Goal: Contribute content: Contribute content

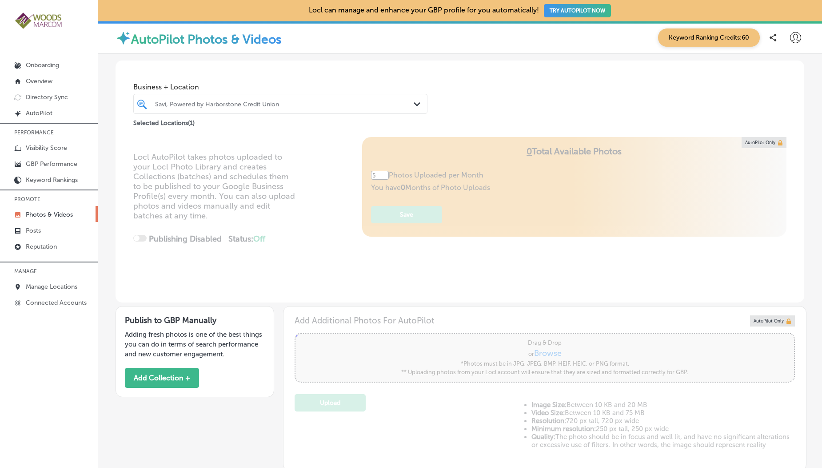
scroll to position [416, 0]
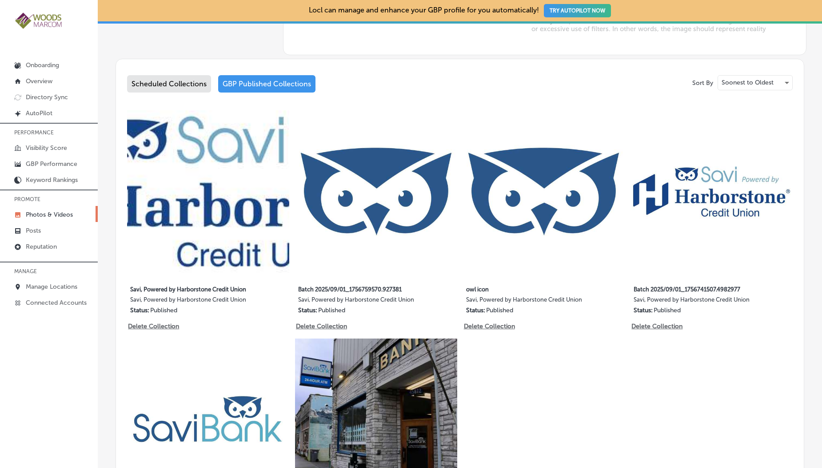
click at [312, 204] on img at bounding box center [376, 191] width 162 height 162
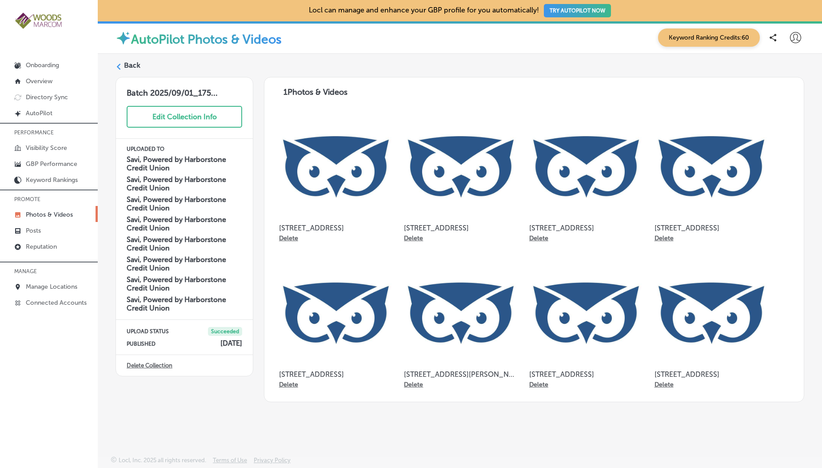
click at [128, 69] on label "Back" at bounding box center [132, 65] width 16 height 10
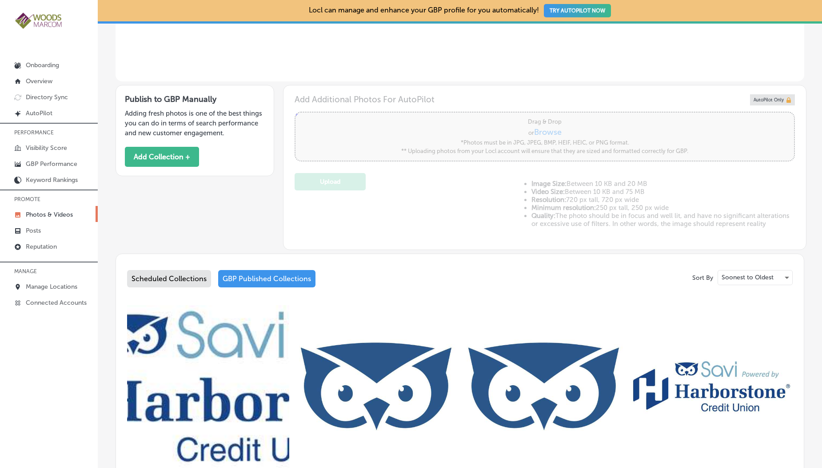
type input "5"
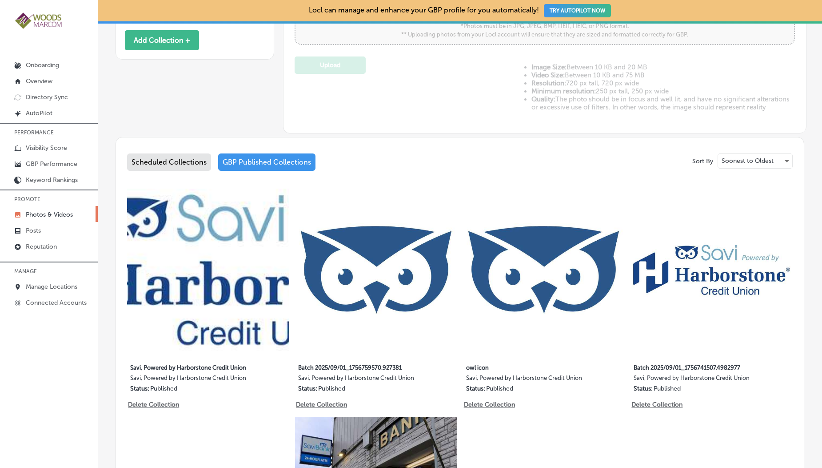
scroll to position [340, 0]
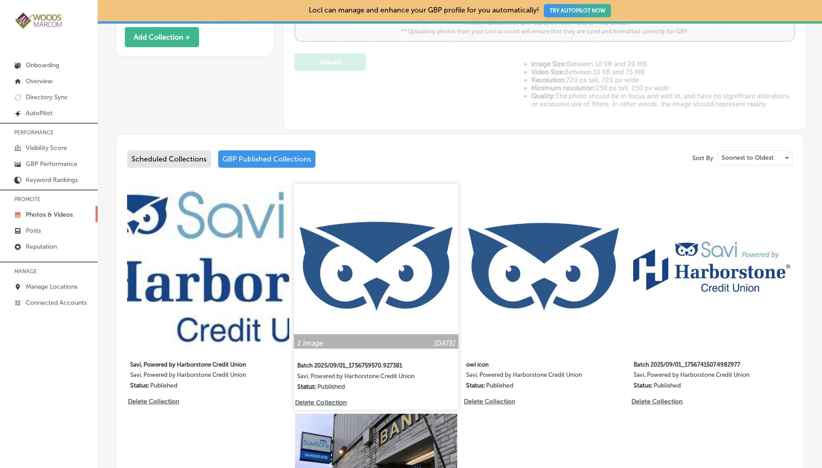
click at [339, 265] on img at bounding box center [376, 266] width 164 height 164
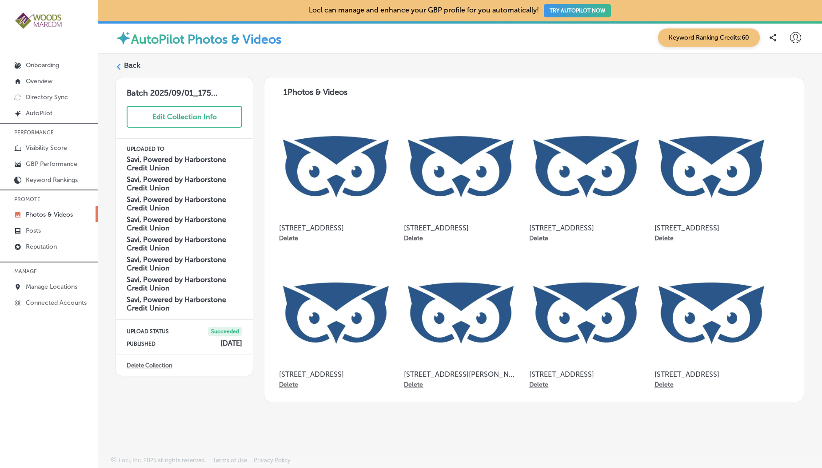
click at [129, 66] on label "Back" at bounding box center [132, 65] width 16 height 10
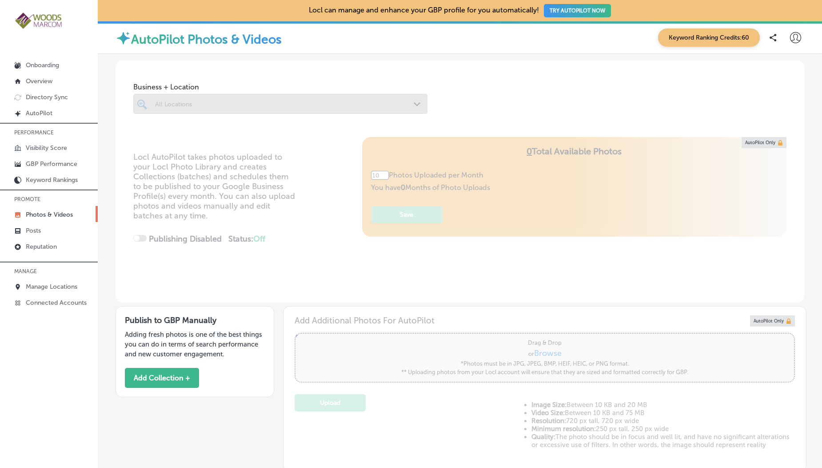
click at [172, 108] on div at bounding box center [280, 104] width 294 height 20
type input "5"
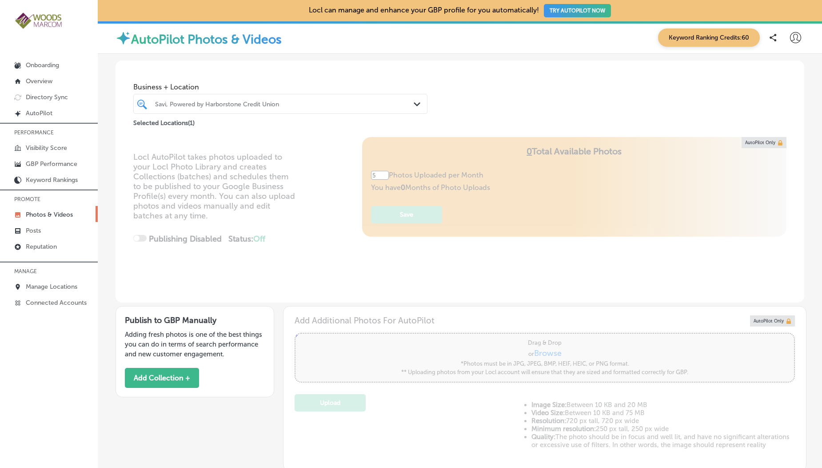
click at [172, 108] on div at bounding box center [267, 104] width 227 height 12
click at [177, 108] on div at bounding box center [267, 104] width 227 height 12
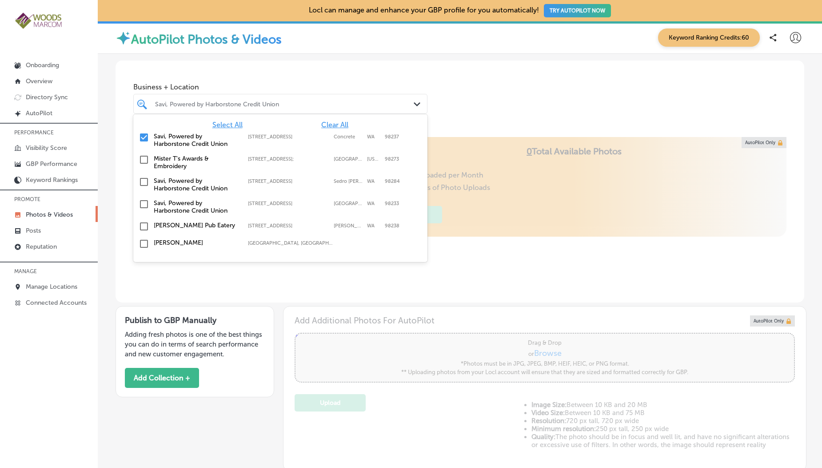
click at [141, 162] on input "checkbox" at bounding box center [144, 159] width 11 height 11
click at [144, 186] on input "checkbox" at bounding box center [144, 181] width 11 height 11
click at [142, 205] on input "checkbox" at bounding box center [144, 204] width 11 height 11
click at [278, 66] on div "Business + Location option 1020 S. Burlington Blvd, selected. option 2615 Old H…" at bounding box center [460, 94] width 689 height 68
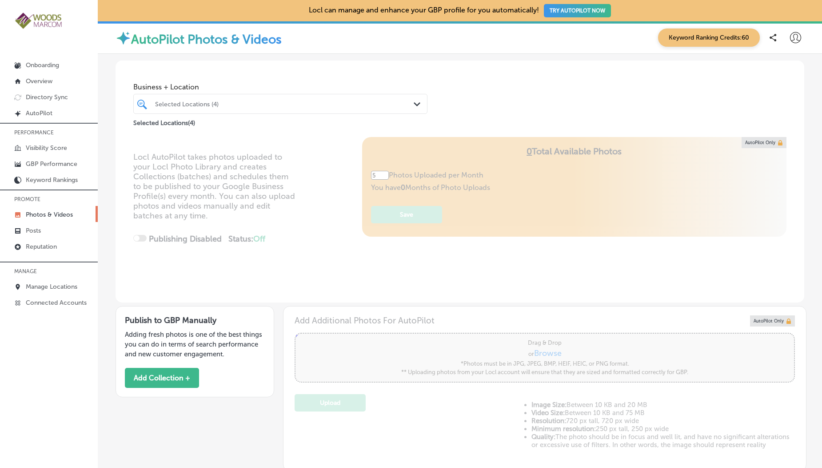
click at [240, 102] on div "Selected Locations (4)" at bounding box center [285, 104] width 260 height 8
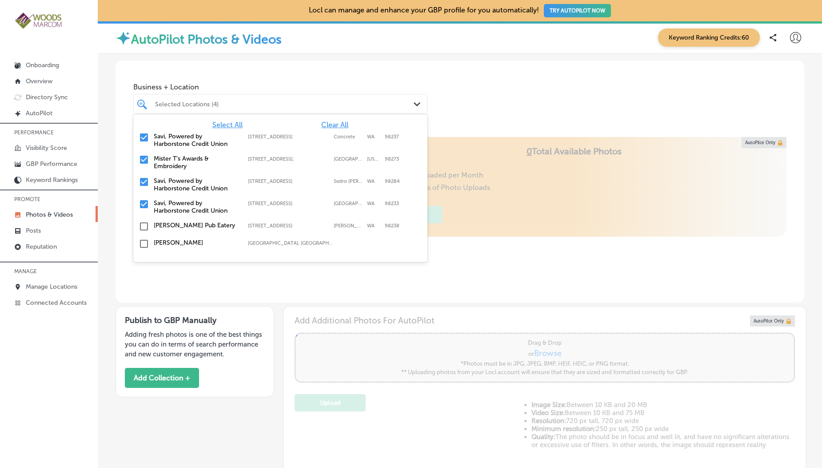
click at [240, 102] on div "Selected Locations (4)" at bounding box center [285, 104] width 260 height 8
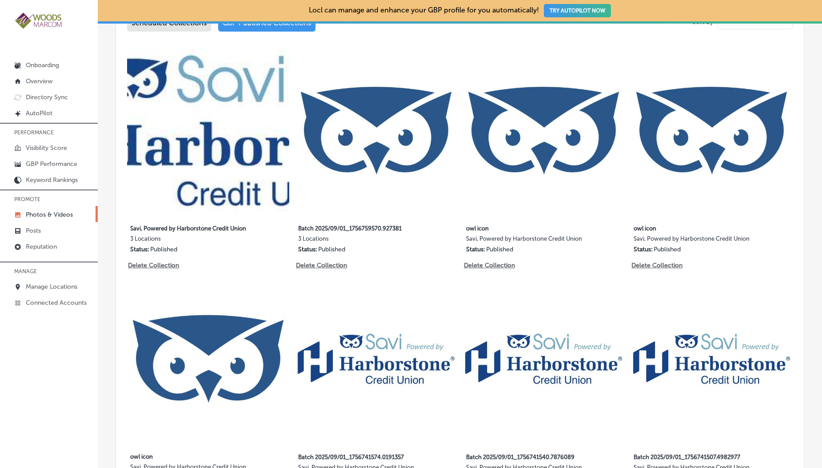
scroll to position [529, 0]
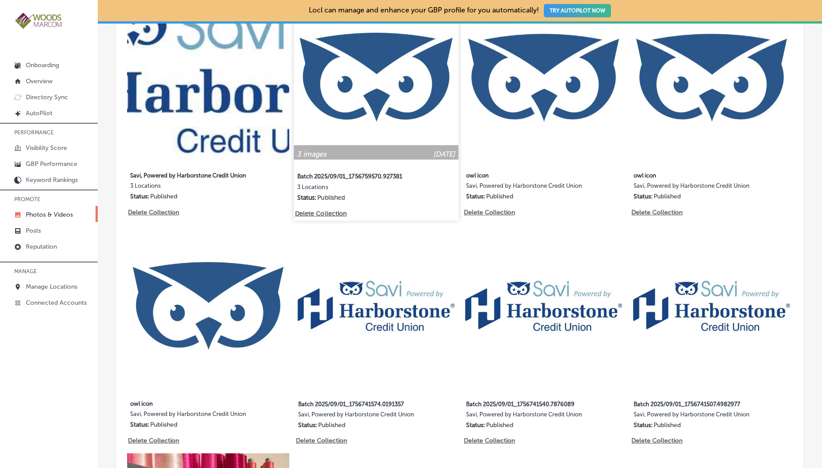
click at [368, 114] on img at bounding box center [376, 77] width 164 height 164
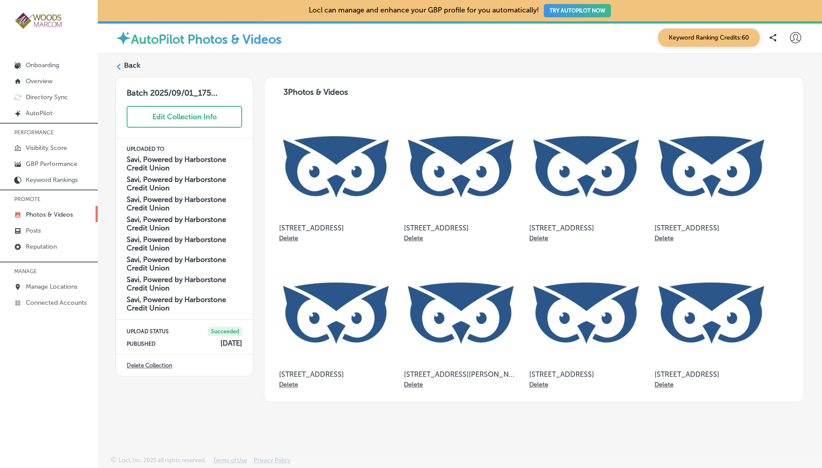
click at [120, 67] on icon at bounding box center [119, 67] width 6 height 6
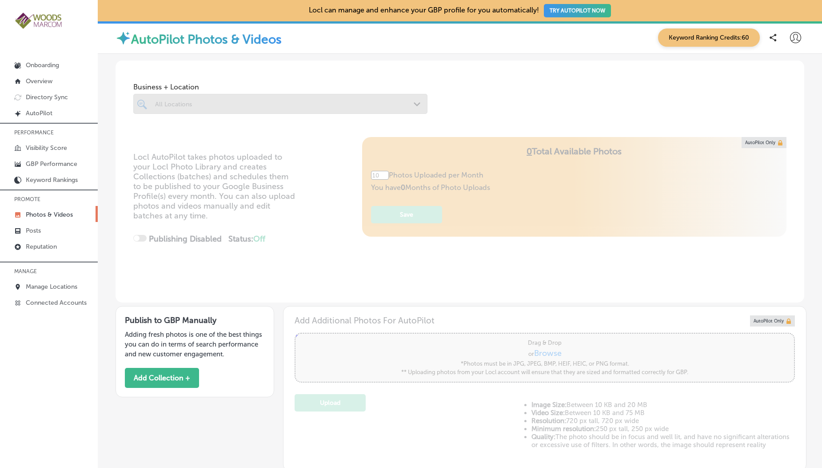
type input "5"
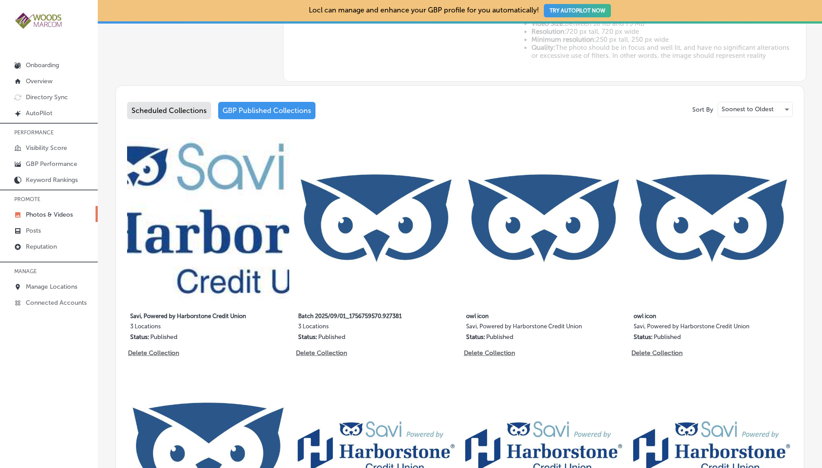
scroll to position [394, 0]
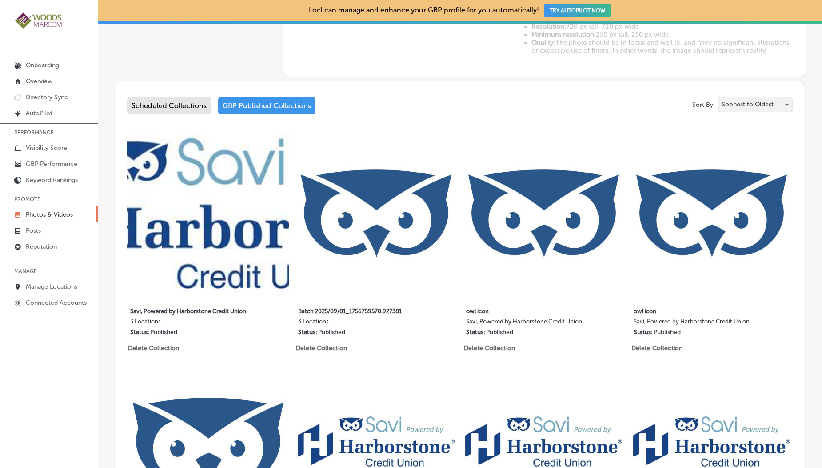
click at [737, 102] on p "Soonest to Oldest" at bounding box center [748, 104] width 52 height 8
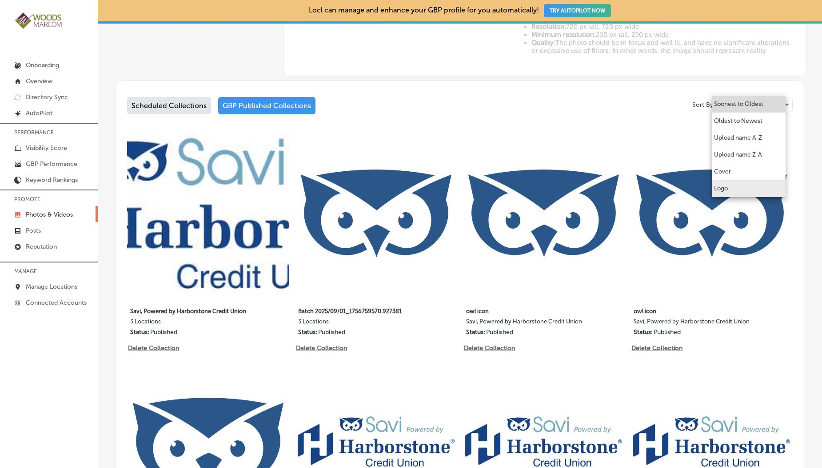
click at [726, 186] on p "Logo" at bounding box center [721, 188] width 14 height 9
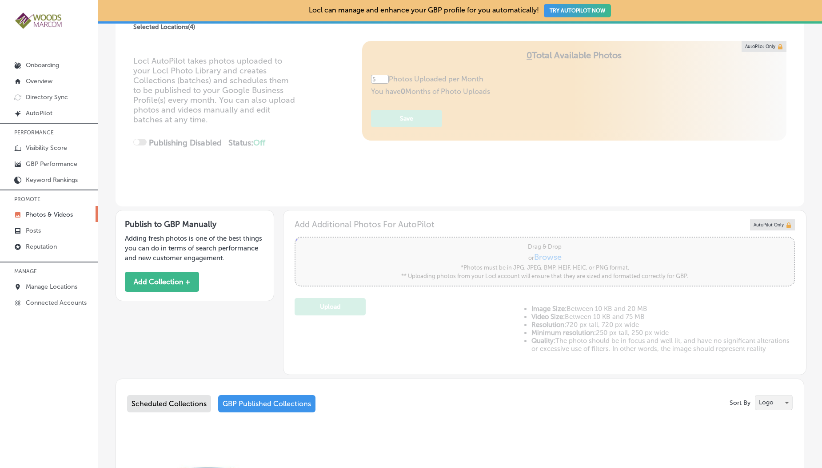
scroll to position [0, 0]
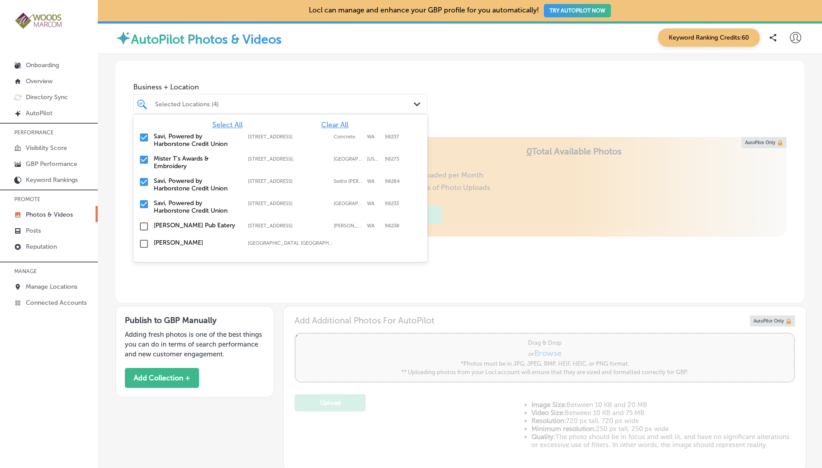
click at [228, 107] on div "Selected Locations (4)" at bounding box center [285, 104] width 260 height 8
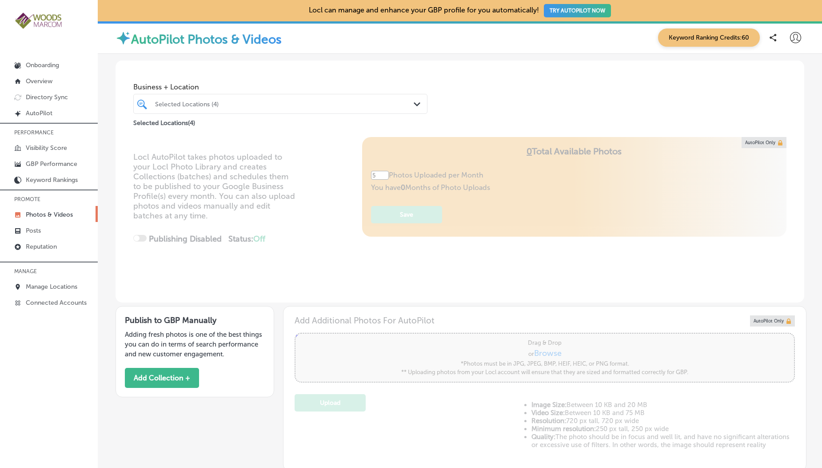
click at [228, 107] on div "Selected Locations (4)" at bounding box center [285, 104] width 260 height 8
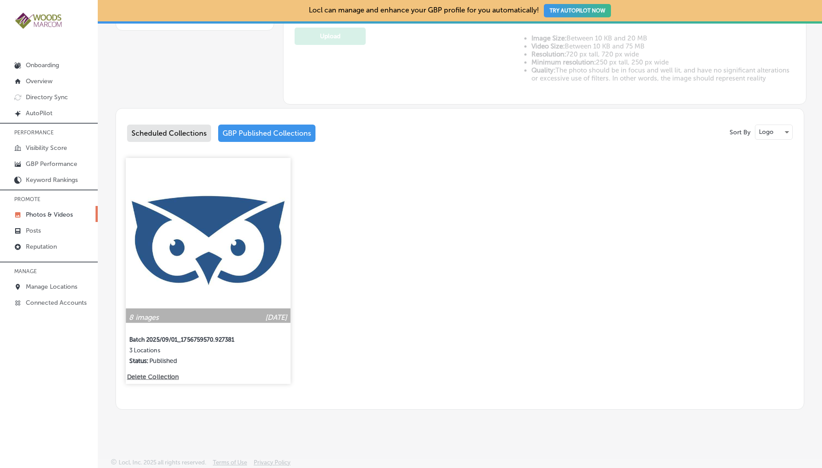
click at [213, 234] on img at bounding box center [208, 240] width 164 height 164
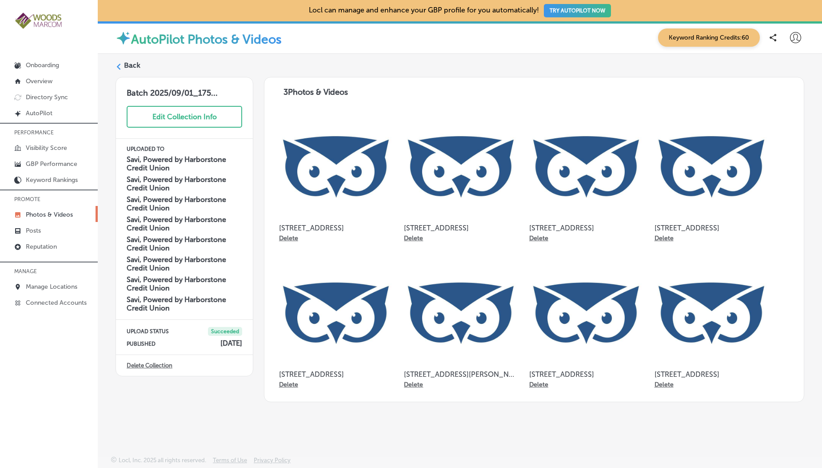
click at [127, 69] on label "Back" at bounding box center [132, 65] width 16 height 10
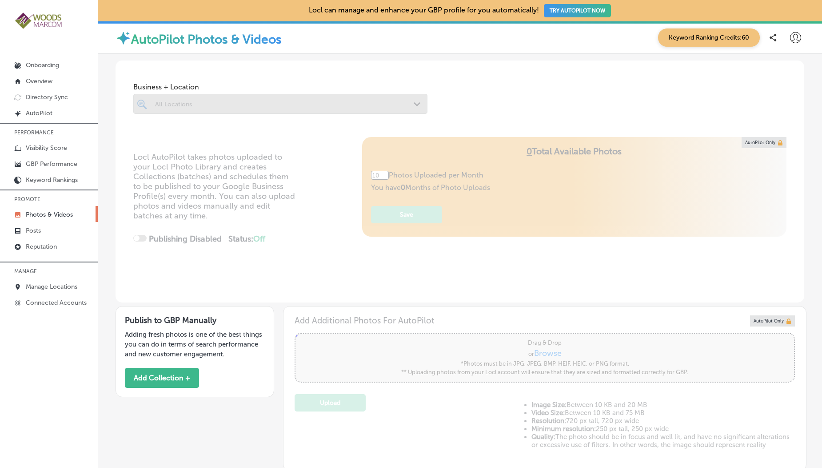
type input "5"
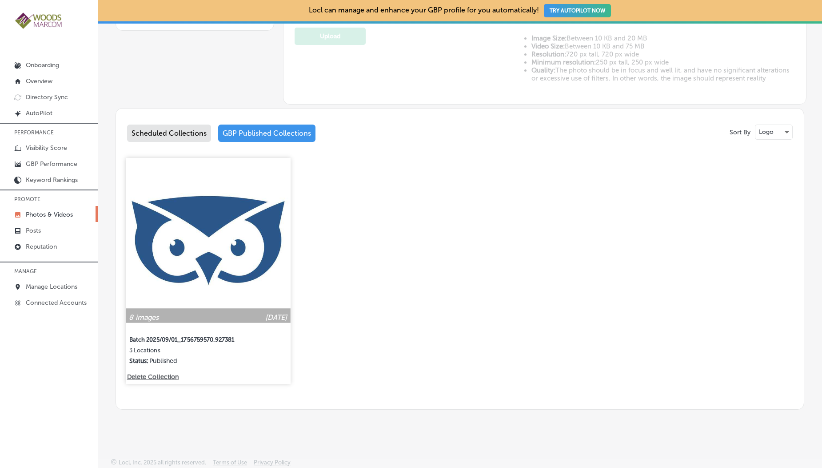
click at [183, 230] on img at bounding box center [208, 240] width 164 height 164
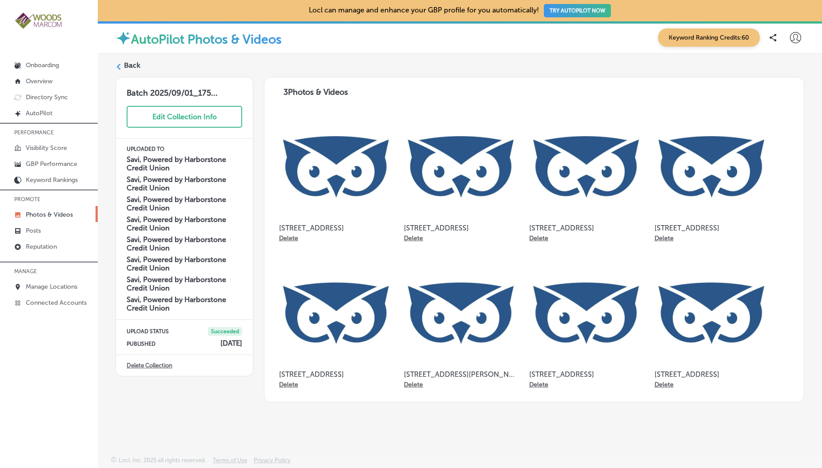
click at [796, 36] on icon at bounding box center [795, 37] width 11 height 11
click at [775, 116] on p "Log Out" at bounding box center [776, 114] width 27 height 11
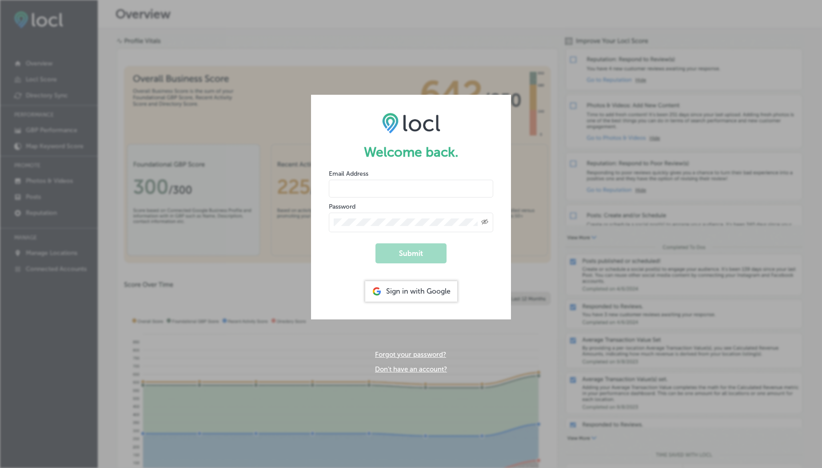
type input "usama@esketchers.com"
click at [395, 188] on input "usama@esketchers.com" at bounding box center [411, 189] width 164 height 18
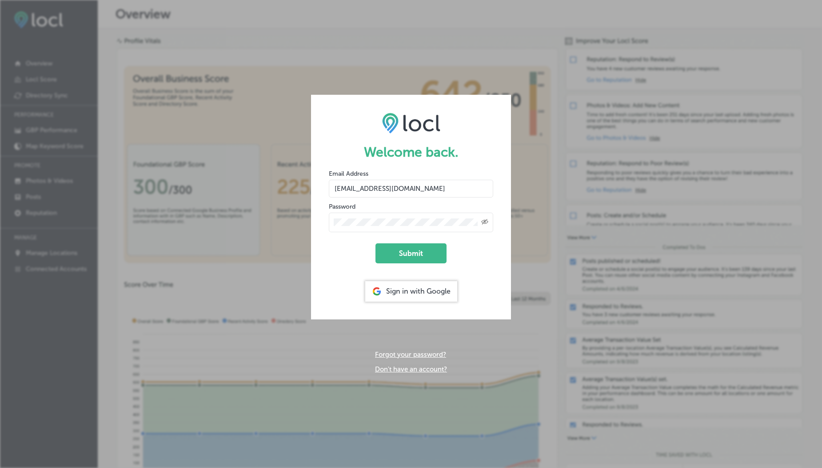
drag, startPoint x: 405, startPoint y: 191, endPoint x: 475, endPoint y: 192, distance: 69.8
click at [475, 192] on input "vasilikigreece69+testfnf@gmail.com" at bounding box center [411, 189] width 164 height 18
click at [400, 191] on input "vasilikigreece69+testap01@gmail.com" at bounding box center [411, 189] width 164 height 18
type input "vasilikigreece69+ap01@gmail.com"
click at [392, 260] on button "Submit" at bounding box center [411, 253] width 71 height 20
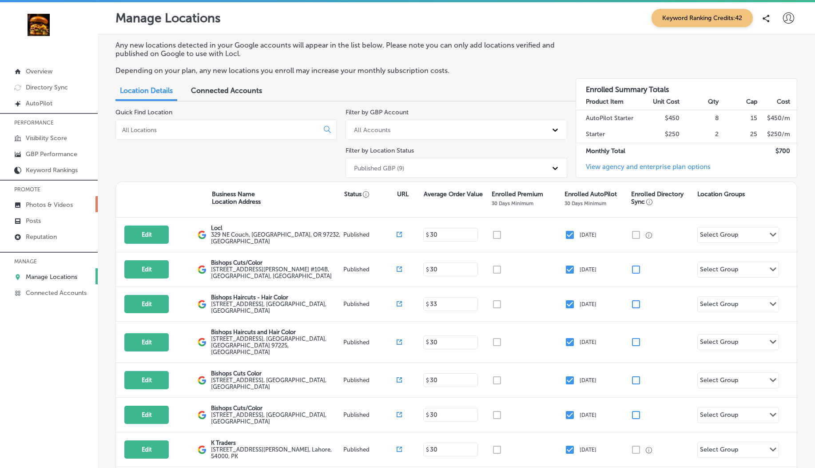
click at [59, 202] on p "Photos & Videos" at bounding box center [49, 205] width 47 height 8
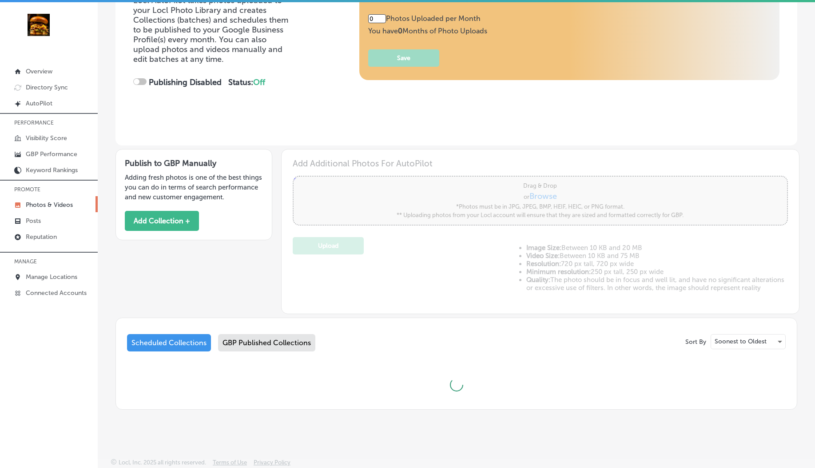
type input "5"
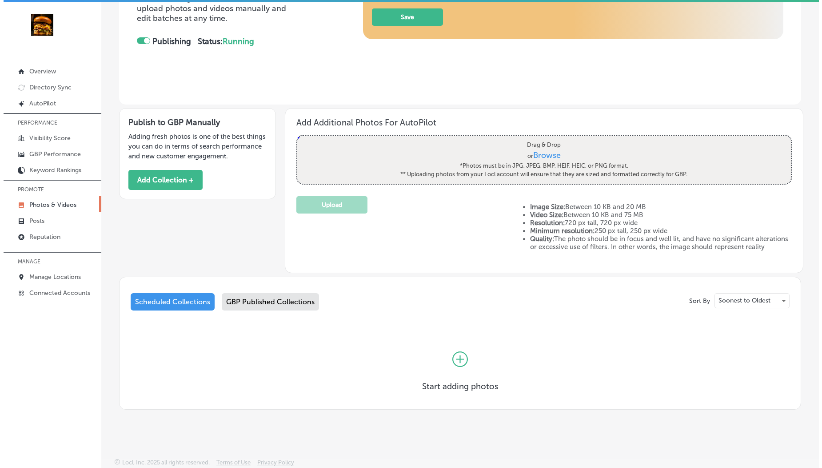
scroll to position [2, 0]
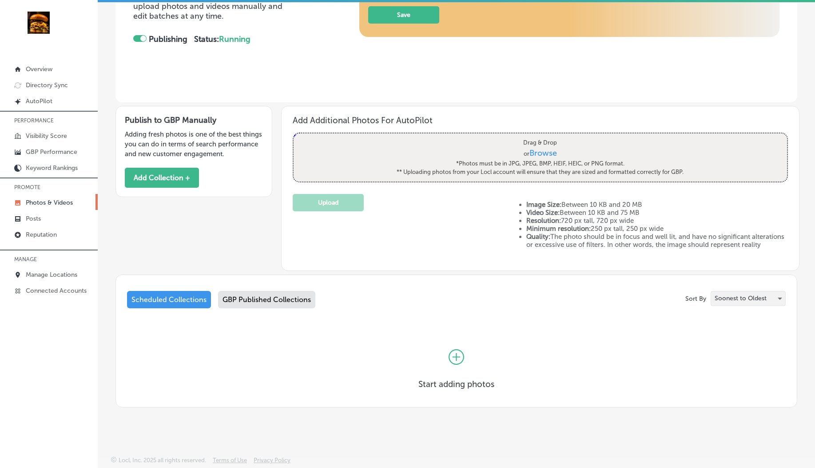
click at [733, 298] on p "Soonest to Oldest" at bounding box center [741, 298] width 52 height 8
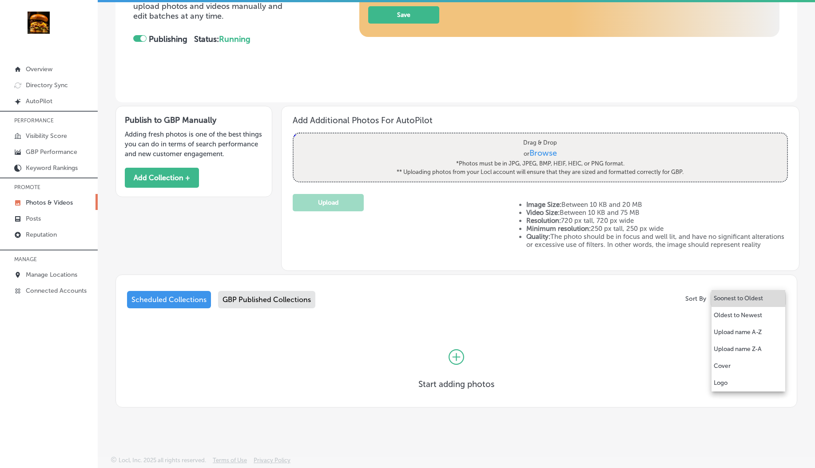
scroll to position [178, 0]
click at [748, 346] on p "Upload name Z-A" at bounding box center [738, 348] width 48 height 9
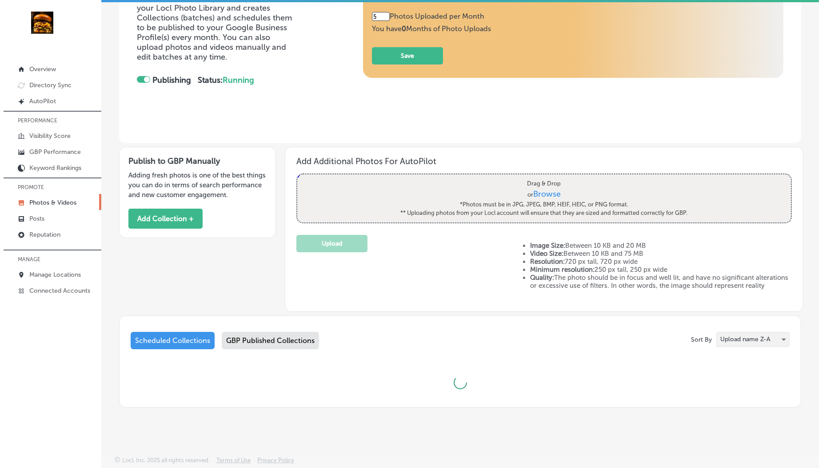
scroll to position [178, 0]
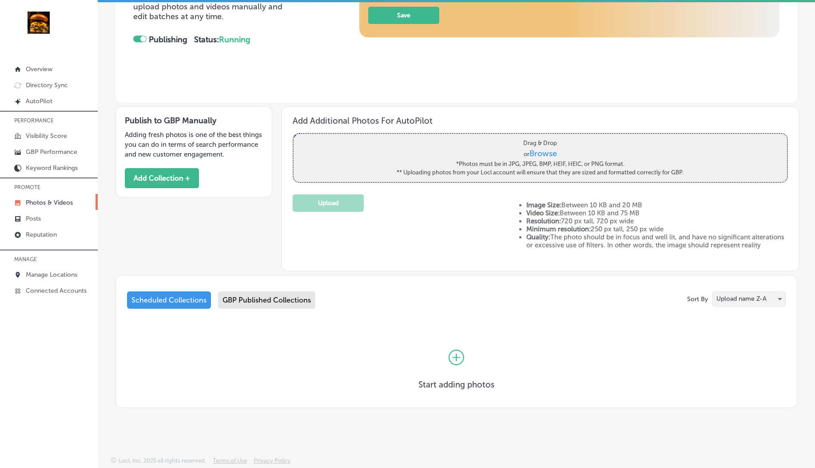
click at [749, 303] on p "Upload name Z-A" at bounding box center [742, 298] width 50 height 8
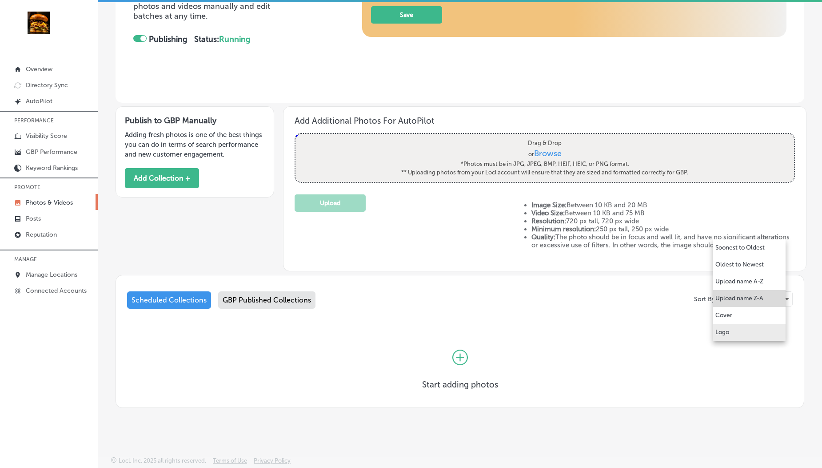
click at [735, 332] on li "Logo" at bounding box center [749, 332] width 72 height 17
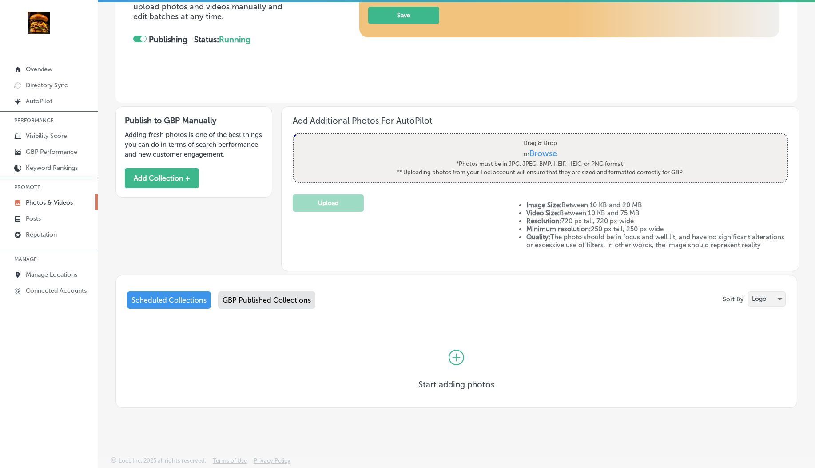
scroll to position [186, 0]
click at [305, 292] on div "GBP Published Collections" at bounding box center [266, 299] width 97 height 17
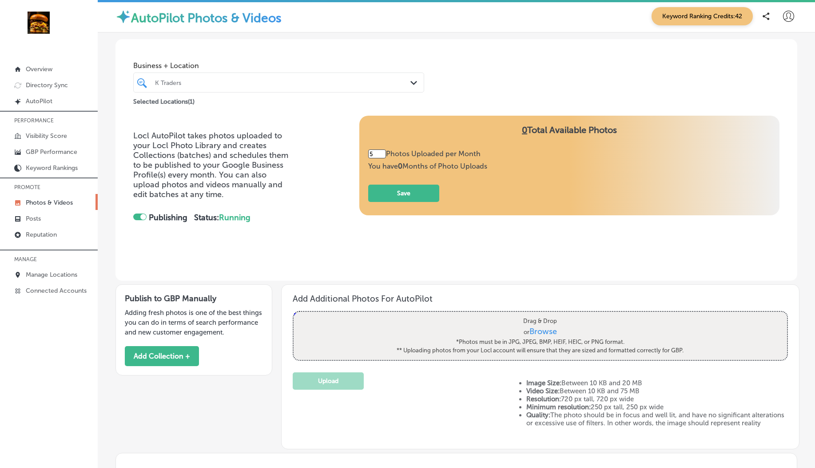
click at [240, 86] on div at bounding box center [266, 82] width 224 height 12
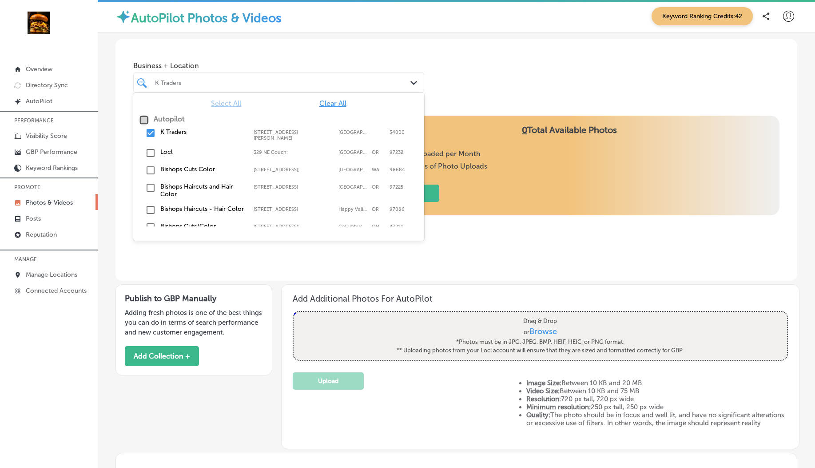
click at [147, 124] on input "checkbox" at bounding box center [144, 120] width 11 height 11
click at [143, 120] on input "checkbox" at bounding box center [144, 120] width 11 height 11
click at [152, 152] on input "checkbox" at bounding box center [150, 153] width 11 height 11
click at [148, 172] on input "checkbox" at bounding box center [150, 170] width 11 height 11
click at [259, 64] on span "Business + Location" at bounding box center [278, 65] width 291 height 8
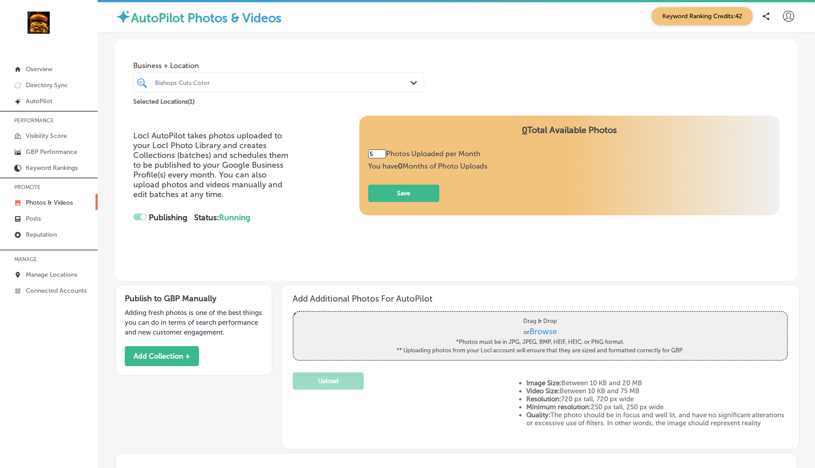
scroll to position [145, 0]
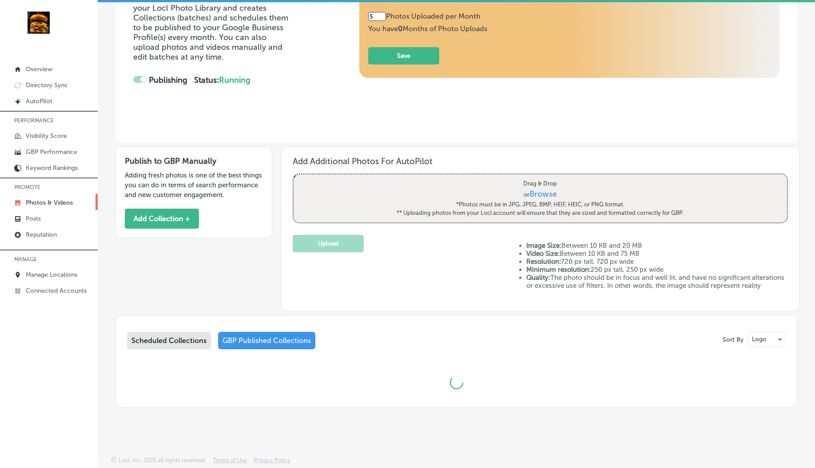
checkbox input "false"
type input "43"
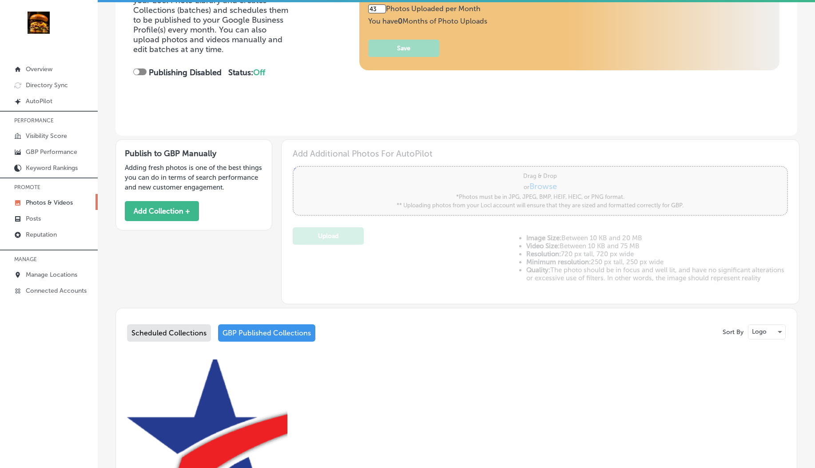
scroll to position [351, 0]
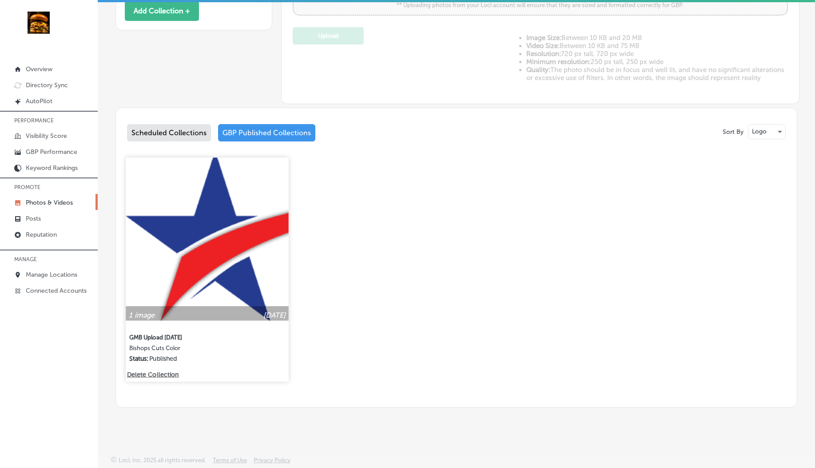
click at [228, 304] on img at bounding box center [207, 239] width 163 height 163
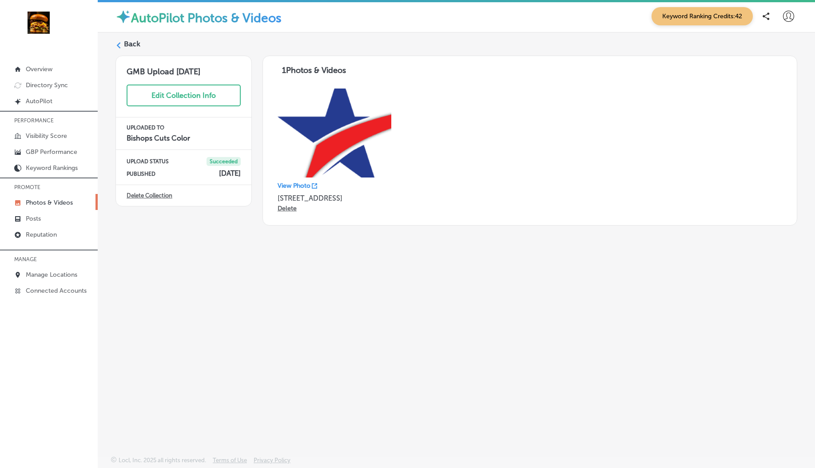
click at [300, 185] on p "View Photo" at bounding box center [294, 186] width 33 height 8
click at [310, 182] on p "View Photo" at bounding box center [294, 186] width 33 height 8
click at [128, 44] on label "Back" at bounding box center [132, 44] width 16 height 10
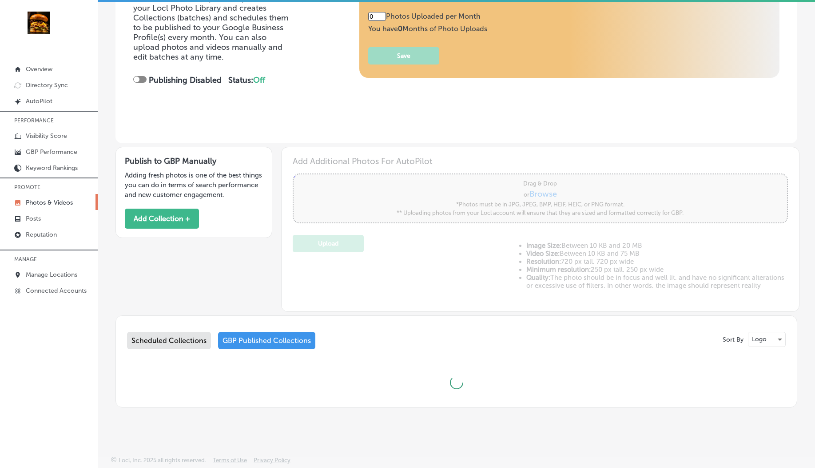
type input "43"
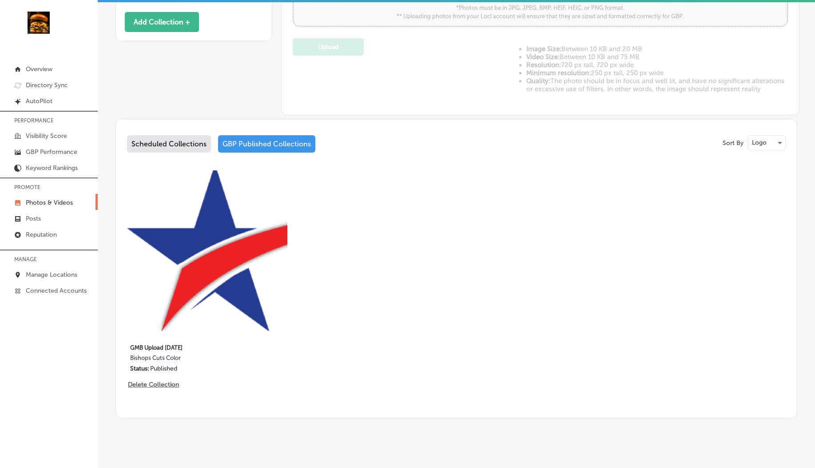
scroll to position [345, 0]
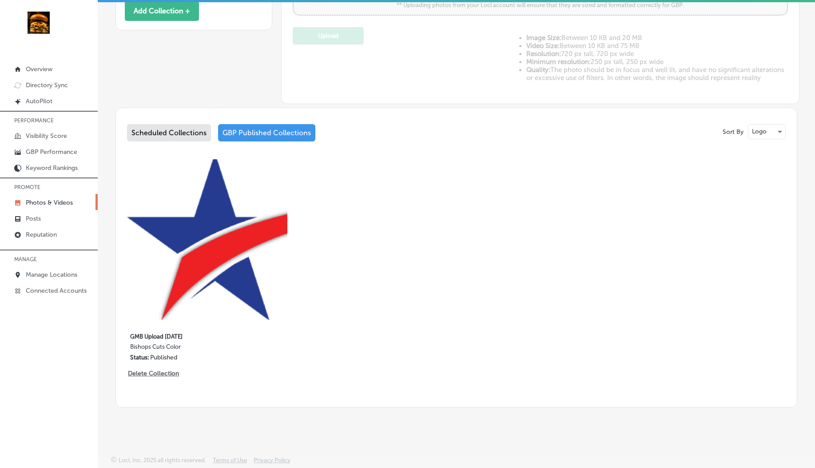
click at [174, 139] on div "Scheduled Collections" at bounding box center [169, 132] width 84 height 17
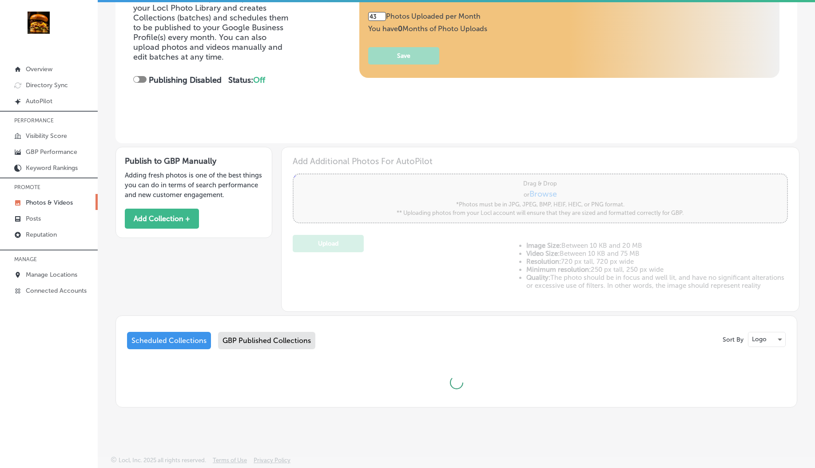
scroll to position [186, 0]
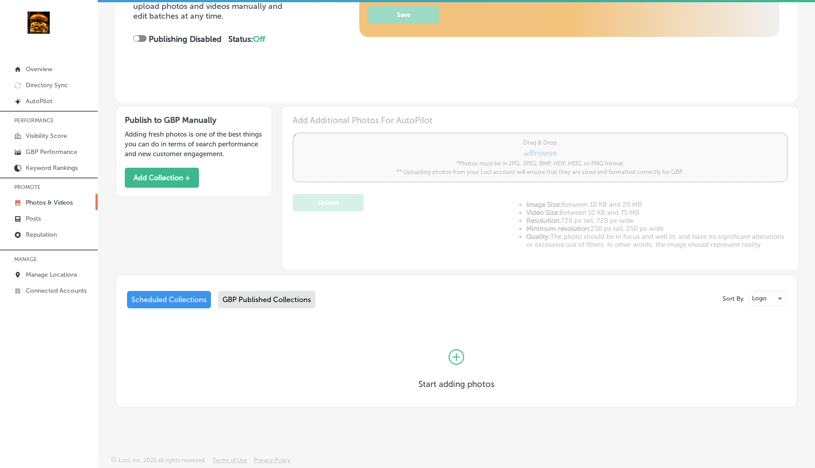
click at [267, 300] on div "GBP Published Collections" at bounding box center [266, 299] width 97 height 17
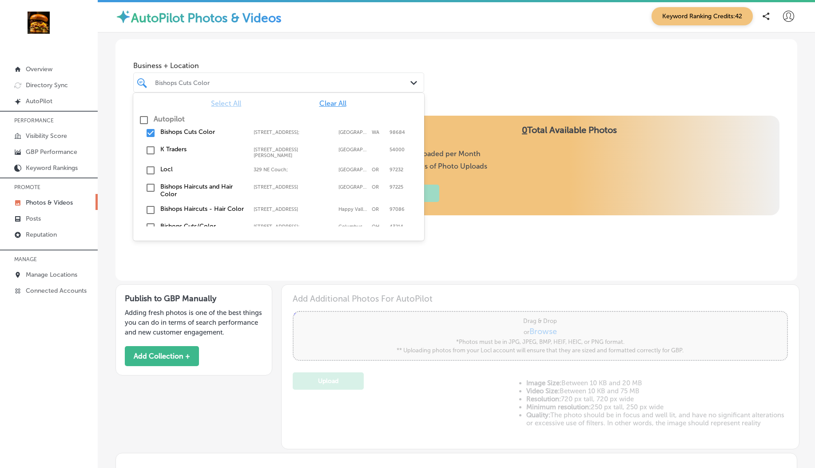
click at [252, 81] on div "Bishops Cuts Color" at bounding box center [283, 83] width 256 height 8
click at [152, 176] on div "Locl 329 NE Couch;, Portland, OR, 97232 329 NE Couch; Portland OR 97232" at bounding box center [279, 171] width 284 height 14
click at [215, 57] on div "Business + Location option 329 NE Couch; , selected. option 16020 Southeast Mil…" at bounding box center [278, 75] width 291 height 36
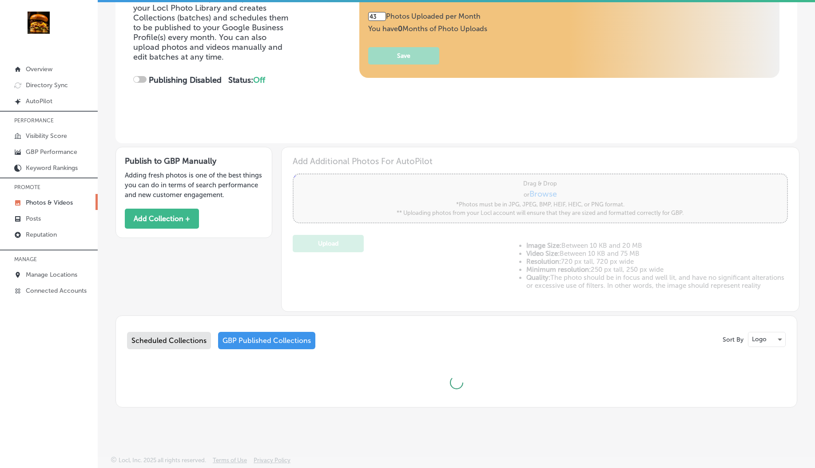
checkbox input "true"
type input "3"
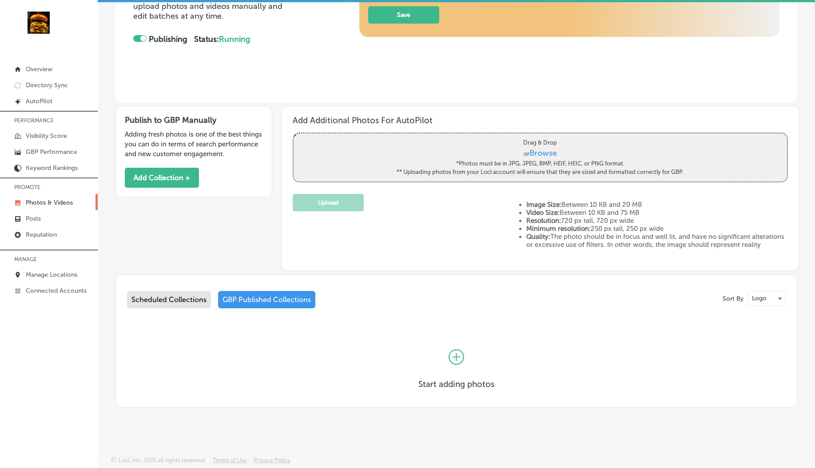
click at [189, 305] on div "Scheduled Collections" at bounding box center [169, 299] width 84 height 17
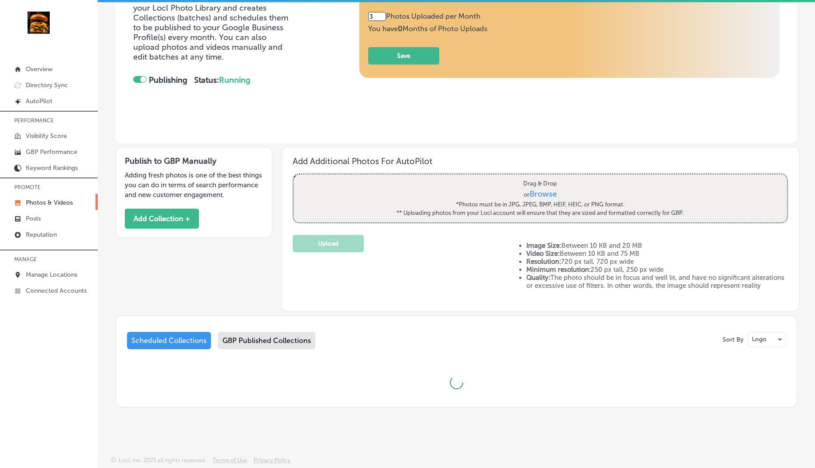
click at [258, 339] on div "Sort By Logo Scheduled Collections GBP Published Collections" at bounding box center [456, 365] width 659 height 66
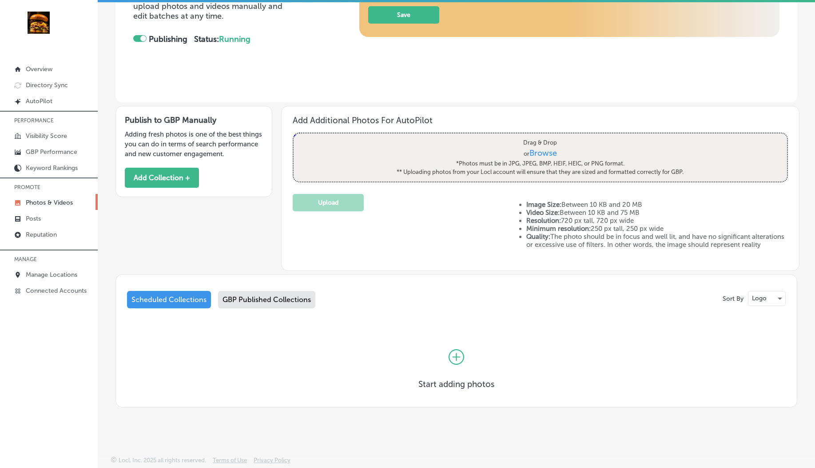
click at [241, 304] on div "GBP Published Collections" at bounding box center [266, 299] width 97 height 17
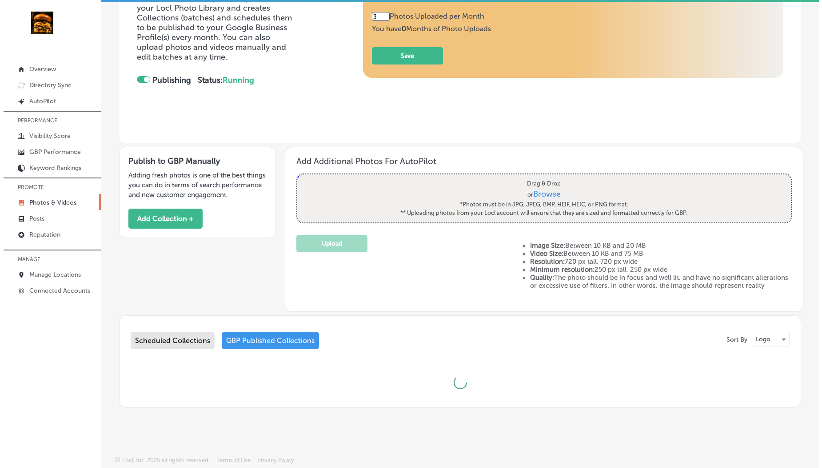
scroll to position [186, 0]
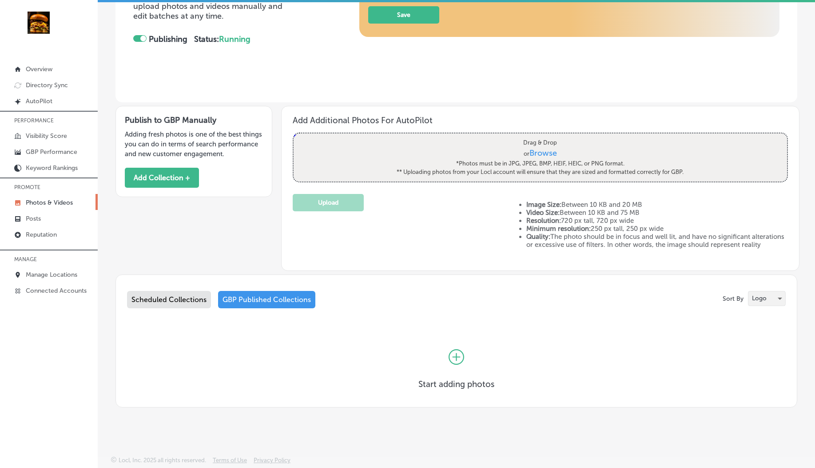
click at [767, 298] on div "Logo" at bounding box center [767, 298] width 37 height 14
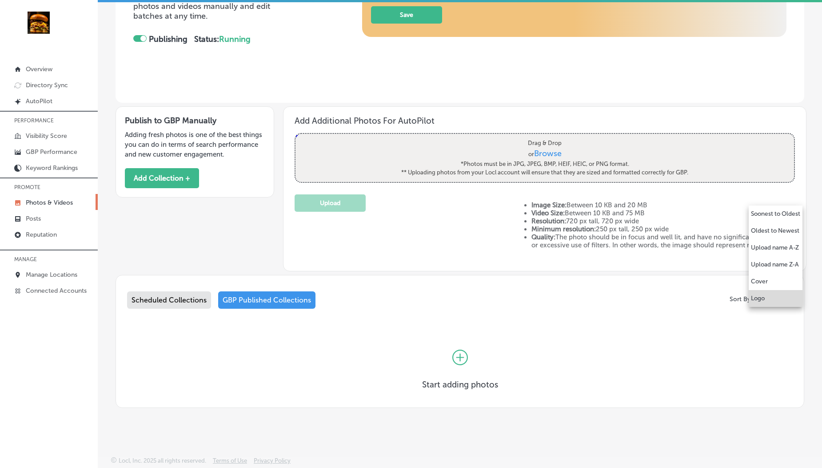
click at [767, 295] on li "Logo" at bounding box center [776, 298] width 54 height 17
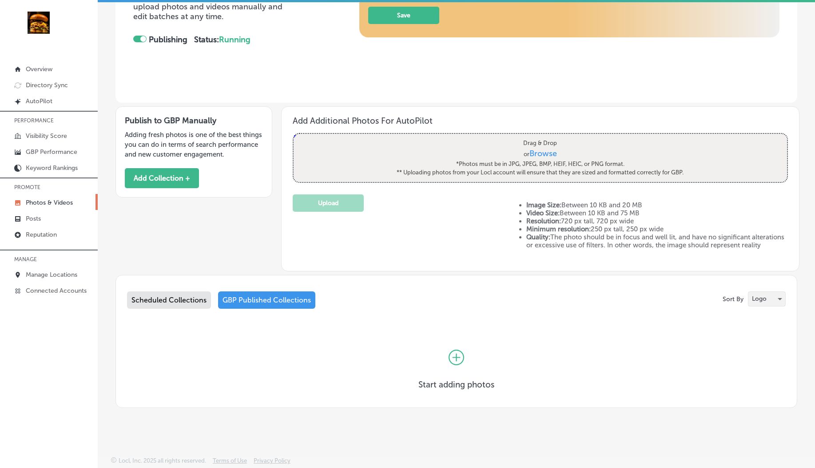
scroll to position [0, 0]
click at [759, 301] on p "Logo" at bounding box center [759, 298] width 15 height 8
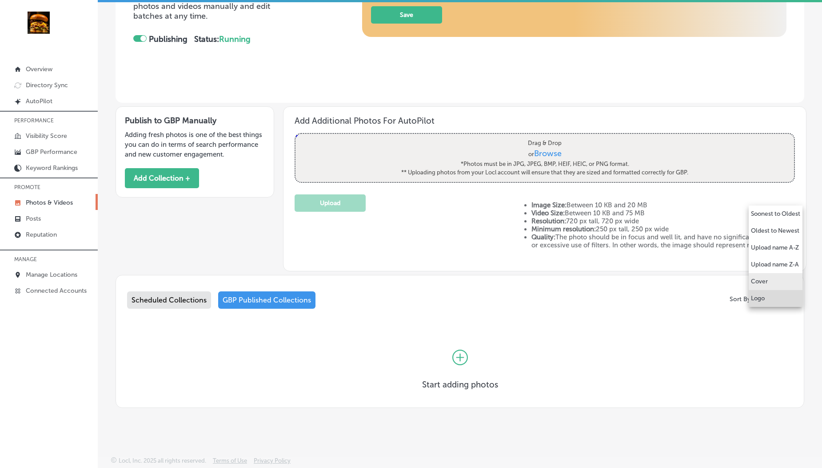
click at [758, 280] on p "Cover" at bounding box center [759, 281] width 17 height 9
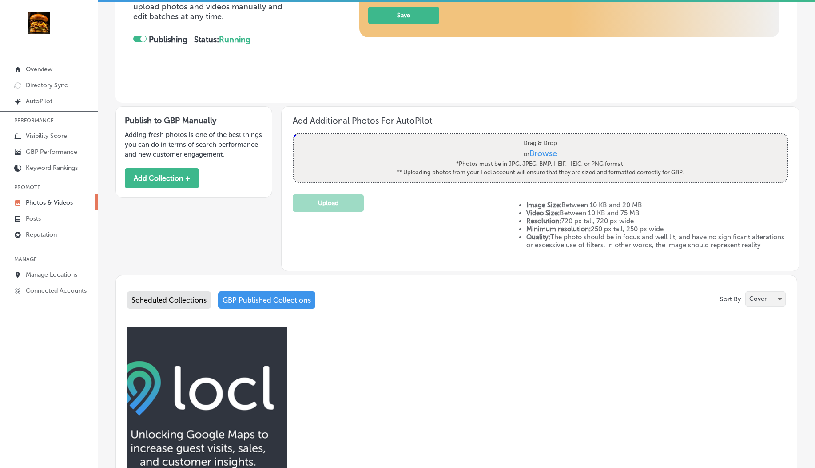
scroll to position [351, 0]
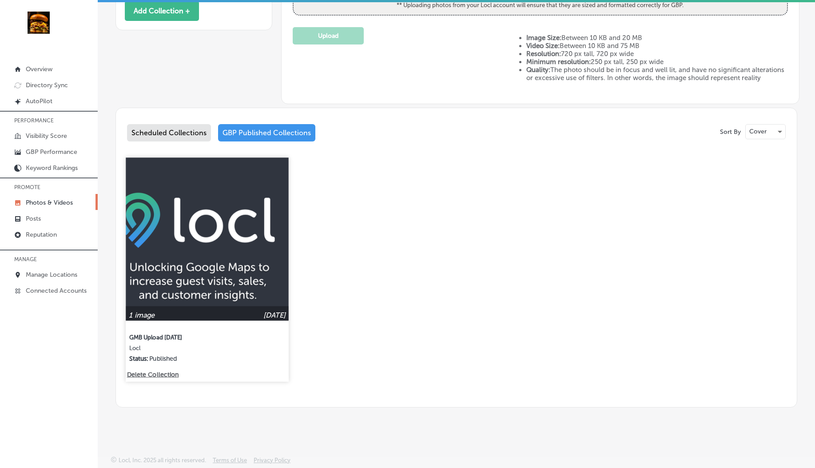
click at [212, 236] on img at bounding box center [207, 239] width 163 height 163
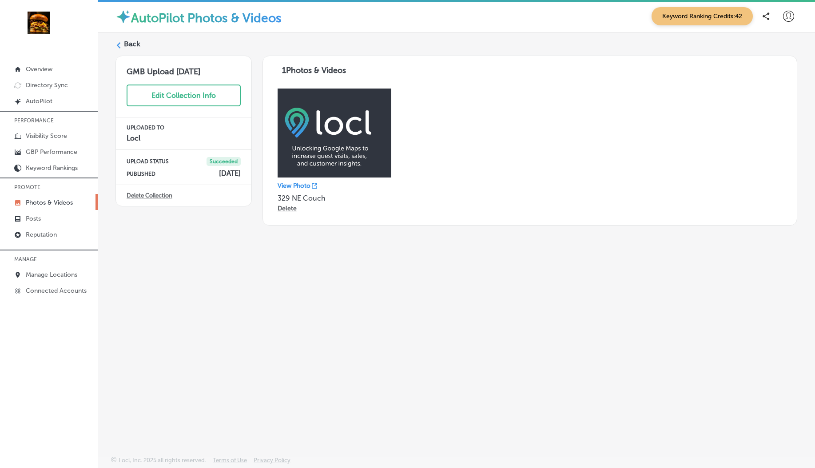
click at [303, 188] on p "View Photo" at bounding box center [294, 186] width 33 height 8
click at [130, 46] on label "Back" at bounding box center [132, 44] width 16 height 10
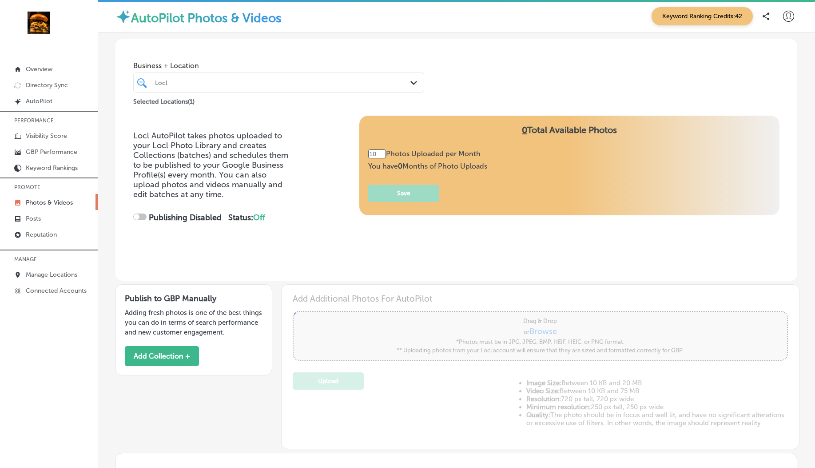
type input "3"
checkbox input "true"
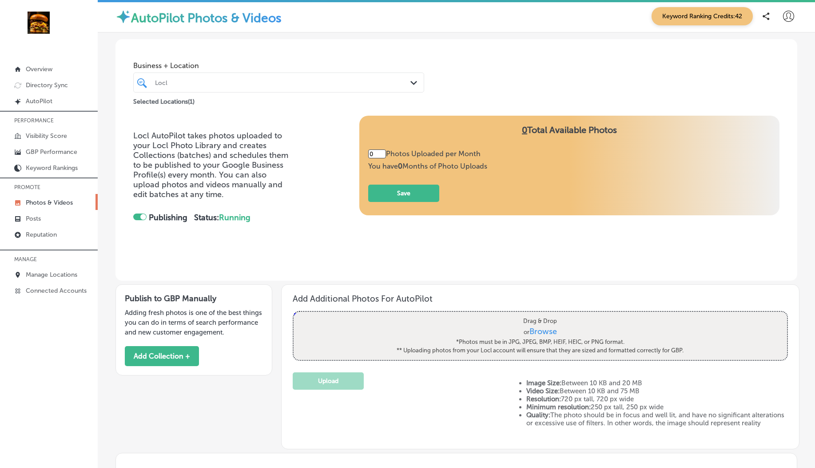
type input "3"
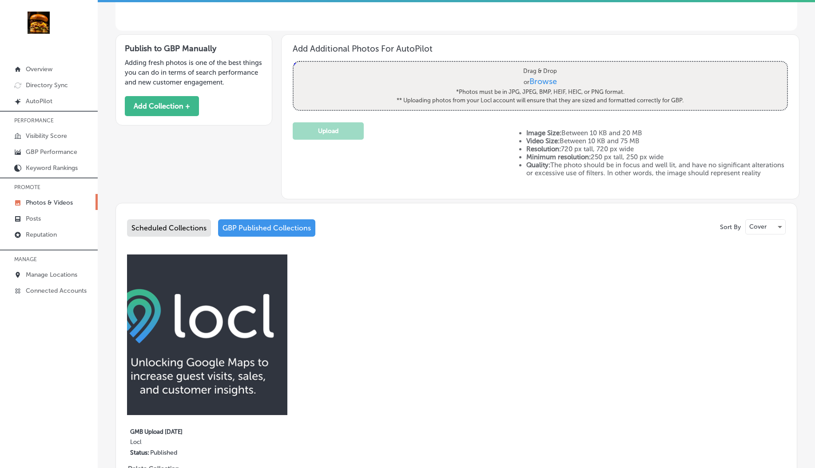
click at [188, 232] on div "Scheduled Collections" at bounding box center [169, 227] width 84 height 17
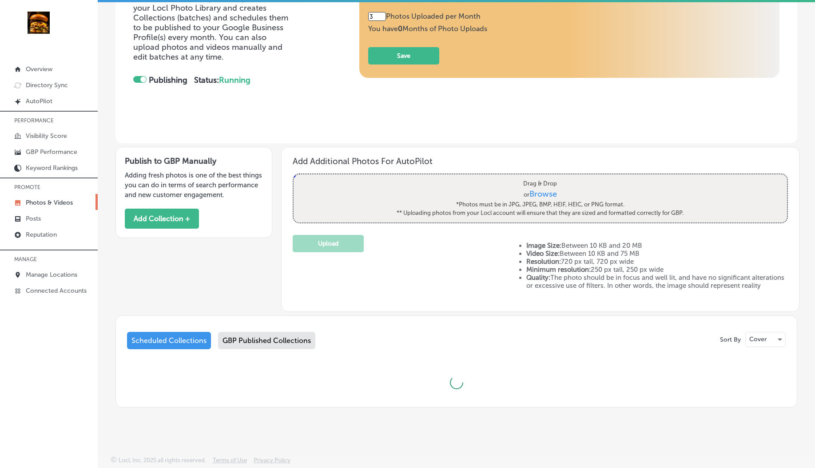
scroll to position [186, 0]
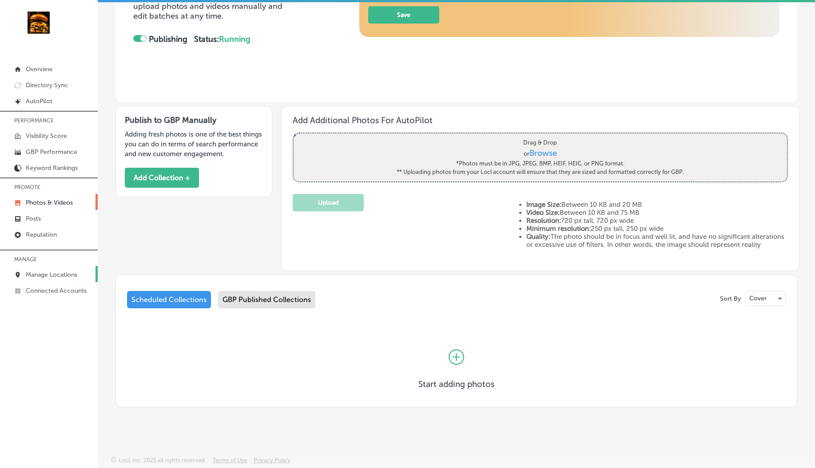
click at [46, 274] on p "Manage Locations" at bounding box center [52, 275] width 52 height 8
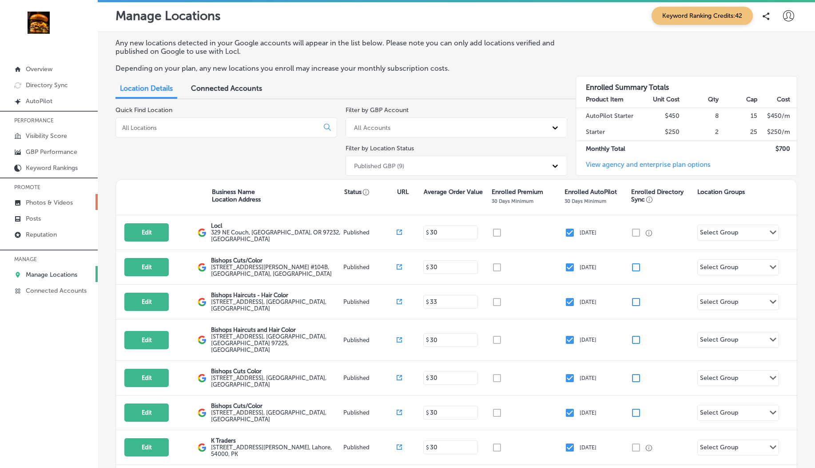
click at [40, 198] on link "Photos & Videos" at bounding box center [49, 202] width 98 height 16
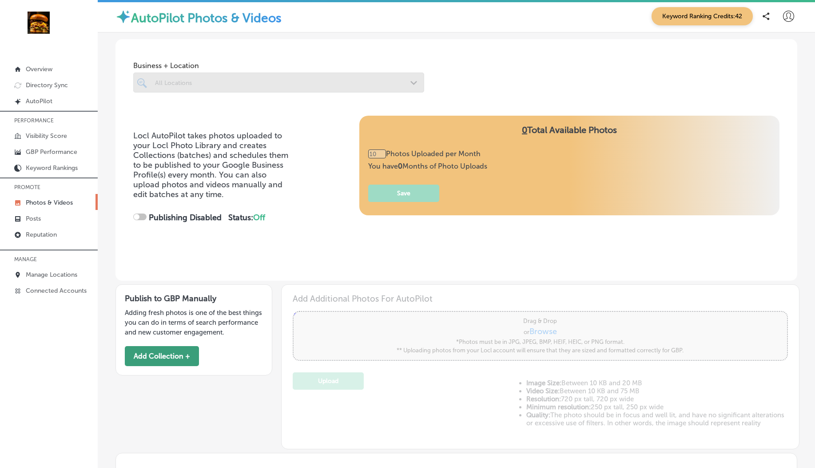
click at [165, 356] on button "Add Collection +" at bounding box center [162, 356] width 74 height 20
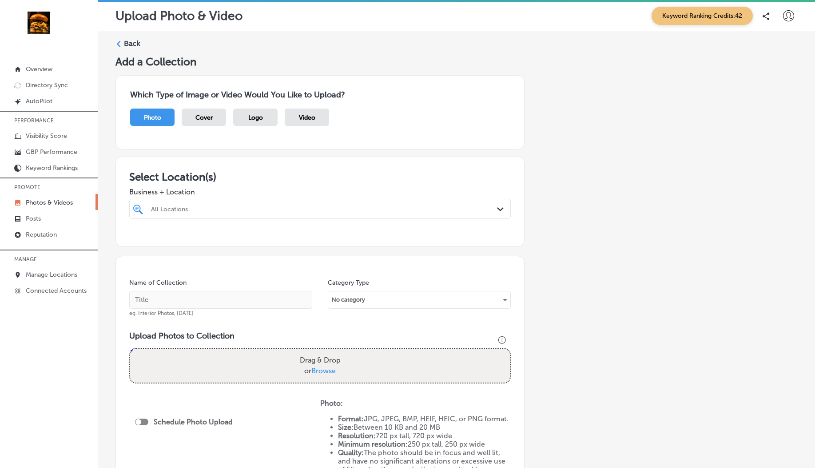
click at [230, 209] on div "All Locations" at bounding box center [324, 209] width 347 height 8
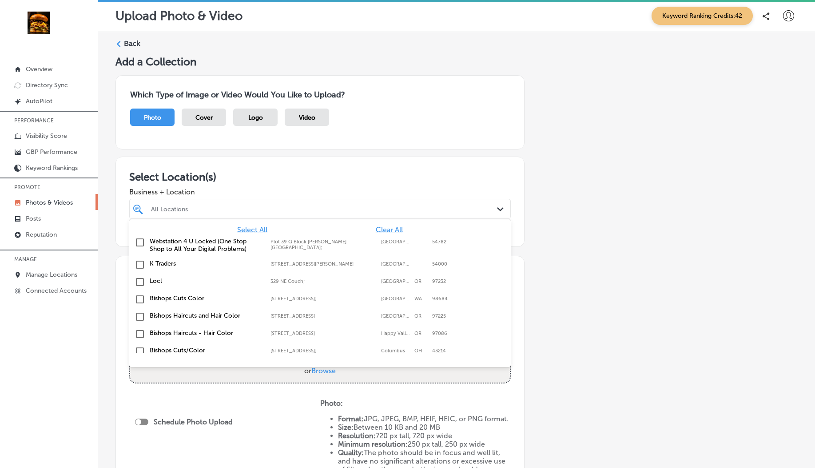
click at [136, 281] on input "checkbox" at bounding box center [140, 281] width 11 height 11
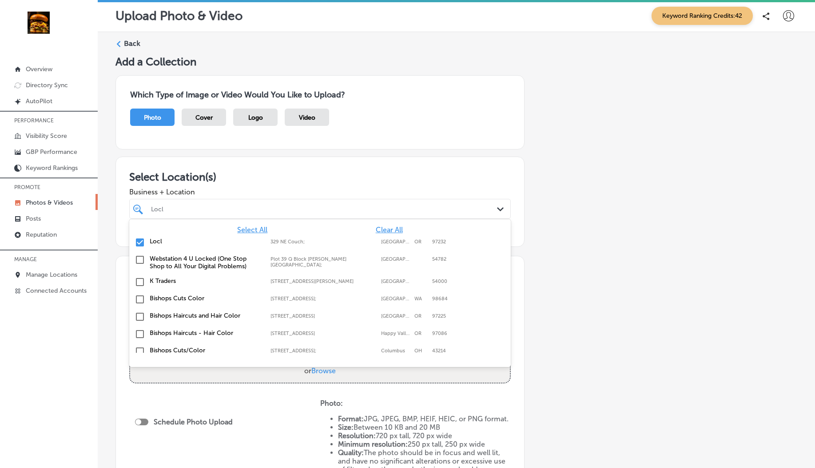
click at [224, 180] on h3 "Select Location(s)" at bounding box center [320, 176] width 382 height 13
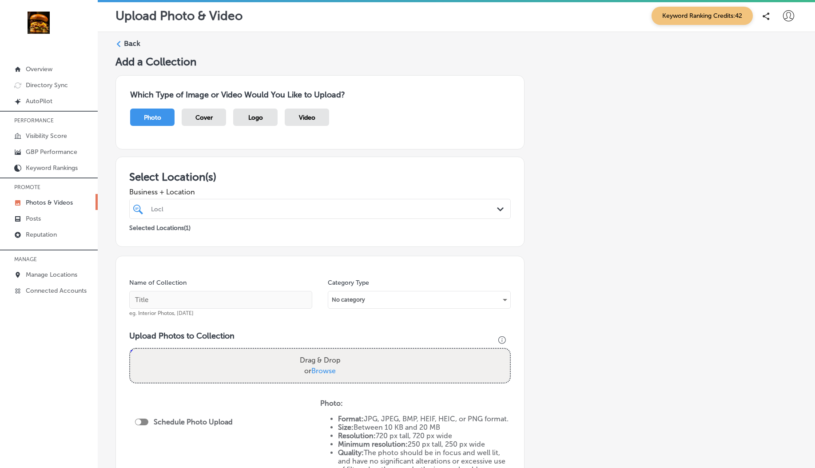
scroll to position [47, 0]
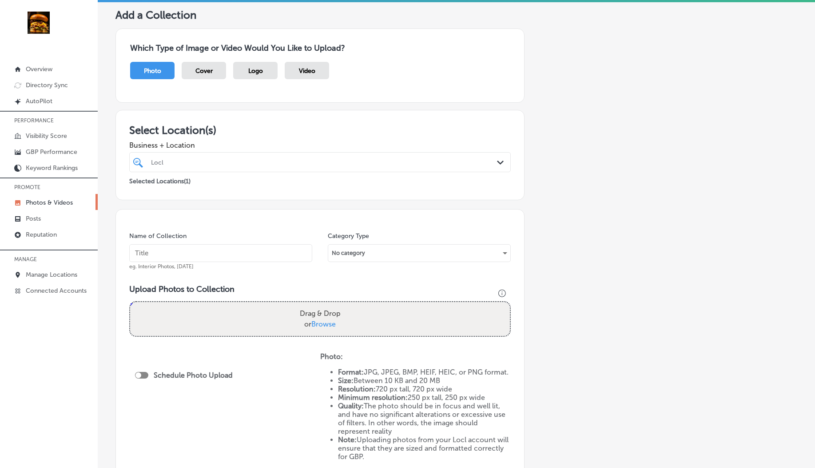
click at [326, 322] on span "Browse" at bounding box center [324, 324] width 24 height 8
click at [326, 304] on input "Drag & Drop or Browse" at bounding box center [320, 303] width 380 height 3
type input "C:\fakepath\Locl Icon.png"
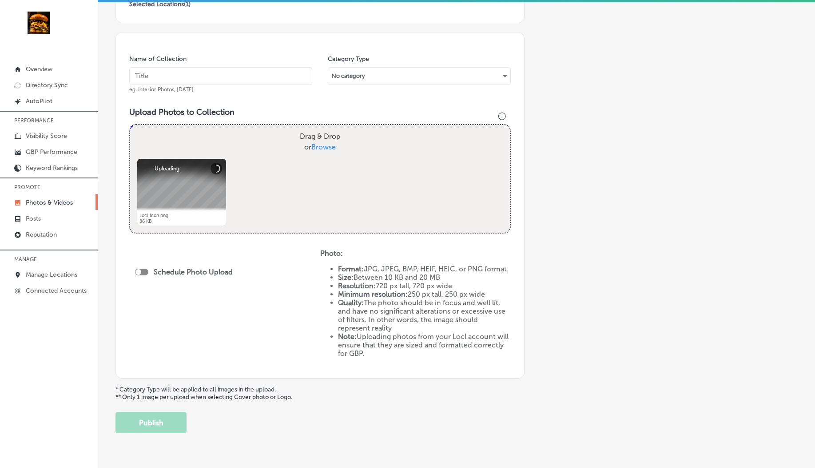
scroll to position [0, 0]
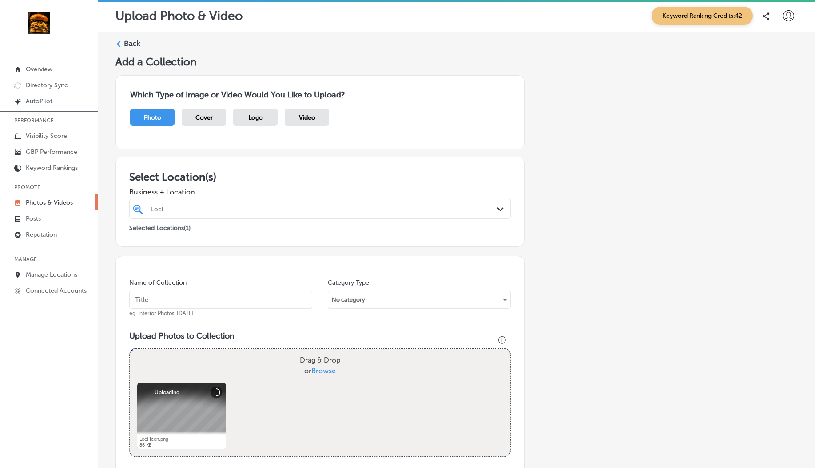
click at [260, 126] on div "Photo Cover Logo Video" at bounding box center [320, 121] width 380 height 26
click at [248, 115] on span "Logo" at bounding box center [255, 118] width 15 height 8
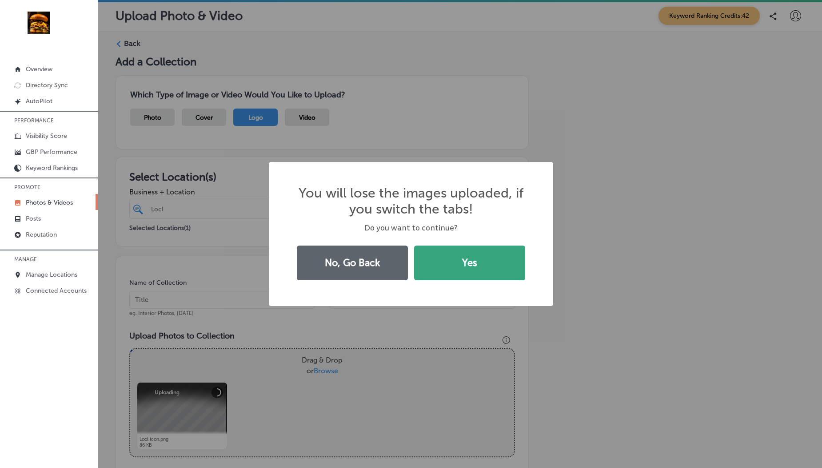
click at [442, 262] on button "Yes" at bounding box center [469, 262] width 111 height 35
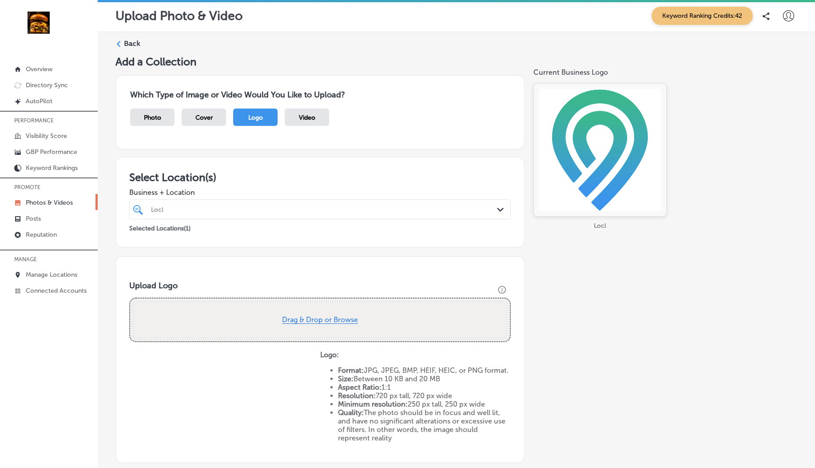
click at [316, 320] on button "Drag & Drop or Browse" at bounding box center [320, 320] width 76 height 8
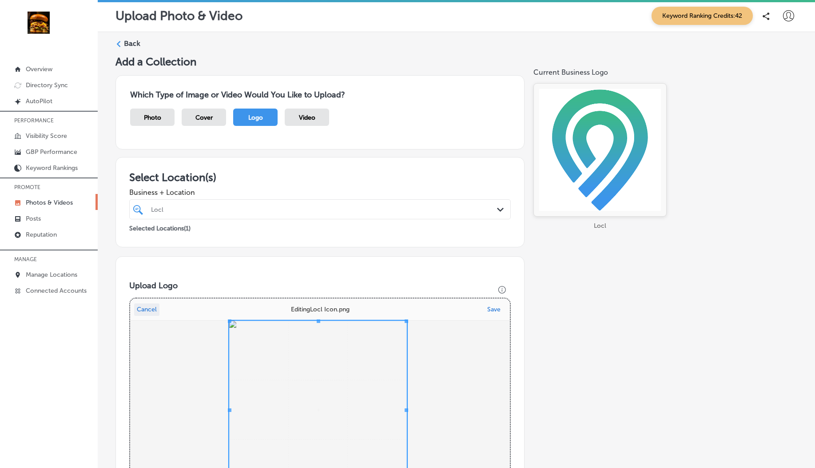
scroll to position [150, 0]
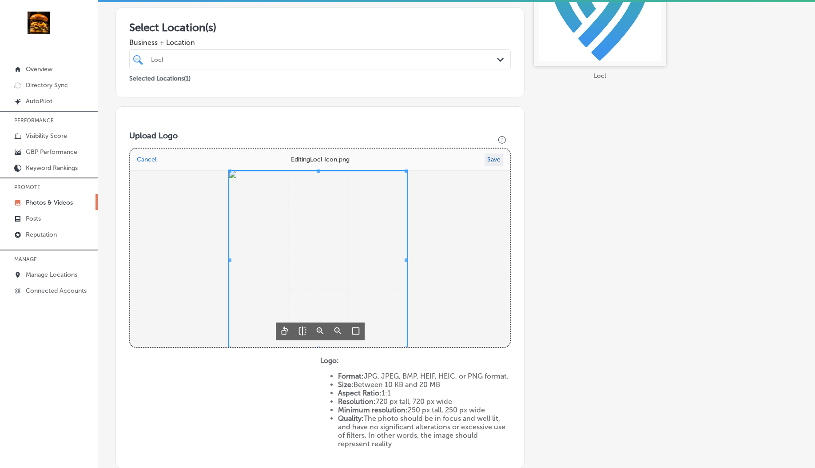
click at [492, 160] on button "Save" at bounding box center [494, 159] width 19 height 12
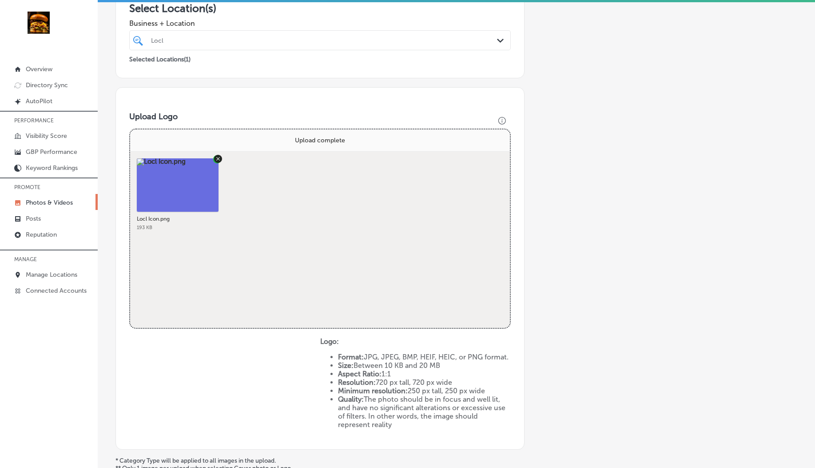
scroll to position [274, 0]
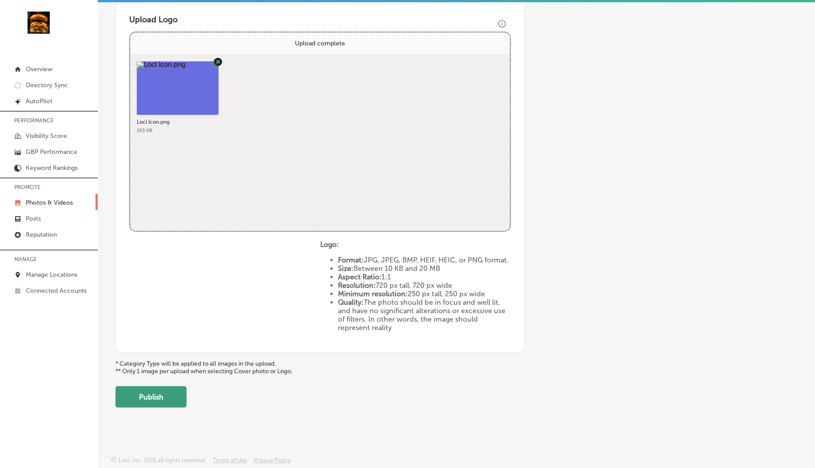
click at [160, 400] on button "Publish" at bounding box center [151, 396] width 71 height 21
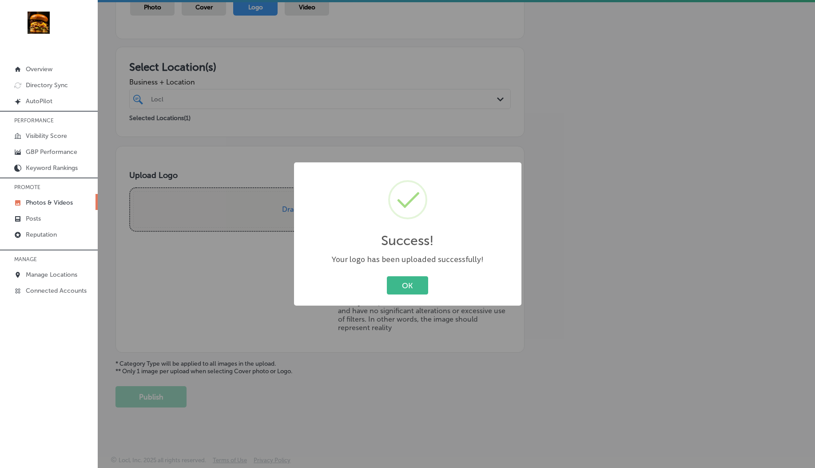
scroll to position [110, 0]
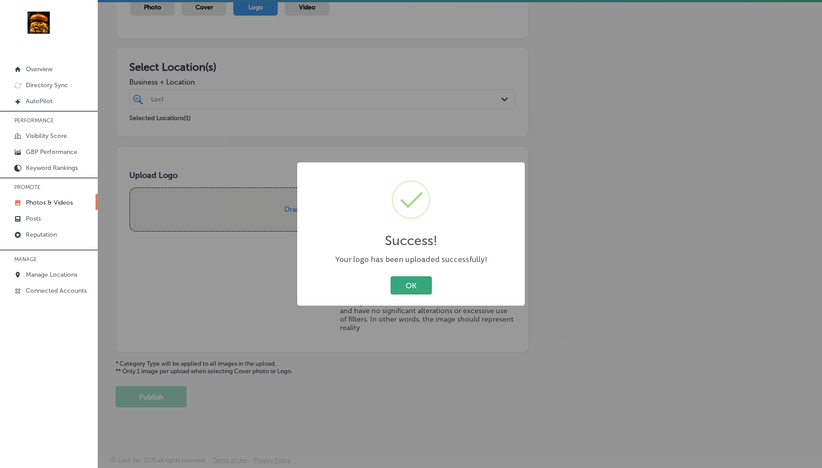
click at [392, 290] on button "OK" at bounding box center [411, 285] width 41 height 18
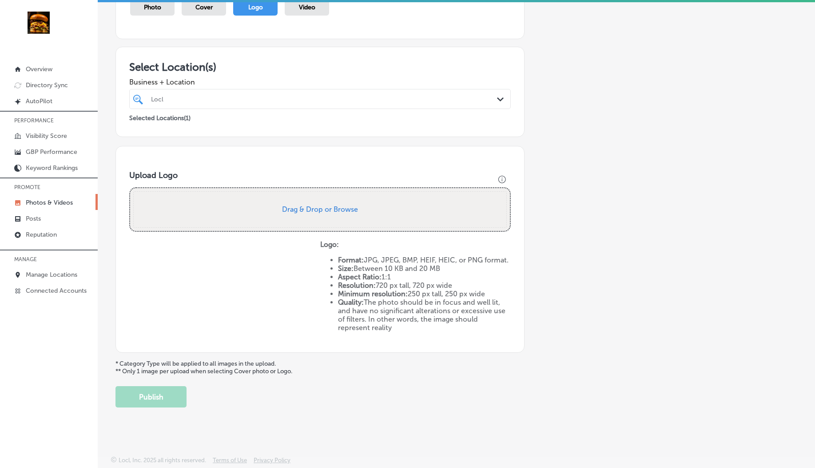
scroll to position [0, 0]
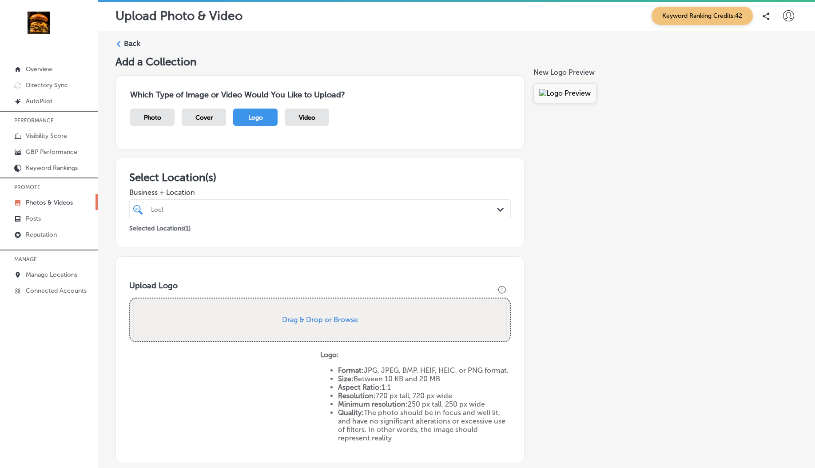
click at [40, 203] on p "Photos & Videos" at bounding box center [49, 203] width 47 height 8
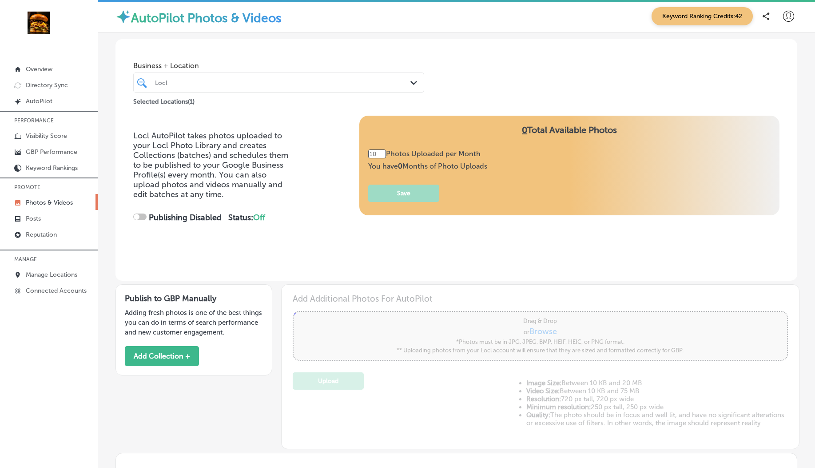
type input "0"
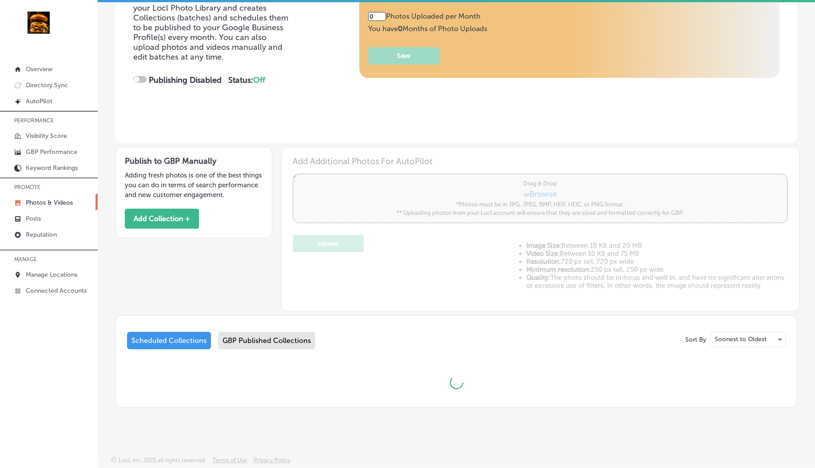
checkbox input "true"
type input "3"
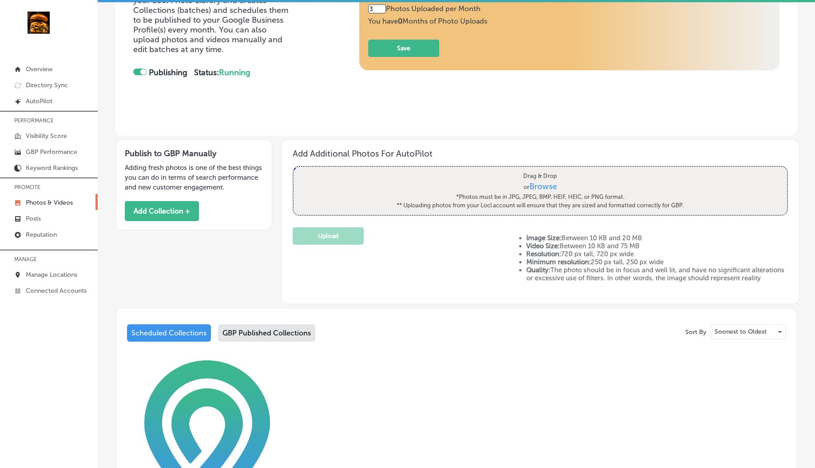
scroll to position [351, 0]
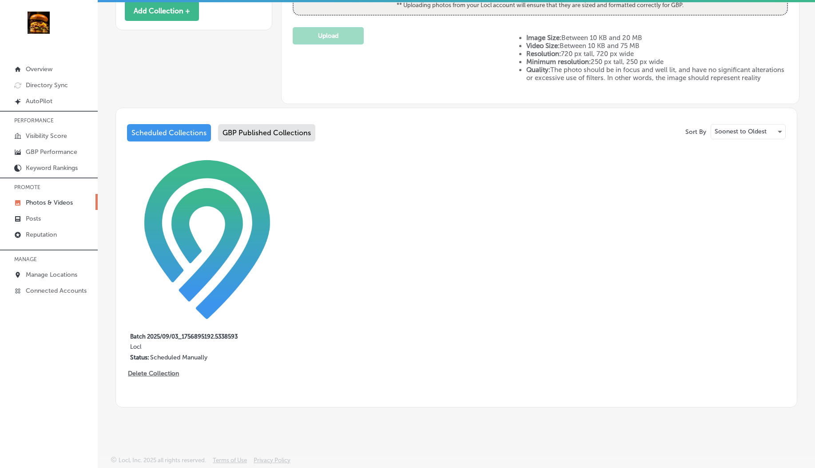
click at [255, 137] on div "GBP Published Collections" at bounding box center [266, 132] width 97 height 17
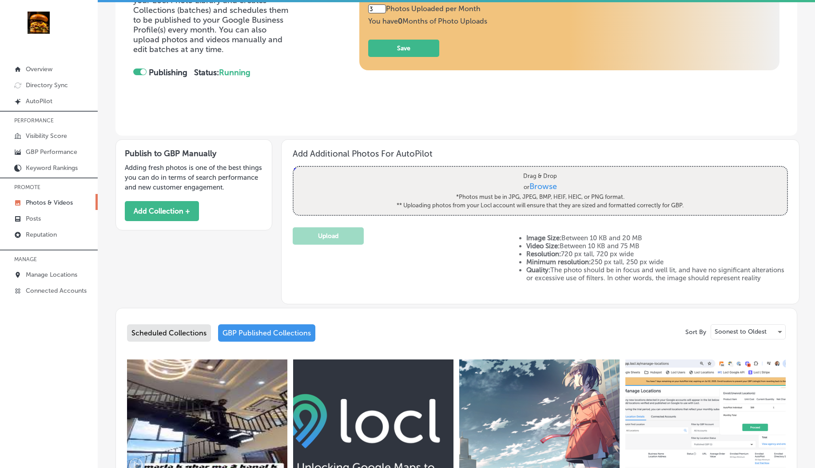
scroll to position [351, 0]
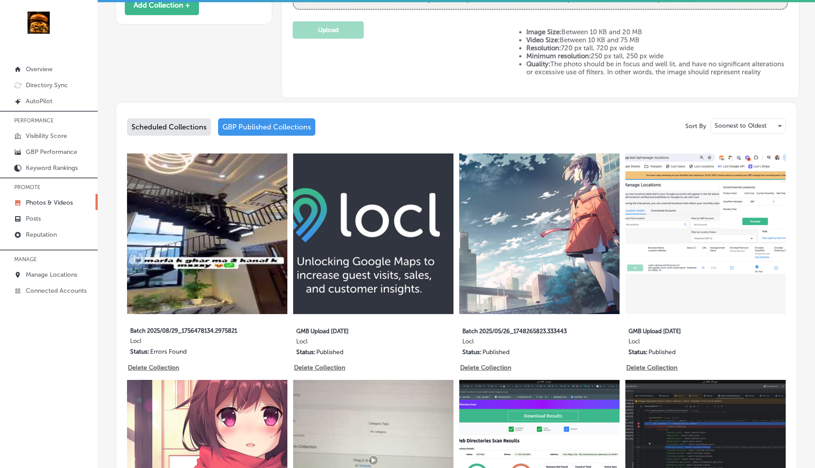
click at [186, 136] on div "Scheduled Collections" at bounding box center [169, 126] width 84 height 17
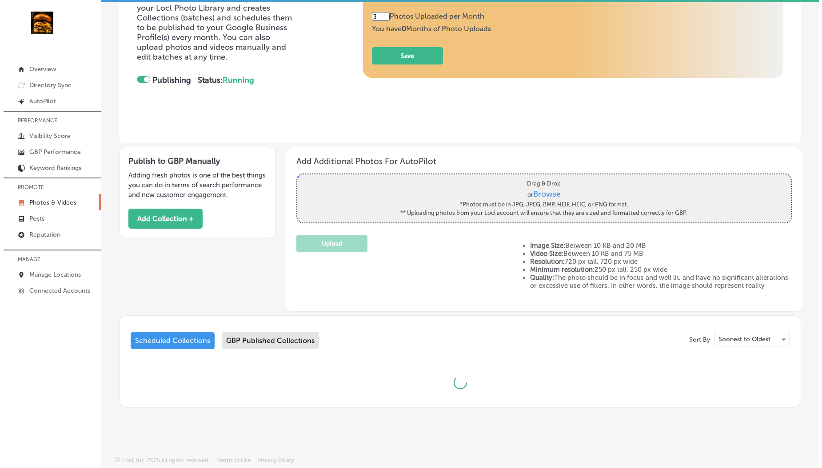
scroll to position [351, 0]
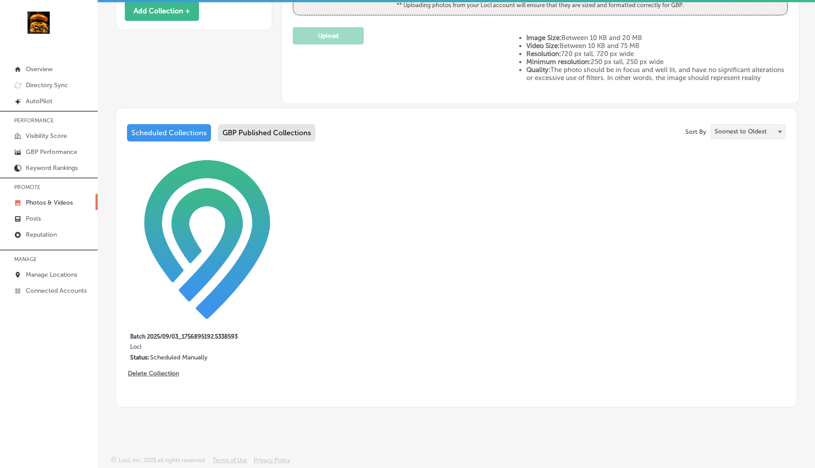
click at [731, 134] on p "Soonest to Oldest" at bounding box center [741, 131] width 52 height 8
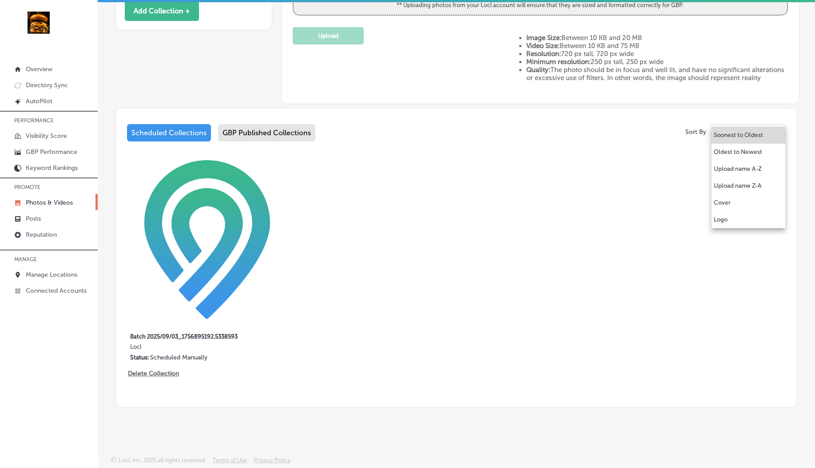
scroll to position [341, 0]
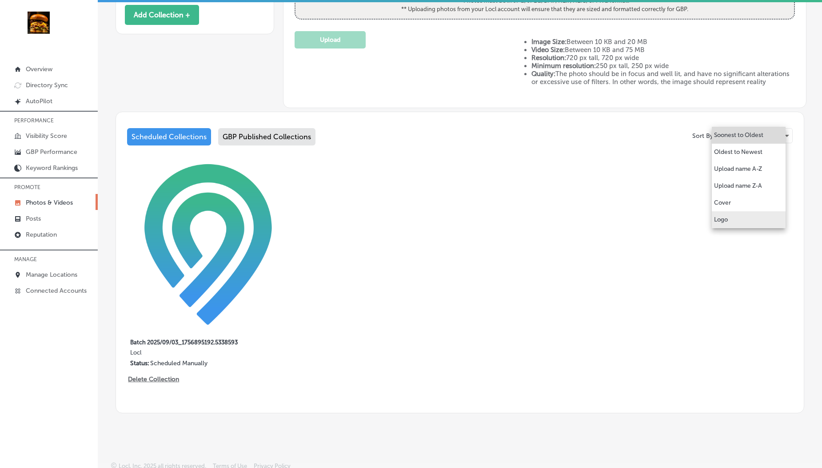
click at [727, 219] on p "Logo" at bounding box center [721, 219] width 14 height 9
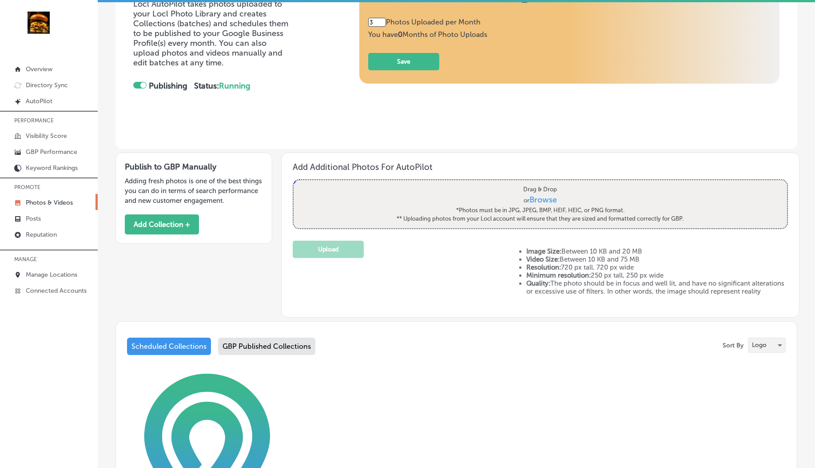
scroll to position [341, 0]
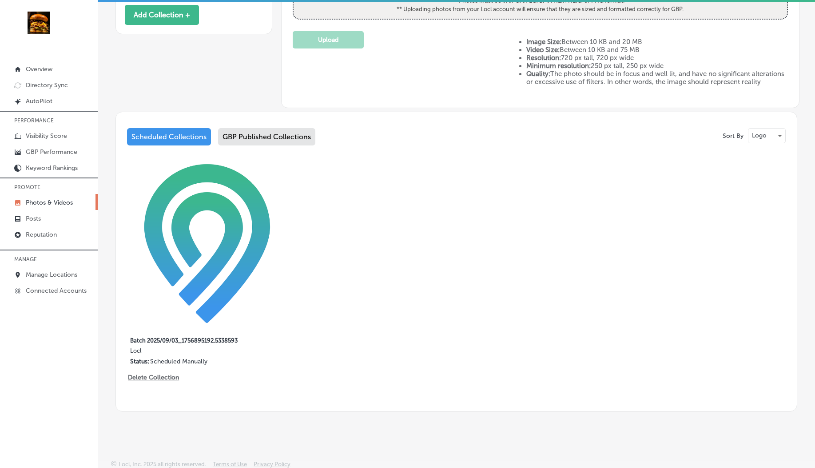
click at [249, 143] on div "GBP Published Collections" at bounding box center [266, 136] width 97 height 17
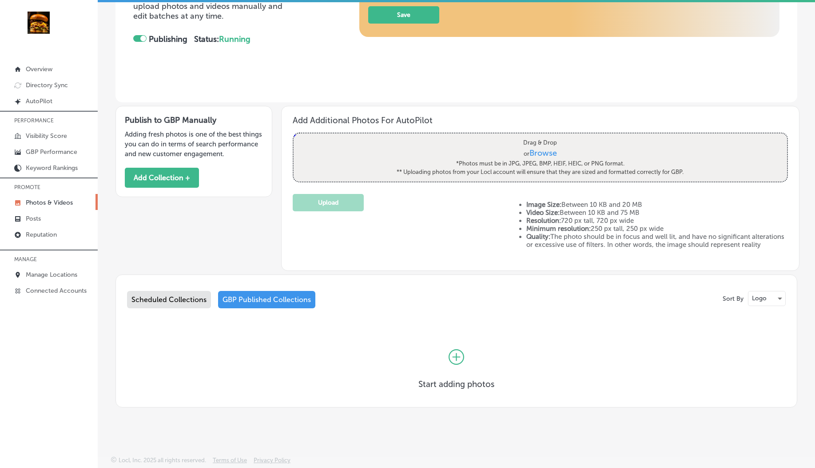
click at [177, 301] on div "Scheduled Collections" at bounding box center [169, 299] width 84 height 17
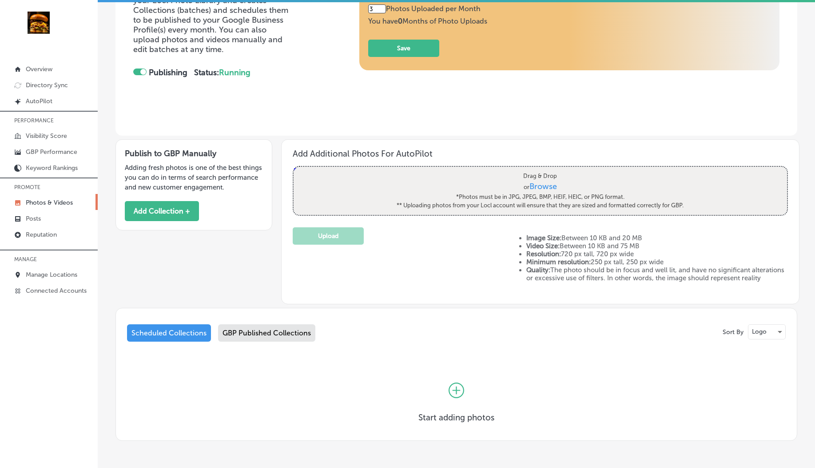
scroll to position [186, 0]
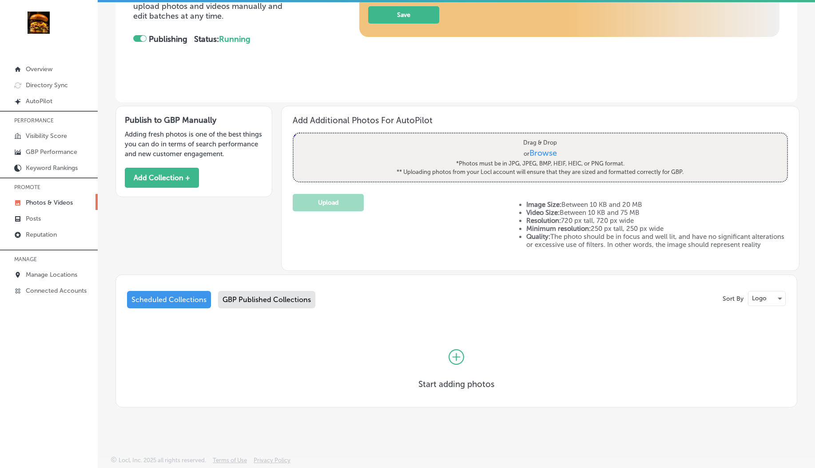
click at [215, 303] on div "Scheduled Collections GBP Published Collections" at bounding box center [456, 301] width 659 height 21
click at [276, 303] on div "GBP Published Collections" at bounding box center [266, 299] width 97 height 17
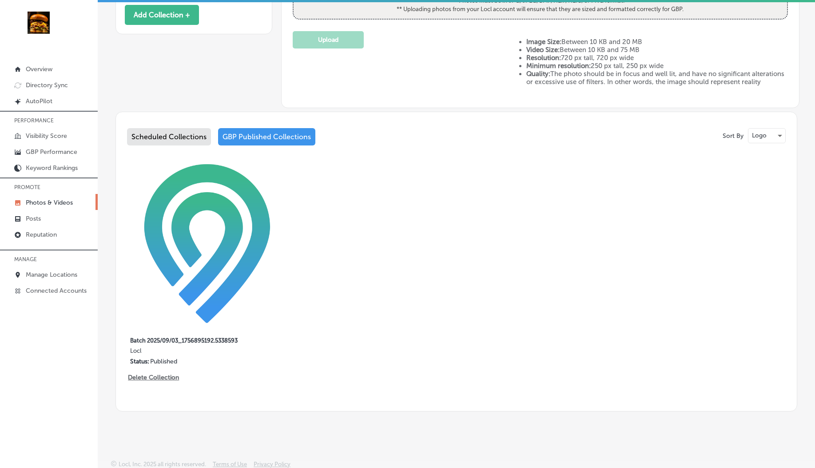
scroll to position [351, 0]
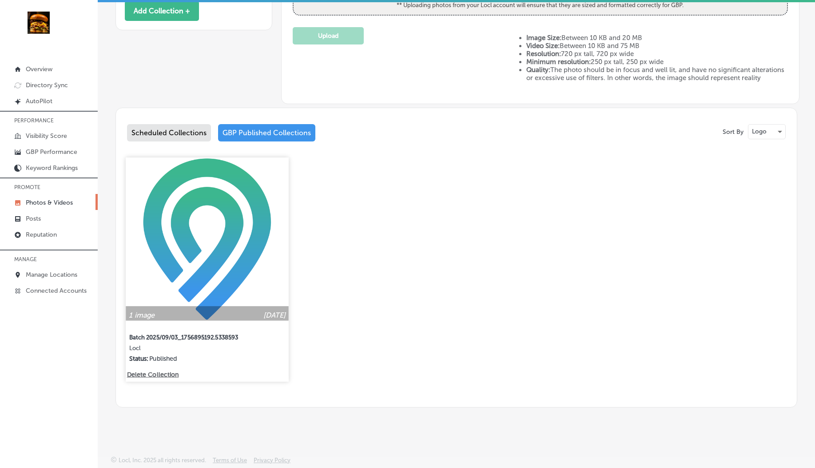
click at [192, 293] on img at bounding box center [207, 239] width 163 height 163
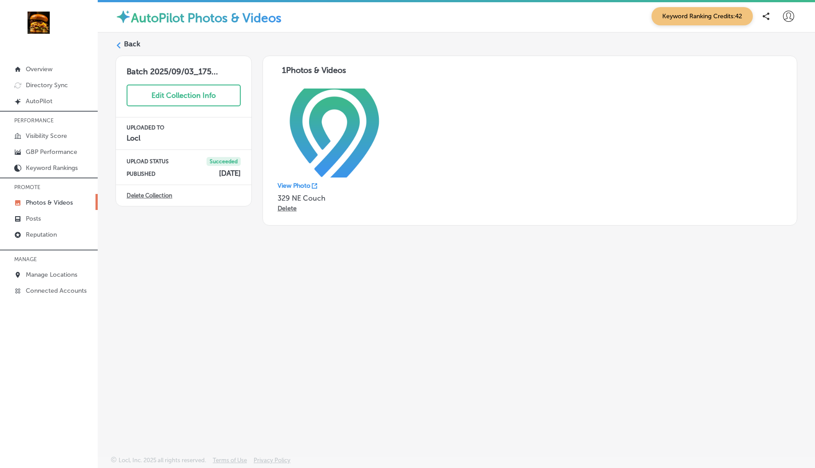
click at [295, 187] on p "View Photo" at bounding box center [294, 186] width 33 height 8
click at [126, 48] on label "Back" at bounding box center [132, 44] width 16 height 10
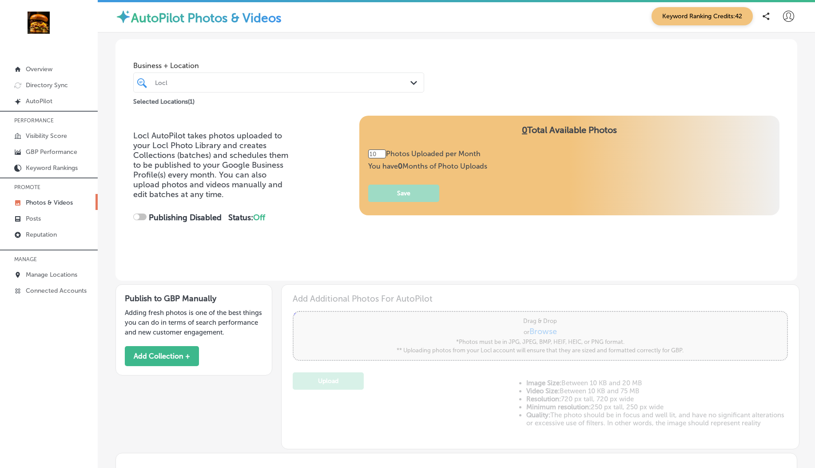
type input "3"
checkbox input "true"
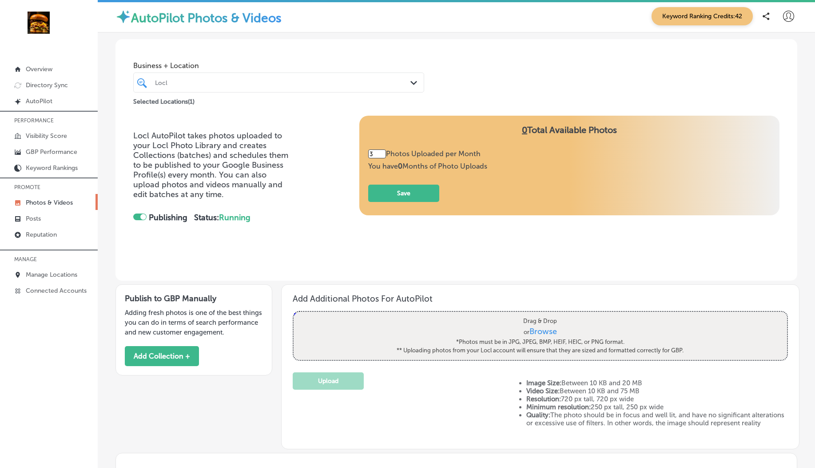
click at [55, 202] on p "Photos & Videos" at bounding box center [49, 203] width 47 height 8
click at [191, 73] on div "Locl Path Created with Sketch." at bounding box center [278, 82] width 291 height 20
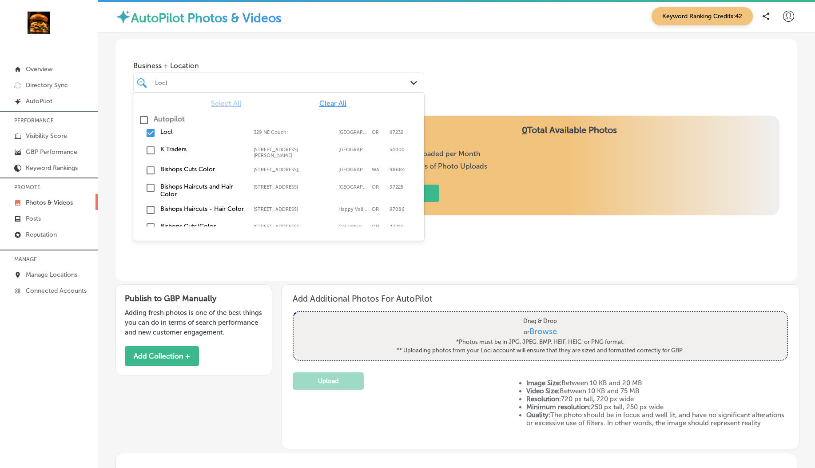
click at [148, 150] on input "checkbox" at bounding box center [150, 150] width 11 height 11
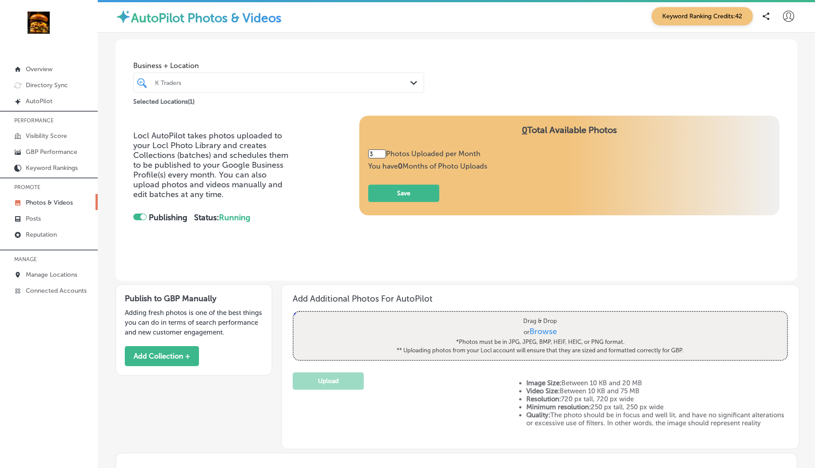
click at [203, 66] on span "Business + Location" at bounding box center [278, 65] width 291 height 8
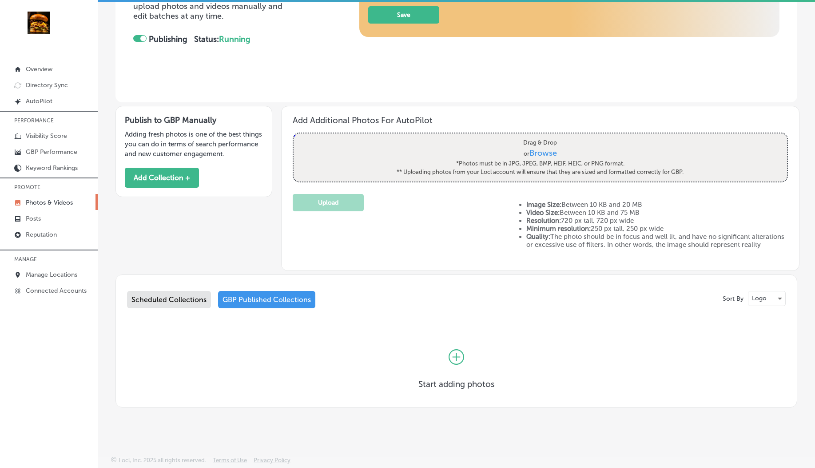
click at [185, 301] on div "Scheduled Collections" at bounding box center [169, 299] width 84 height 17
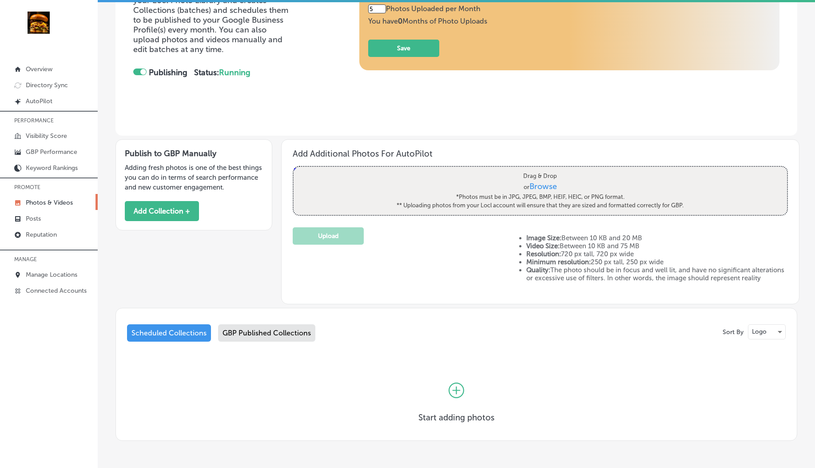
scroll to position [186, 0]
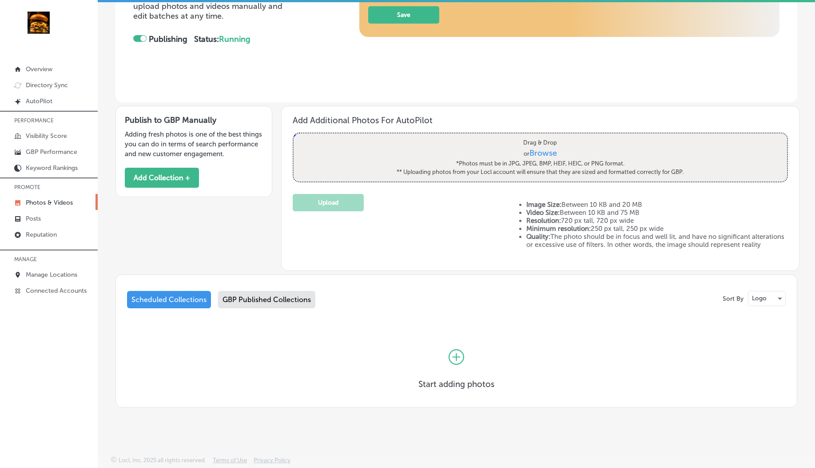
click at [253, 312] on div "Scheduled Collections GBP Published Collections" at bounding box center [456, 301] width 659 height 21
click at [255, 304] on div "GBP Published Collections" at bounding box center [266, 299] width 97 height 17
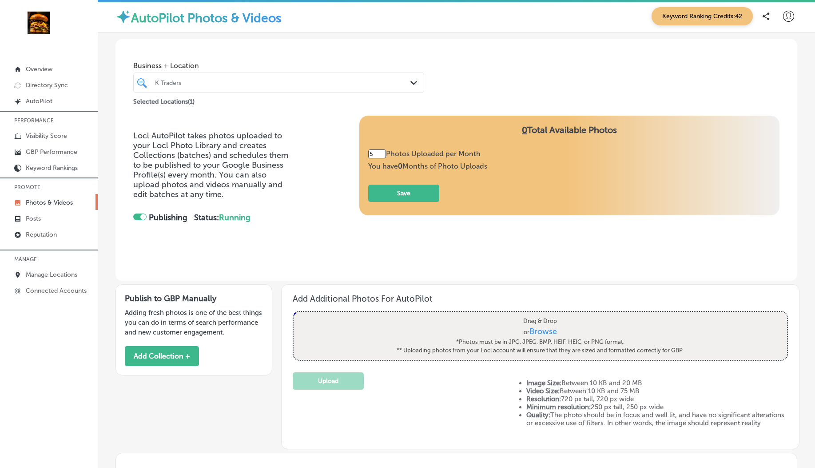
click at [292, 78] on div at bounding box center [266, 82] width 224 height 12
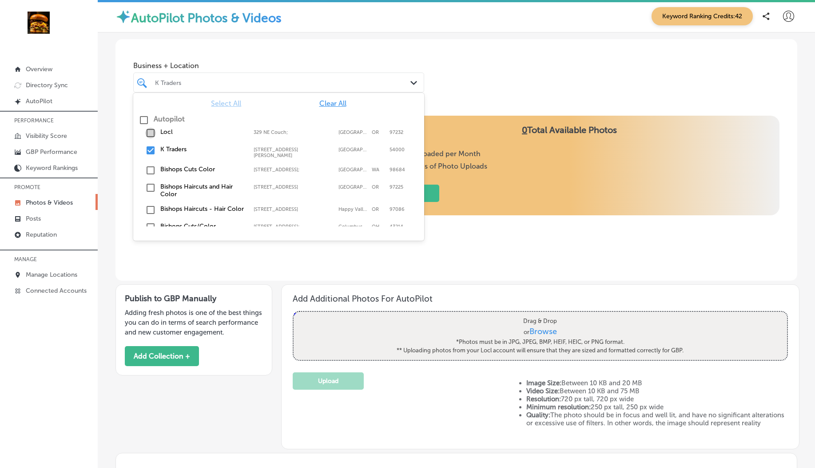
click at [146, 132] on input "checkbox" at bounding box center [150, 133] width 11 height 11
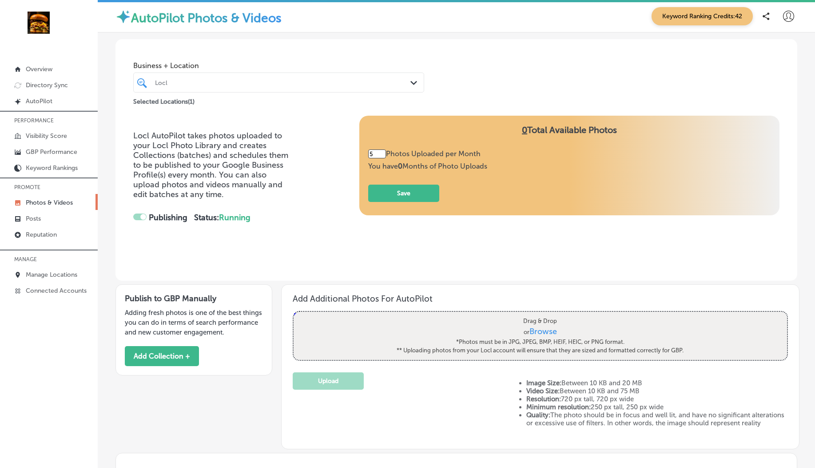
click at [234, 54] on div "Business + Location Locl Path Created with Sketch. Selected Locations ( 1 )" at bounding box center [457, 73] width 682 height 68
type input "3"
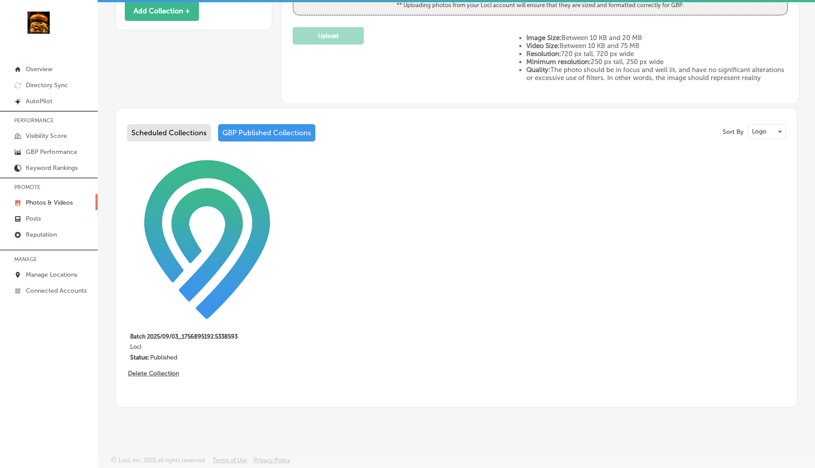
click at [177, 141] on div "Scheduled Collections" at bounding box center [169, 132] width 84 height 17
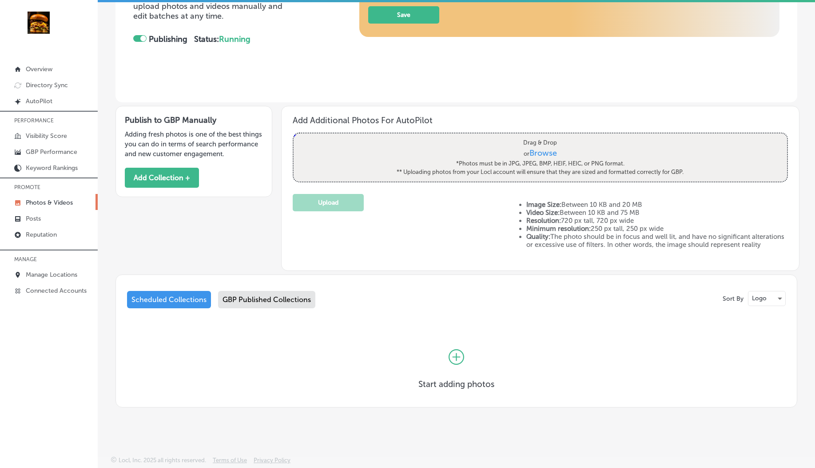
click at [253, 300] on div "GBP Published Collections" at bounding box center [266, 299] width 97 height 17
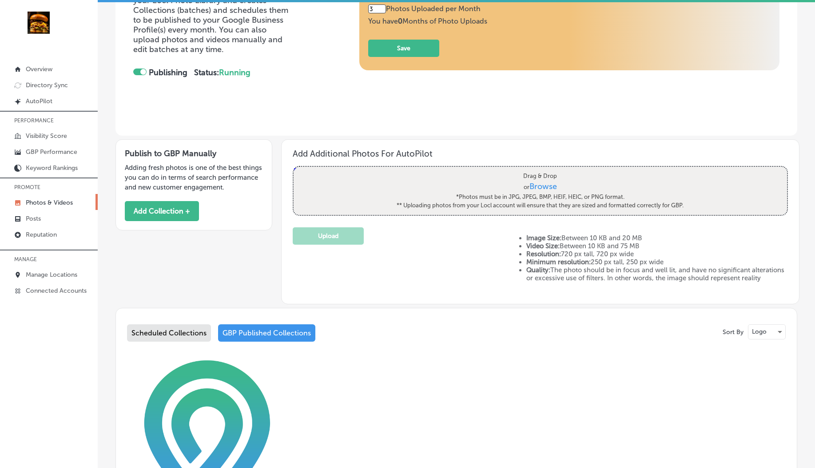
scroll to position [351, 0]
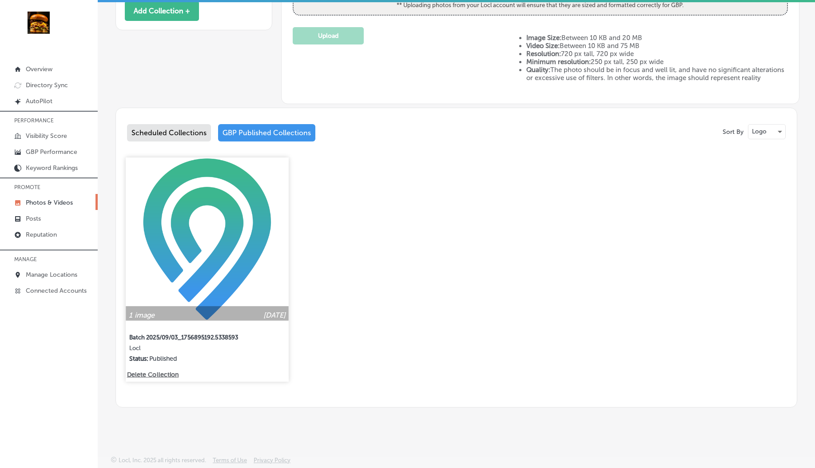
click at [219, 280] on img at bounding box center [207, 239] width 163 height 163
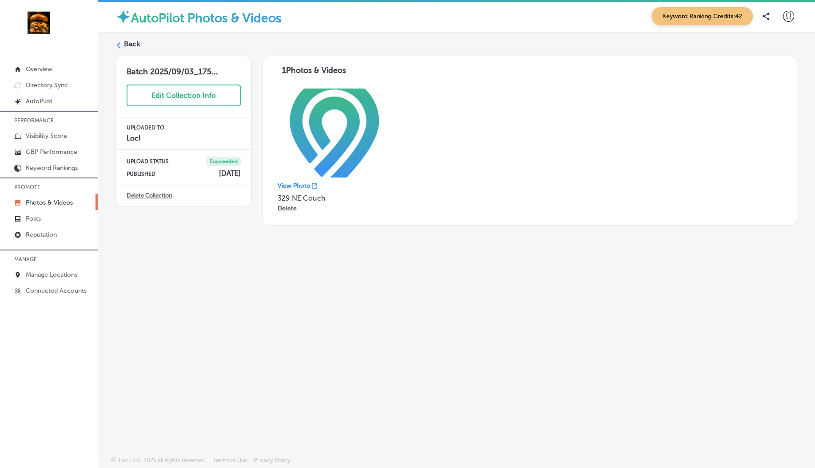
click at [124, 43] on div "Back" at bounding box center [457, 47] width 682 height 16
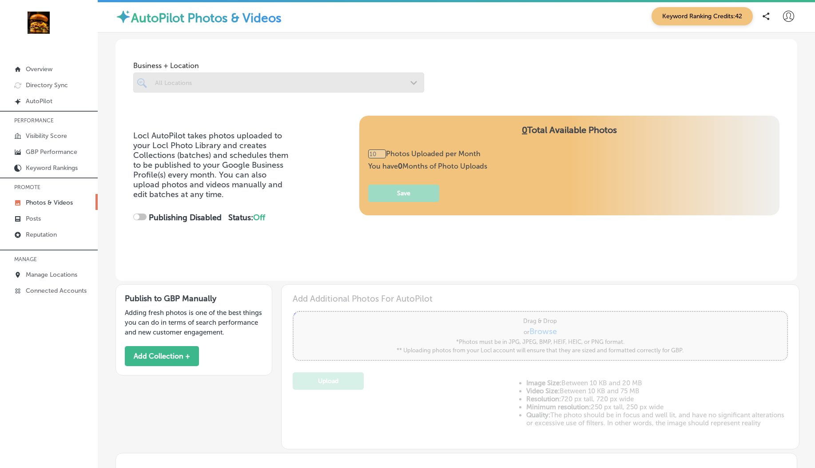
type input "3"
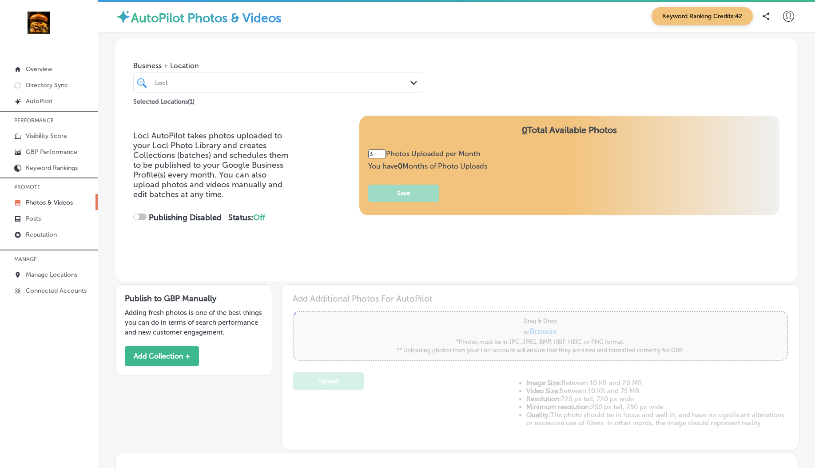
checkbox input "true"
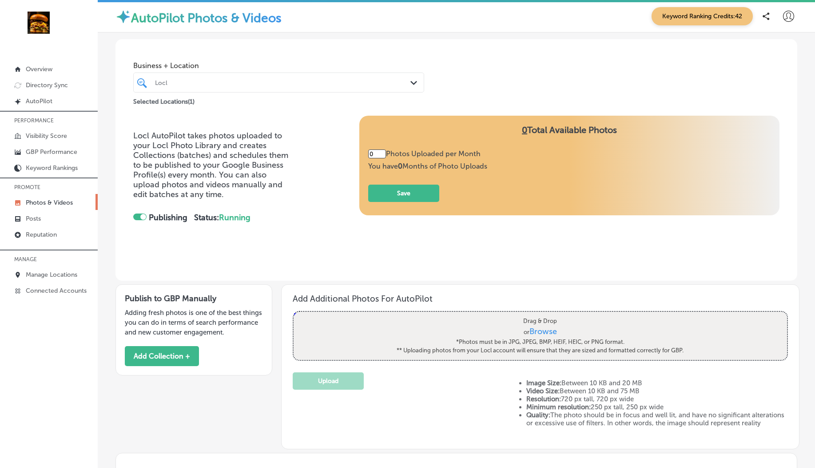
type input "3"
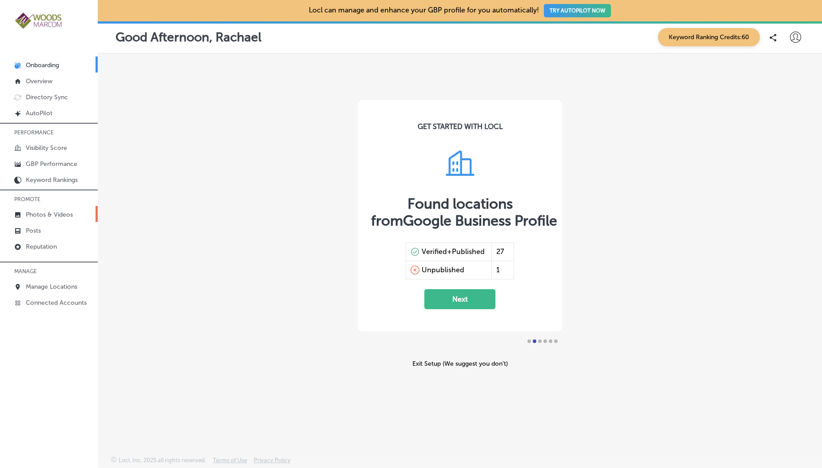
click at [52, 210] on link "Photos & Videos" at bounding box center [49, 214] width 98 height 16
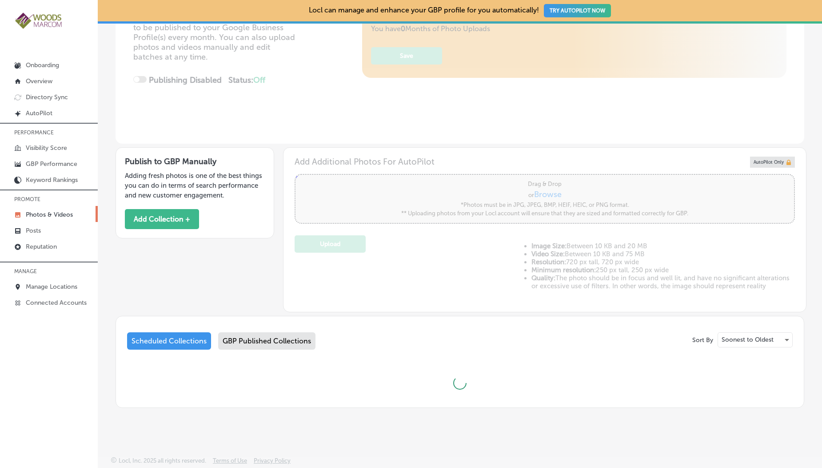
type input "5"
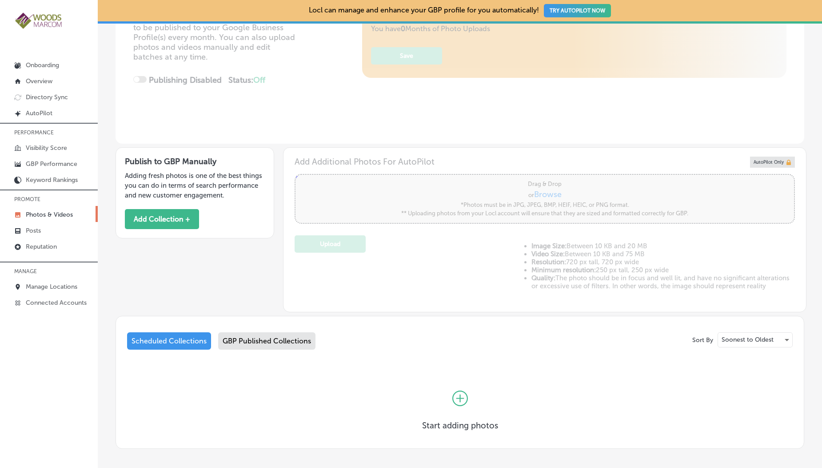
scroll to position [200, 0]
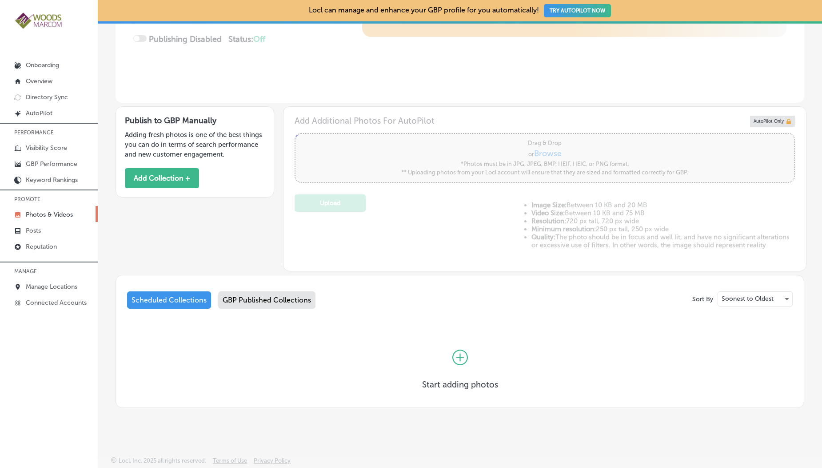
click at [259, 294] on div "GBP Published Collections" at bounding box center [266, 299] width 97 height 17
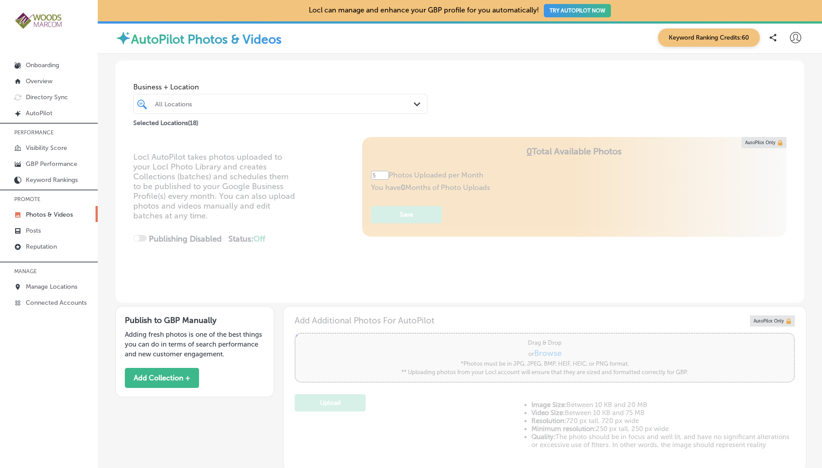
click at [220, 91] on div "Business + Location All Locations Path Created with Sketch." at bounding box center [280, 96] width 294 height 36
click at [211, 104] on div "All Locations" at bounding box center [285, 104] width 260 height 8
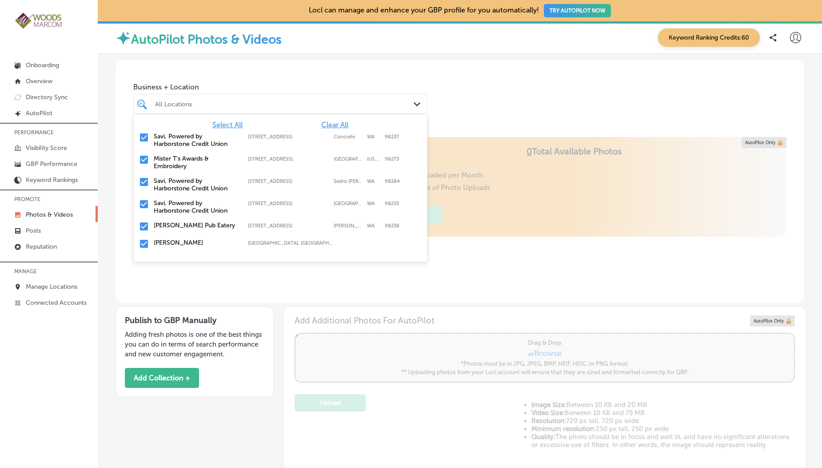
click at [321, 121] on span "Clear All" at bounding box center [334, 124] width 27 height 8
click at [140, 139] on input "checkbox" at bounding box center [144, 137] width 11 height 11
click at [195, 101] on div "Savi, Powered by Harborstone Credit Union" at bounding box center [285, 104] width 260 height 8
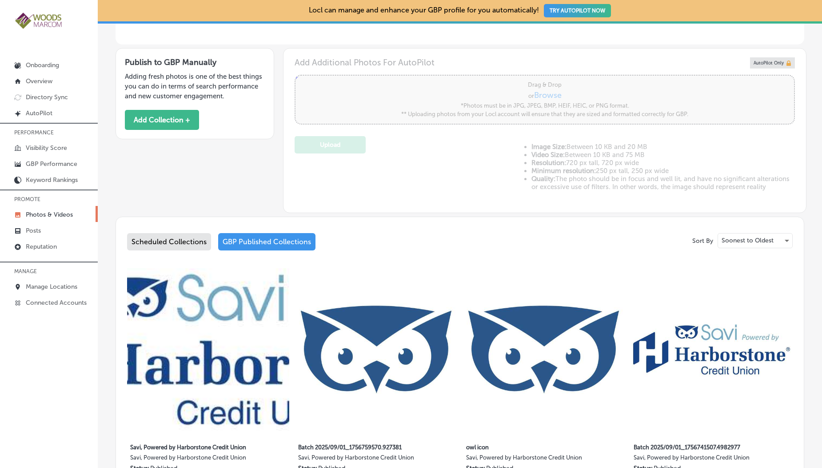
scroll to position [352, 0]
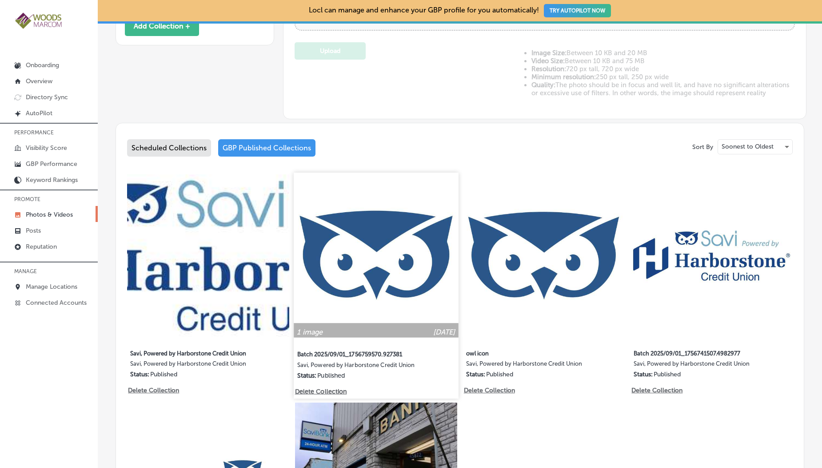
click at [359, 226] on img at bounding box center [376, 254] width 164 height 164
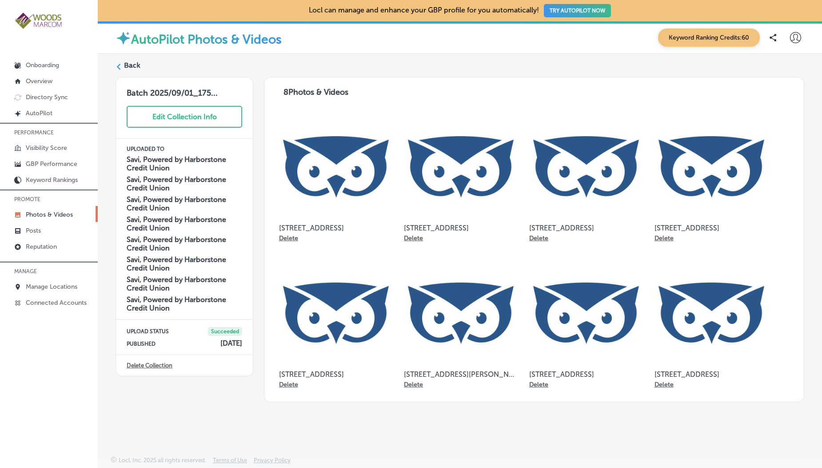
click at [127, 60] on label "Back" at bounding box center [132, 65] width 16 height 10
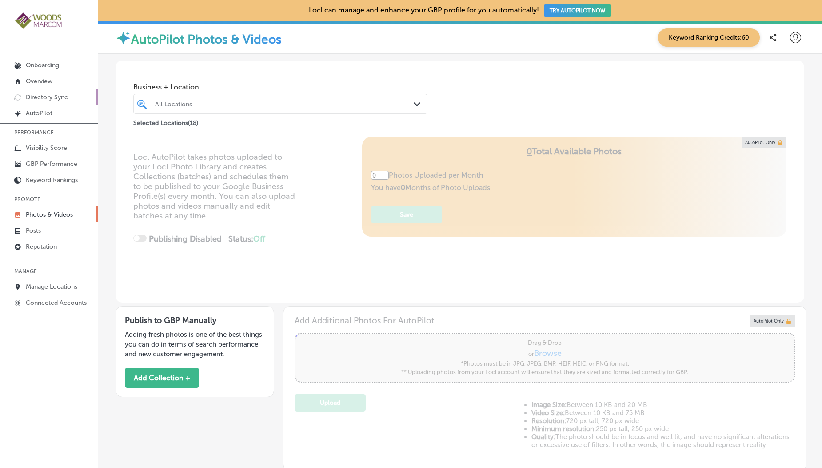
type input "5"
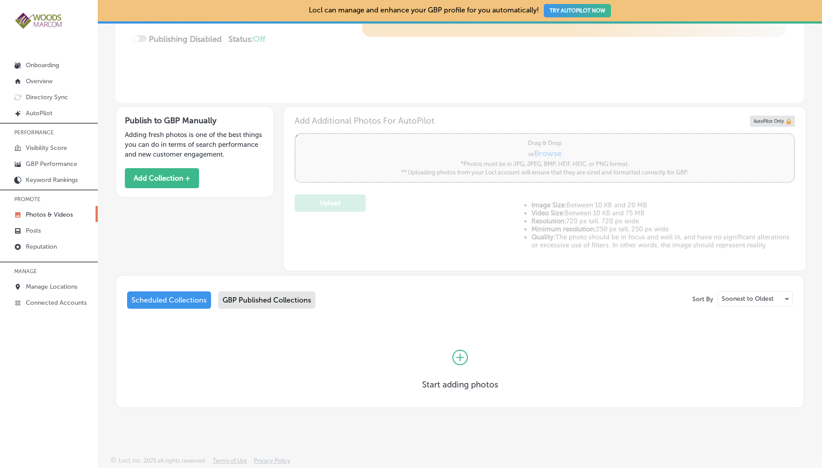
click at [270, 252] on div "GBP Published Collections" at bounding box center [266, 299] width 97 height 17
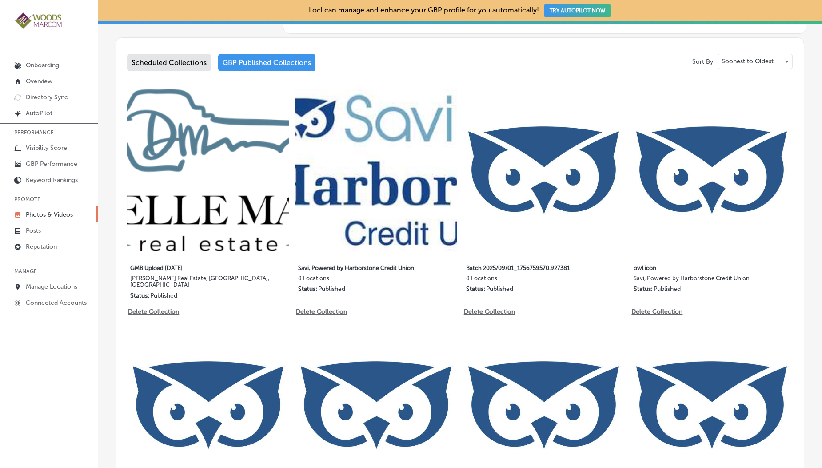
scroll to position [446, 0]
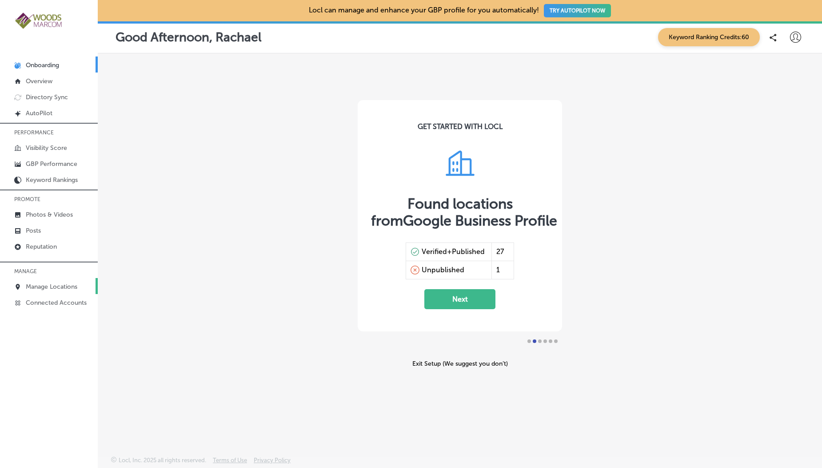
drag, startPoint x: 176, startPoint y: 250, endPoint x: 82, endPoint y: 281, distance: 99.4
click at [82, 281] on div "iconmonstr-menu-thin copy Created with Sketch. Onboarding Overview Directory Sy…" at bounding box center [411, 234] width 822 height 468
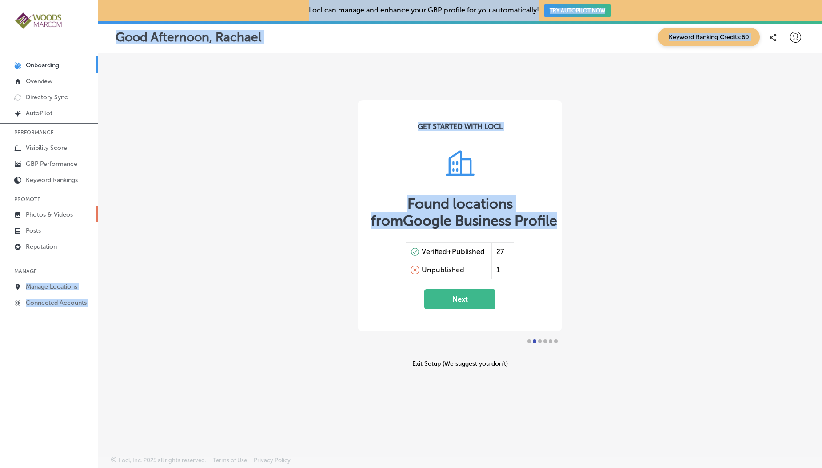
click at [47, 214] on p "Photos & Videos" at bounding box center [49, 215] width 47 height 8
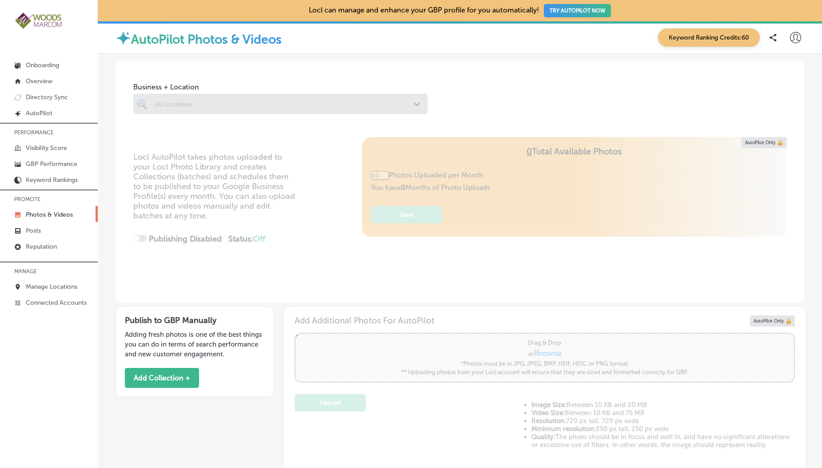
scroll to position [159, 0]
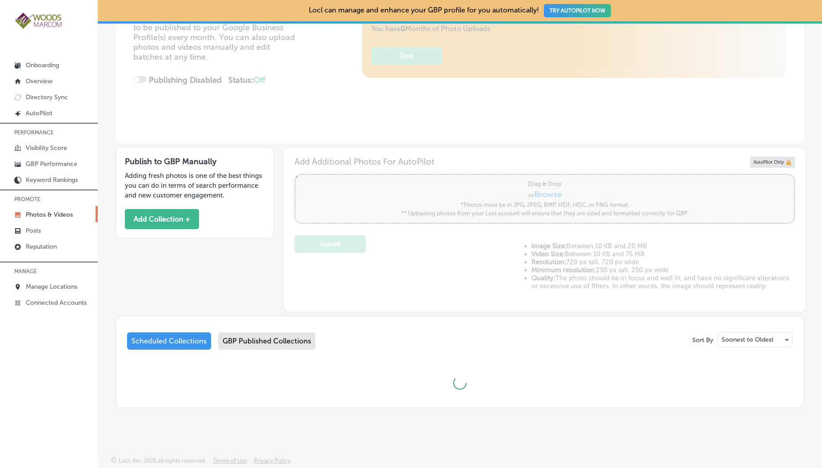
type input "5"
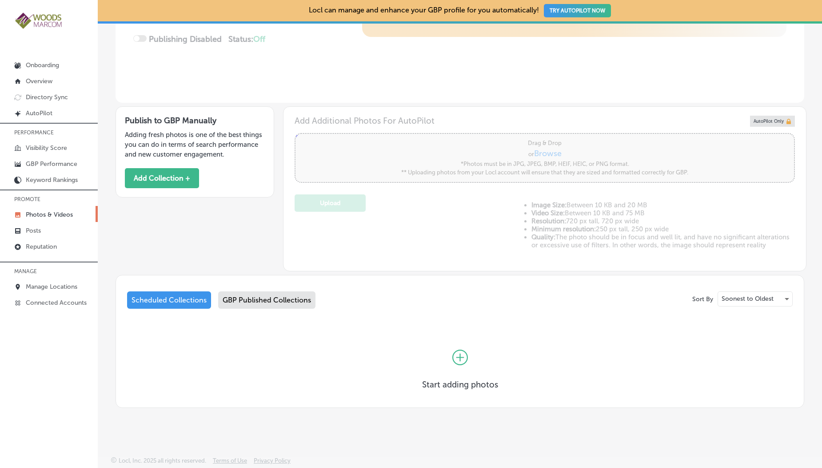
click at [310, 301] on div "GBP Published Collections" at bounding box center [266, 299] width 97 height 17
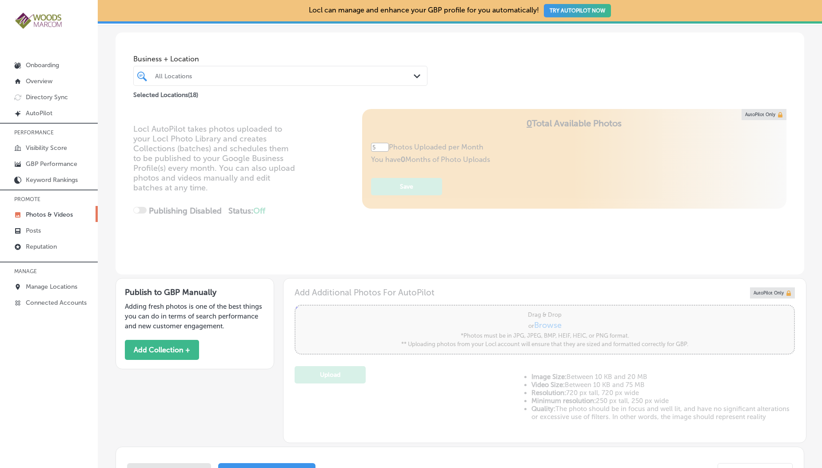
scroll to position [27, 0]
click at [253, 83] on div "All Locations" at bounding box center [281, 77] width 260 height 14
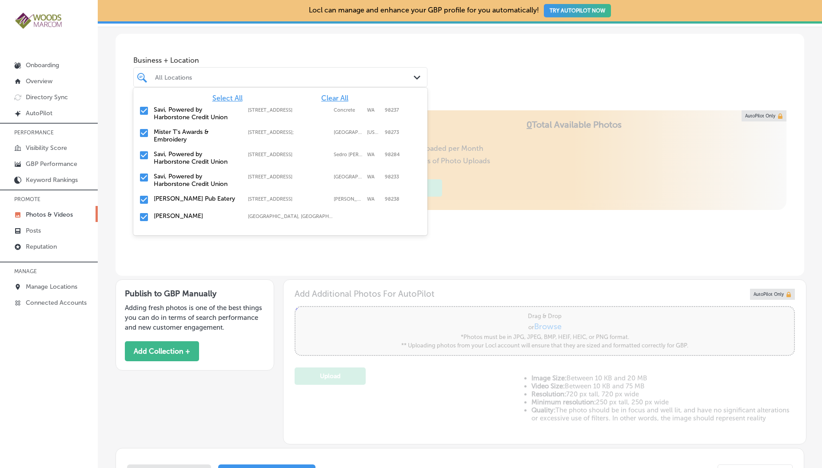
click at [322, 98] on span "Clear All" at bounding box center [334, 98] width 27 height 8
click at [145, 109] on input "checkbox" at bounding box center [144, 110] width 11 height 11
click at [144, 130] on input "checkbox" at bounding box center [144, 133] width 11 height 11
click at [147, 149] on div "Savi, Powered by Harborstone Credit Union 203 Ball Street, Sedro Woolley, WA, 9…" at bounding box center [280, 157] width 287 height 19
click at [259, 51] on div "Business + Location option 203 Ball Street, selected. option 45872 Main Street …" at bounding box center [460, 68] width 689 height 68
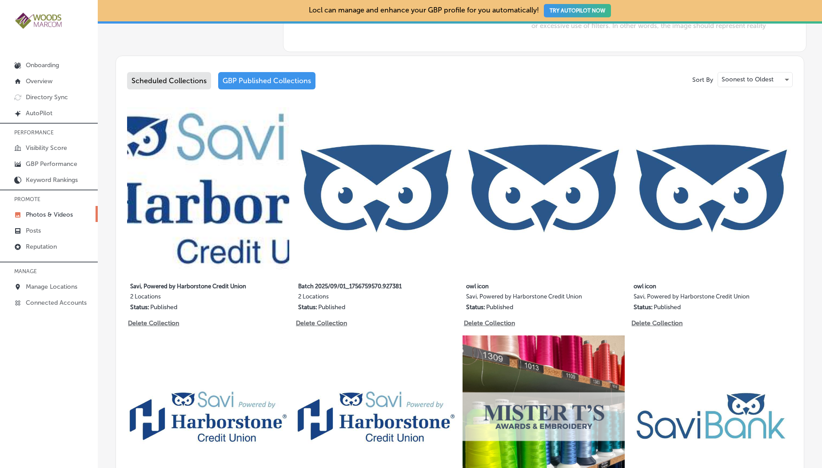
scroll to position [422, 0]
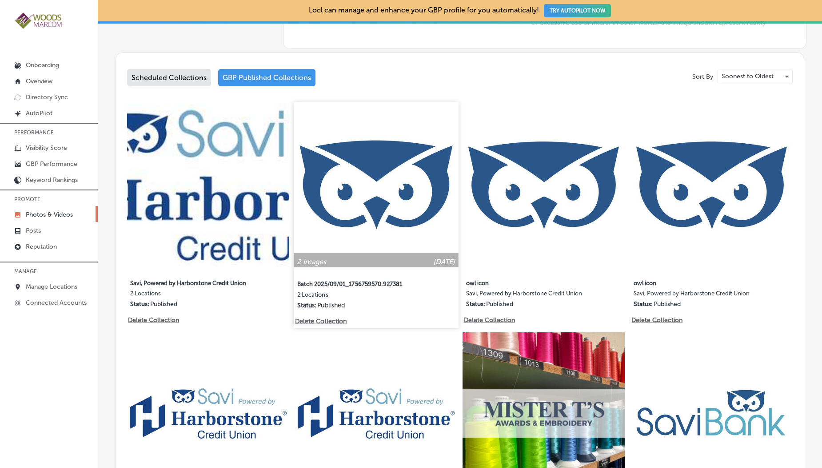
click at [396, 206] on img at bounding box center [376, 184] width 164 height 164
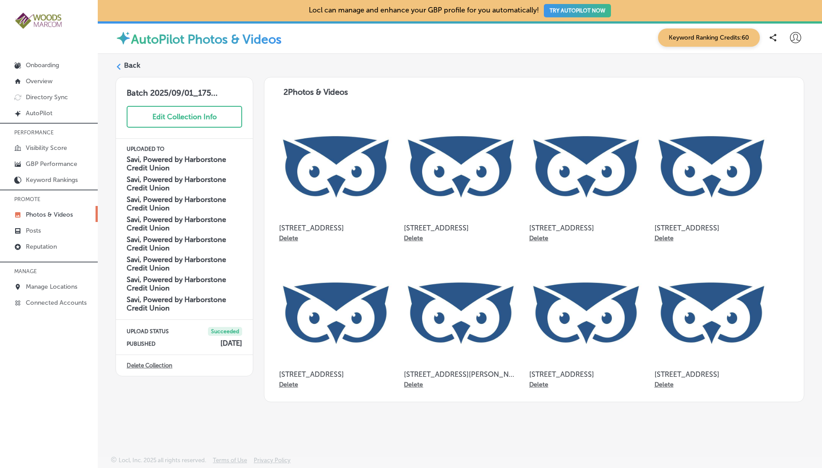
click at [121, 67] on icon at bounding box center [119, 67] width 6 height 6
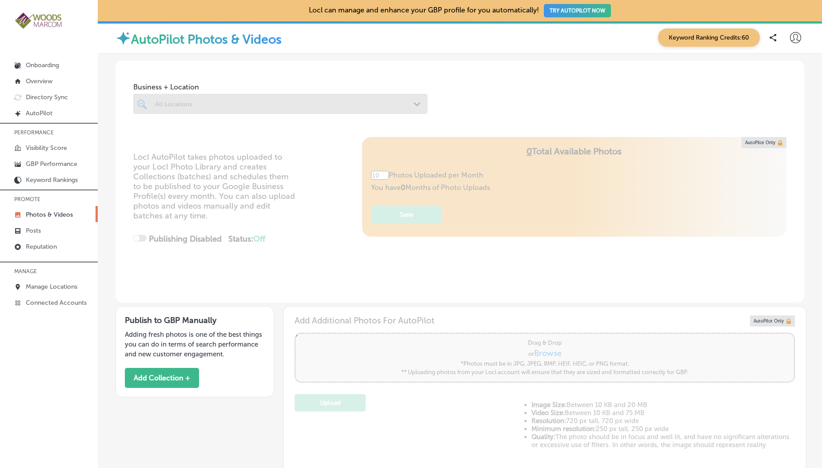
type input "5"
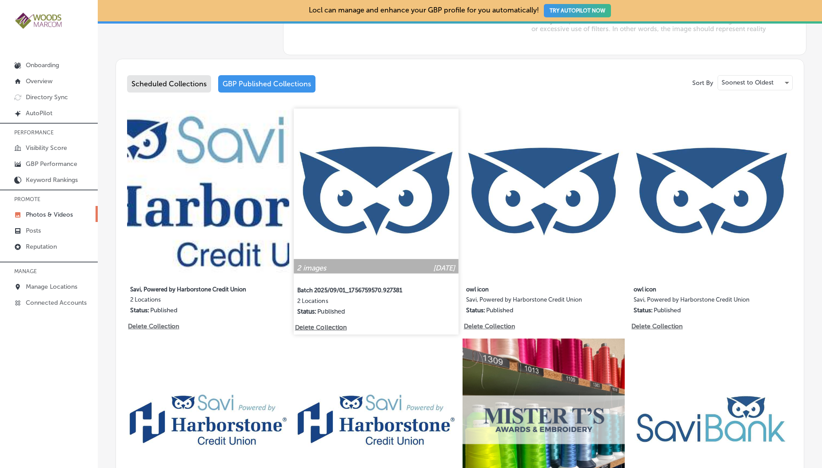
scroll to position [55, 0]
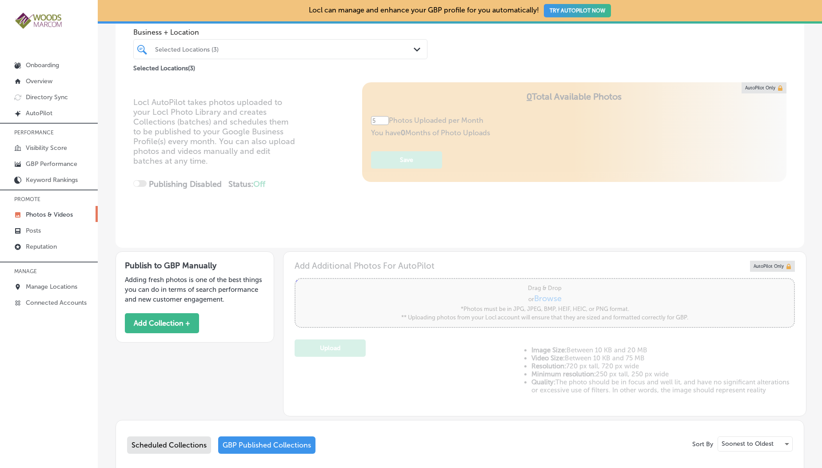
click at [258, 52] on div "Selected Locations (3)" at bounding box center [285, 49] width 260 height 8
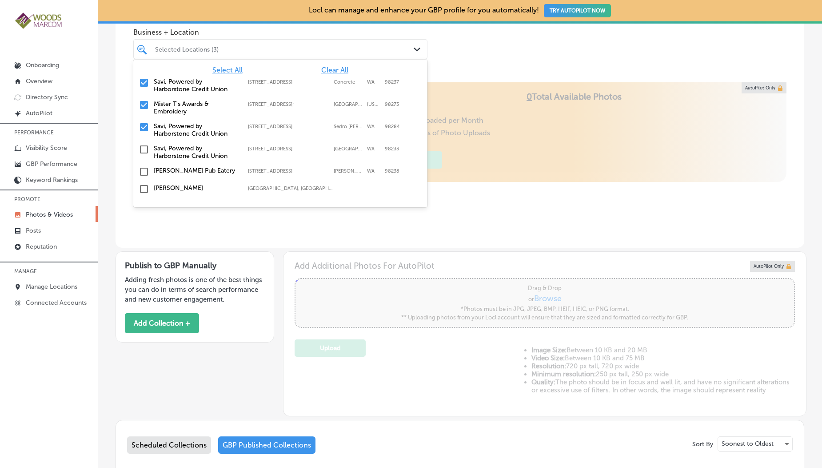
click at [233, 74] on div "Savi, Powered by Harborstone Credit Union 45872 Main Street, Concrete, WA, 9823…" at bounding box center [280, 85] width 294 height 22
click at [227, 70] on span "Select All" at bounding box center [227, 70] width 30 height 8
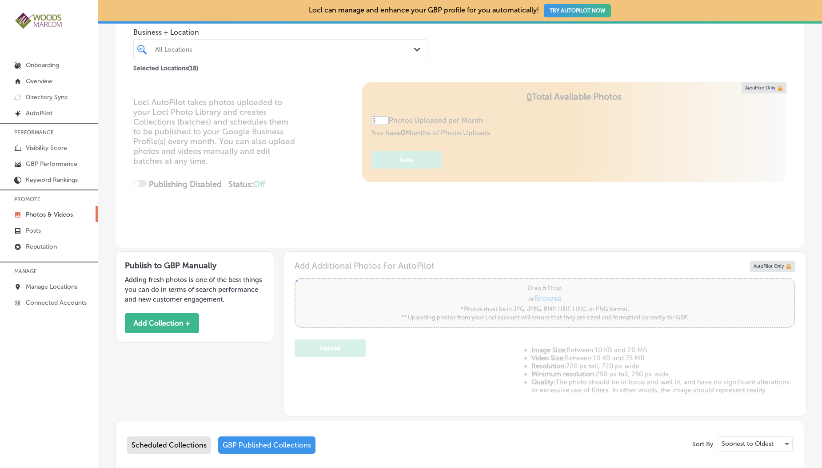
click at [257, 32] on span "Business + Location" at bounding box center [280, 32] width 294 height 8
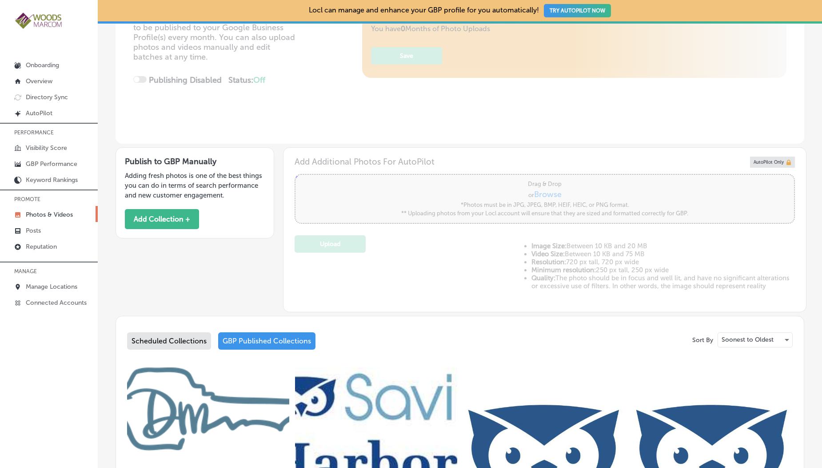
scroll to position [457, 0]
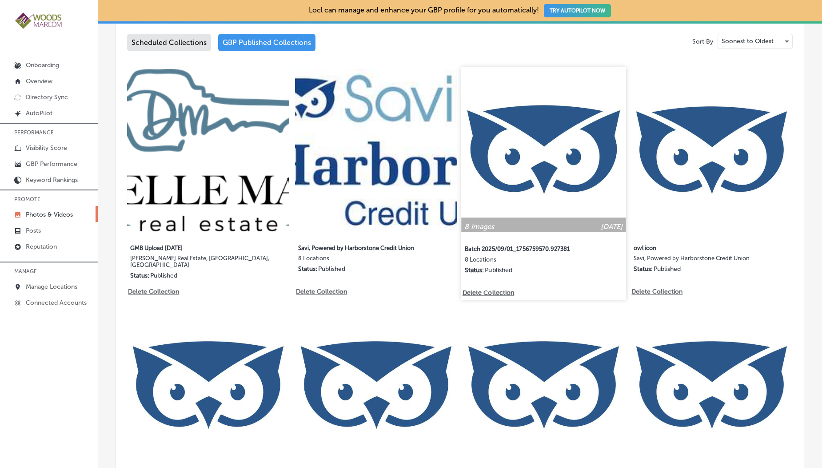
click at [488, 147] on img at bounding box center [544, 149] width 164 height 164
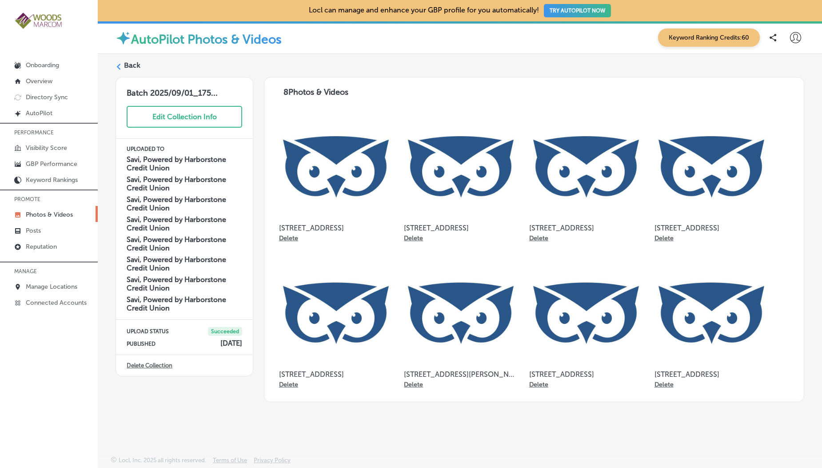
click at [132, 65] on label "Back" at bounding box center [132, 65] width 16 height 10
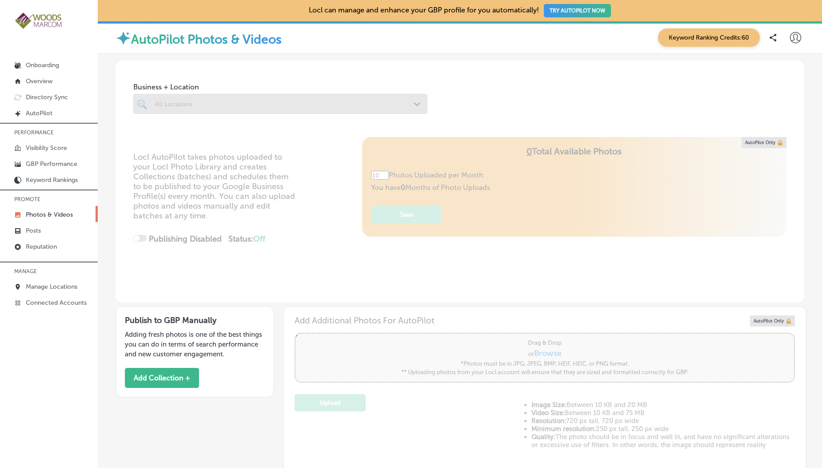
type input "5"
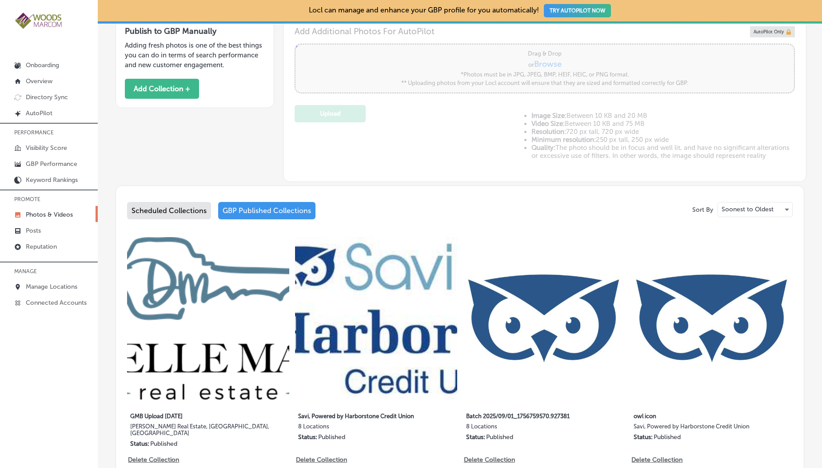
scroll to position [294, 0]
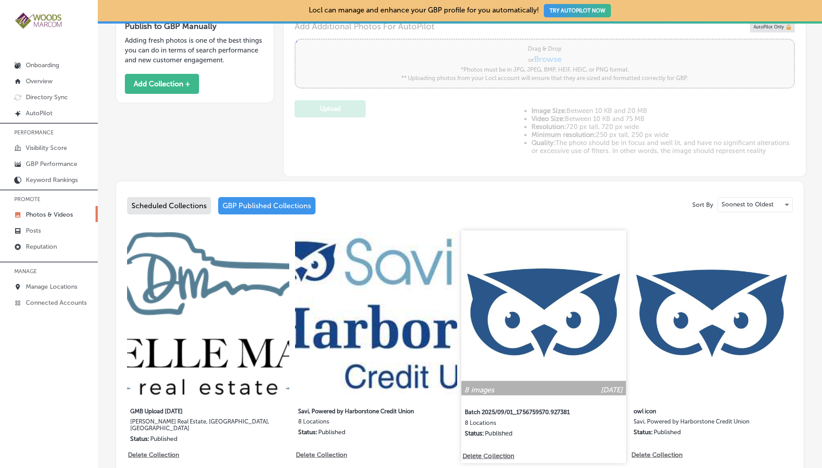
click at [478, 275] on img at bounding box center [544, 312] width 164 height 164
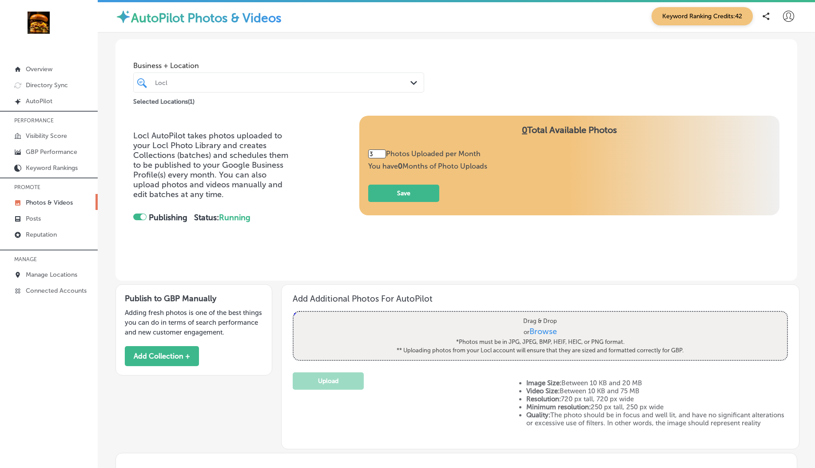
scroll to position [351, 0]
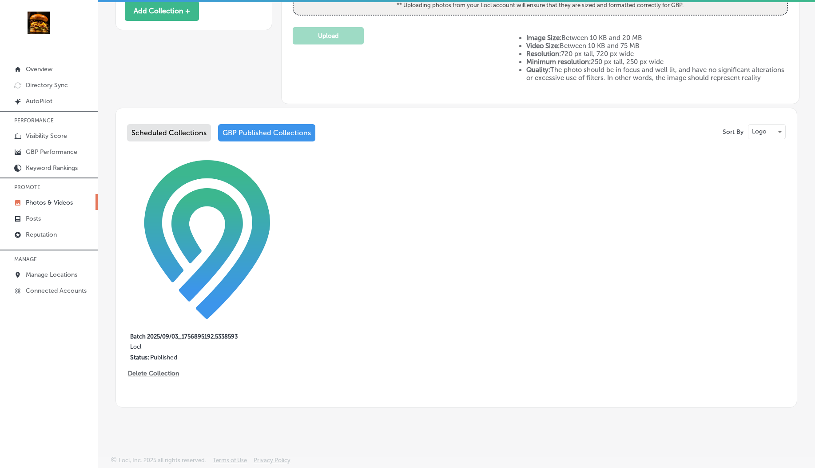
click at [36, 205] on p "Photos & Videos" at bounding box center [49, 203] width 47 height 8
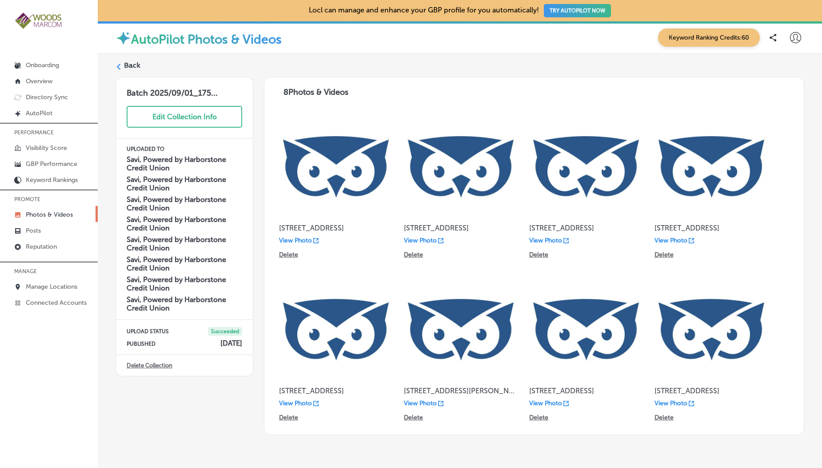
click at [422, 401] on p "View Photo" at bounding box center [420, 403] width 33 height 8
click at [122, 66] on div "Back" at bounding box center [460, 68] width 689 height 16
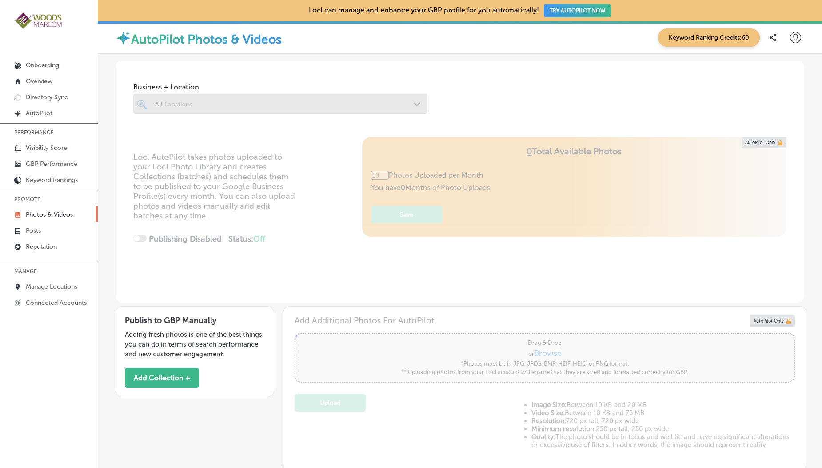
scroll to position [159, 0]
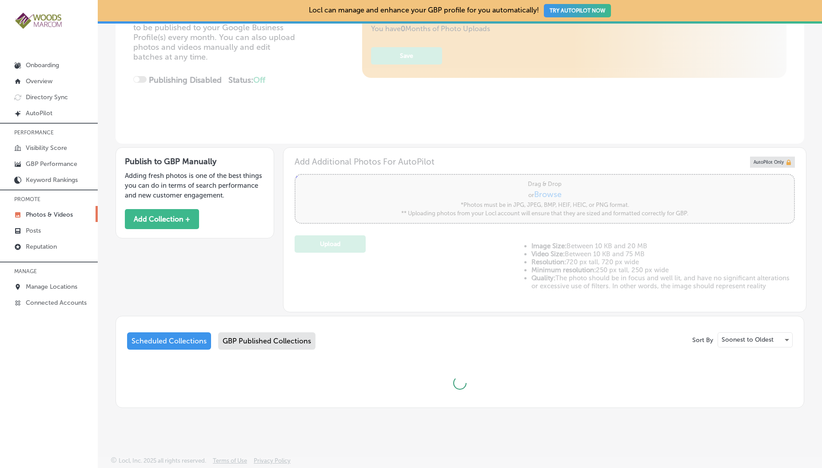
type input "5"
click at [262, 343] on div "GBP Published Collections" at bounding box center [266, 340] width 97 height 17
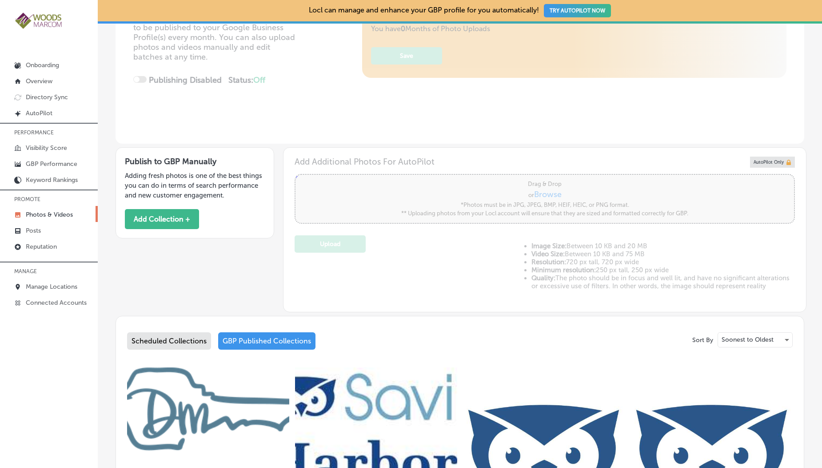
scroll to position [267, 0]
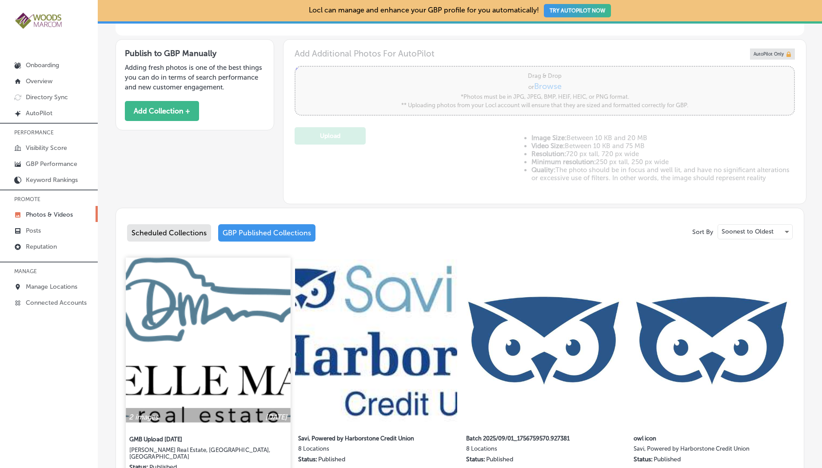
click at [192, 310] on img at bounding box center [208, 339] width 164 height 164
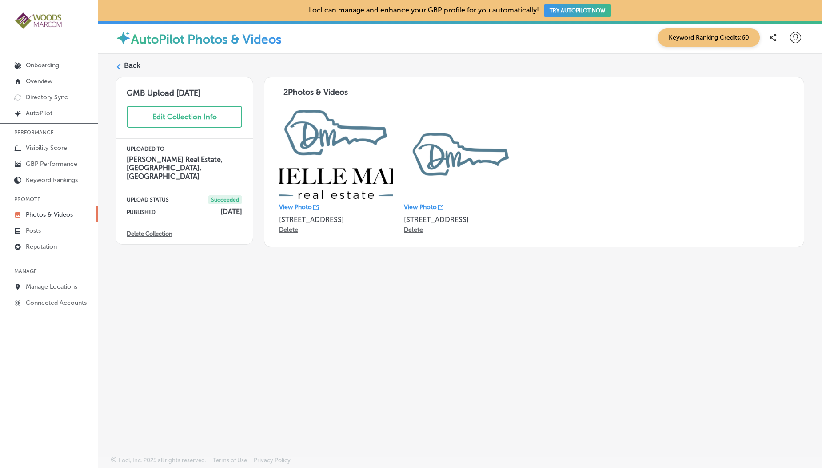
click at [417, 205] on p "View Photo" at bounding box center [420, 207] width 33 height 8
click at [130, 64] on label "Back" at bounding box center [132, 65] width 16 height 10
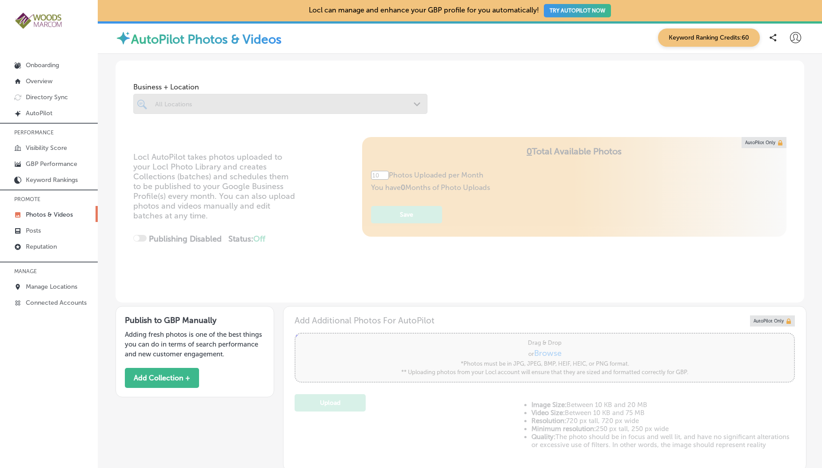
type input "5"
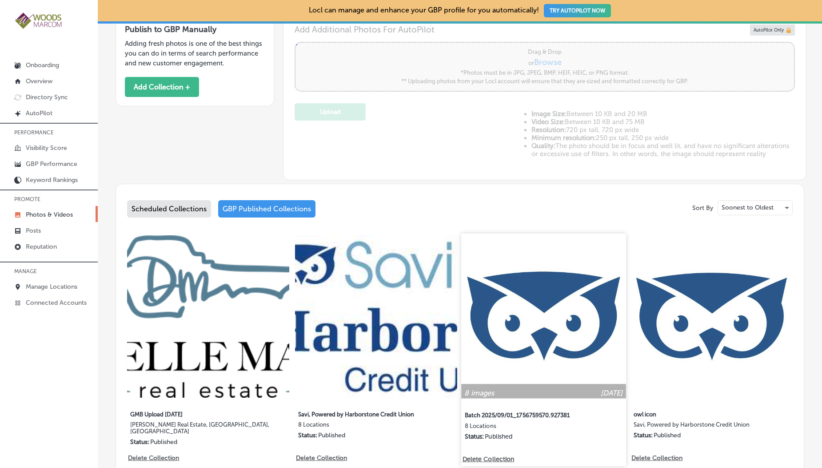
scroll to position [839, 0]
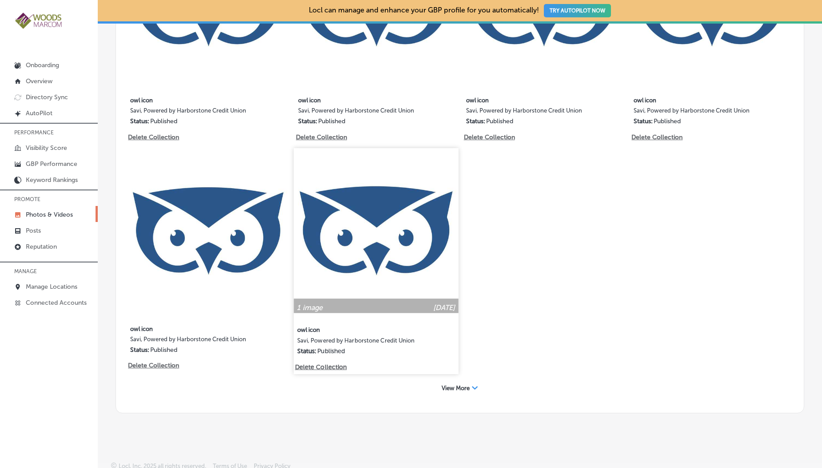
click at [415, 234] on img at bounding box center [376, 230] width 164 height 164
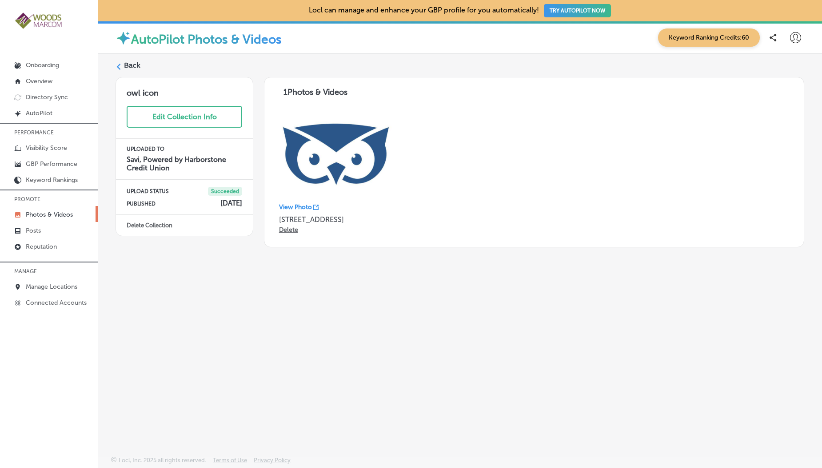
click at [130, 68] on label "Back" at bounding box center [132, 65] width 16 height 10
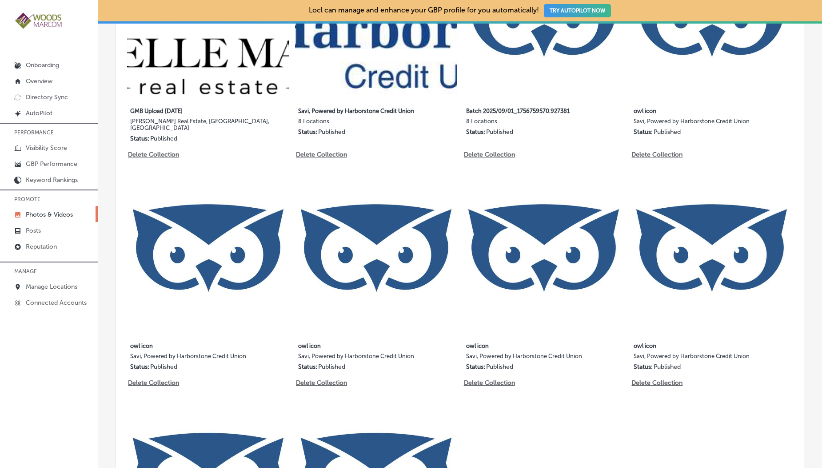
scroll to position [603, 0]
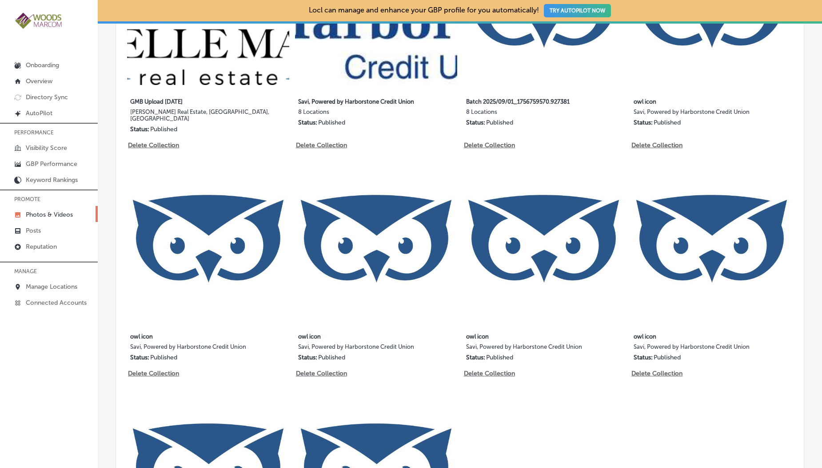
type input "5"
click at [190, 181] on img at bounding box center [208, 238] width 162 height 162
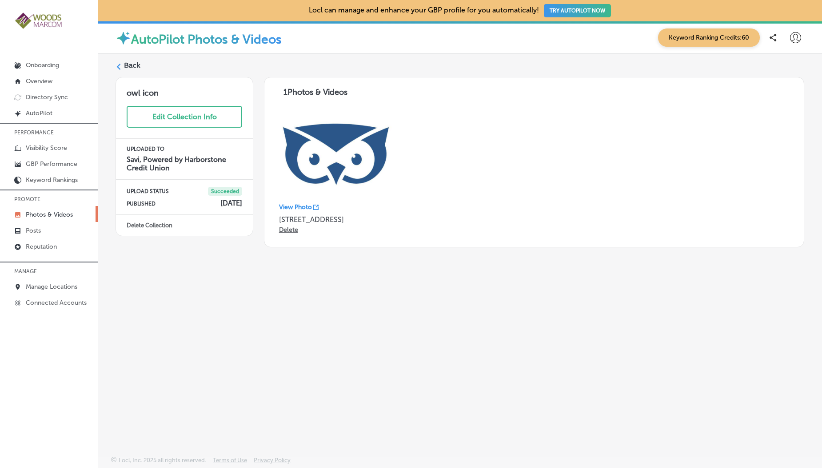
click at [130, 61] on label "Back" at bounding box center [132, 65] width 16 height 10
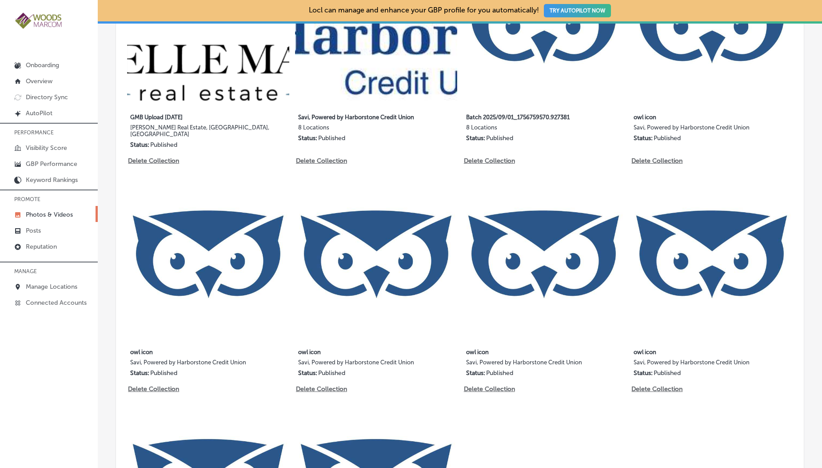
type input "5"
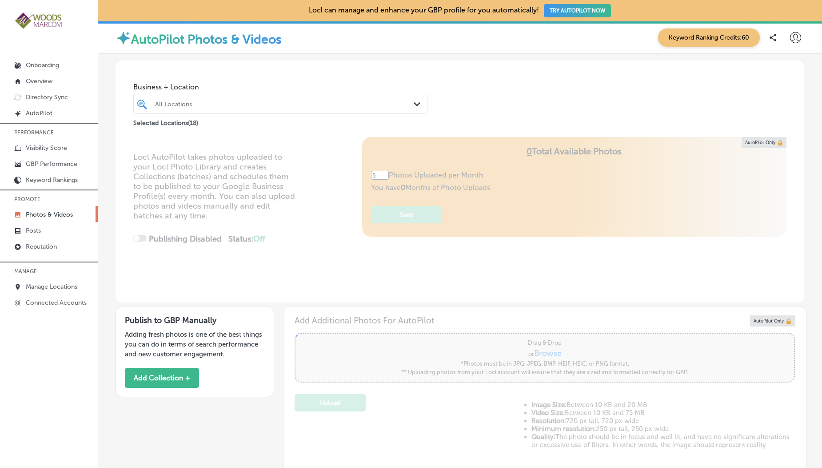
click at [200, 109] on div at bounding box center [267, 104] width 227 height 12
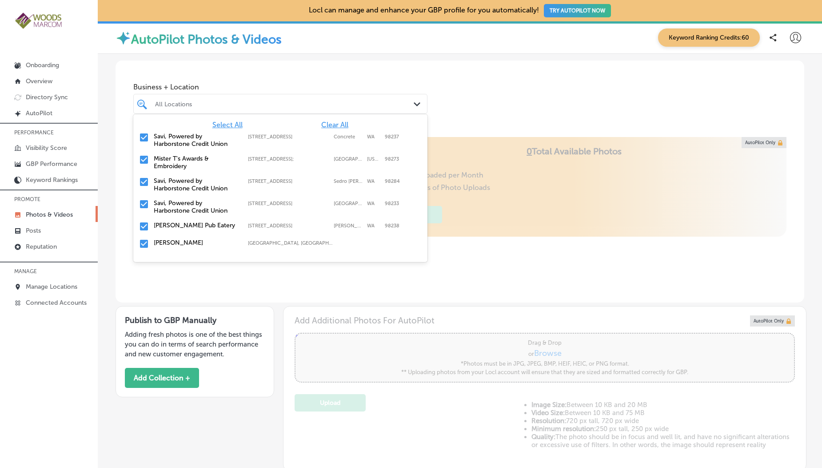
click at [325, 125] on span "Clear All" at bounding box center [334, 124] width 27 height 8
click at [148, 135] on input "checkbox" at bounding box center [144, 137] width 11 height 11
click at [212, 76] on div "Business + Location option [STREET_ADDRESS]. option [STREET_ADDRESS]. 19 result…" at bounding box center [460, 94] width 689 height 68
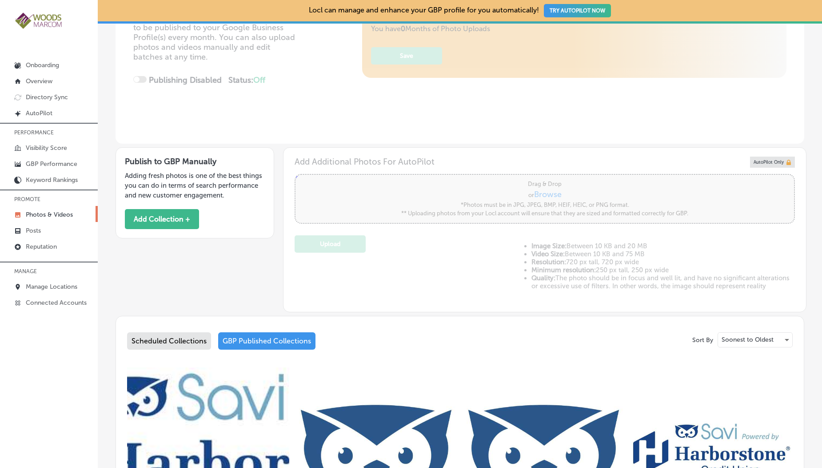
scroll to position [324, 0]
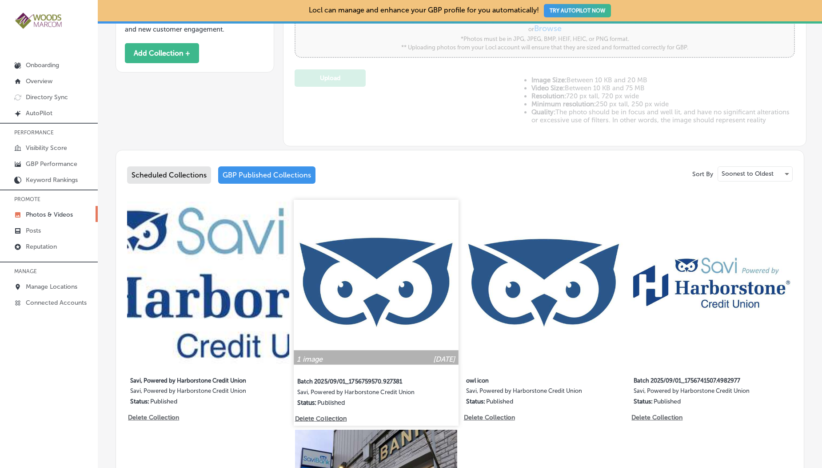
click at [377, 261] on img at bounding box center [376, 282] width 164 height 164
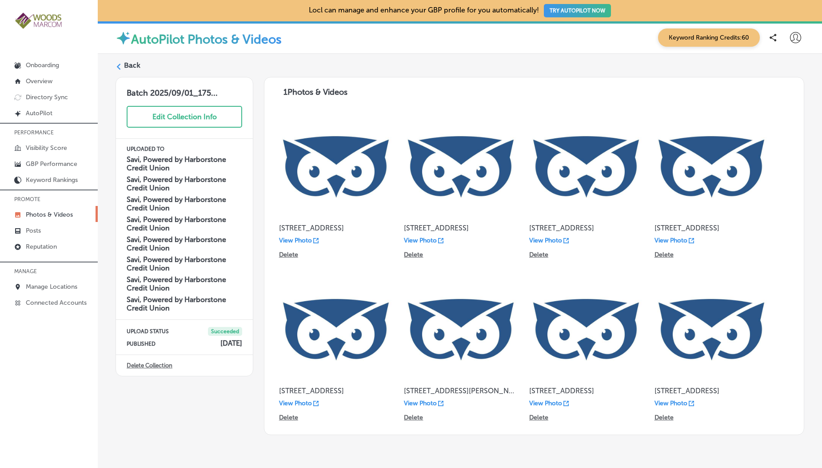
scroll to position [28, 0]
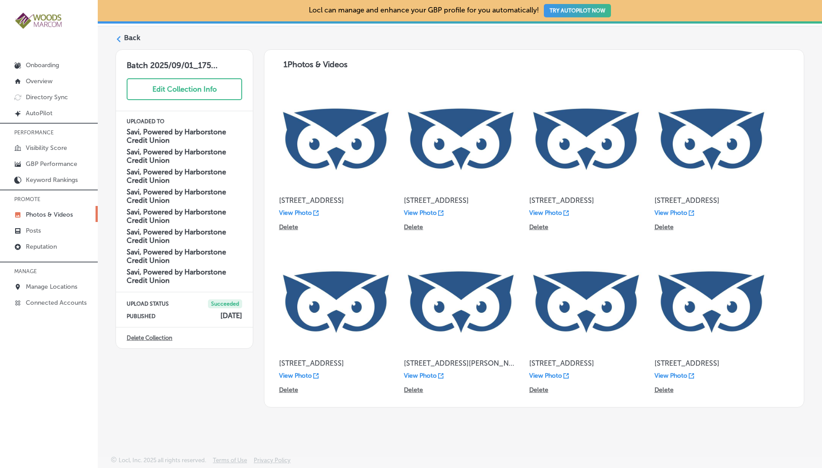
click at [131, 40] on label "Back" at bounding box center [132, 38] width 16 height 10
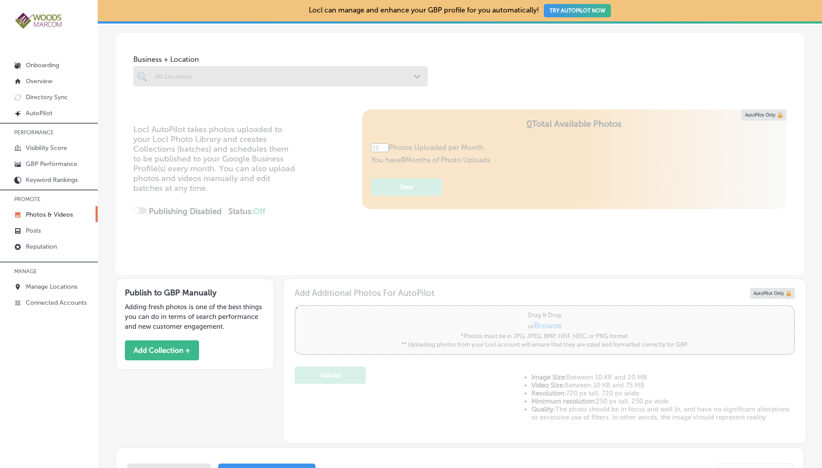
type input "5"
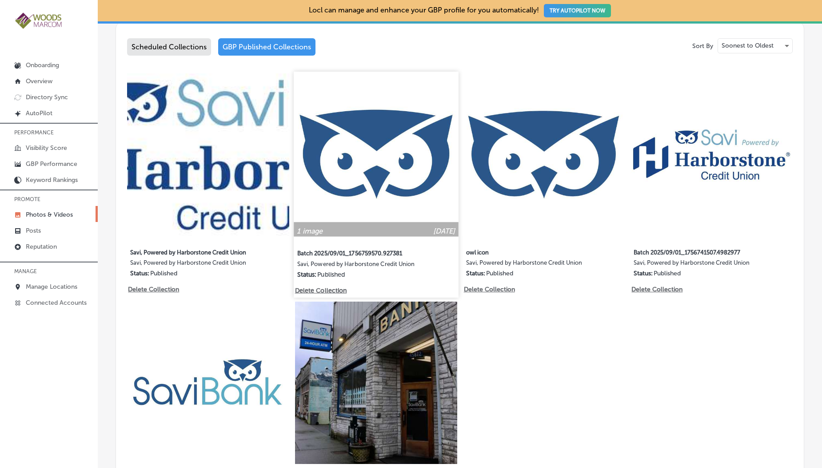
click at [388, 149] on img at bounding box center [376, 154] width 164 height 164
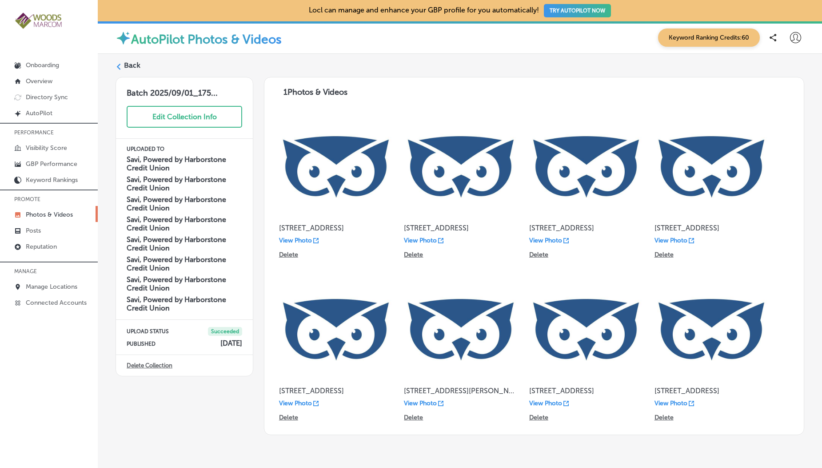
click at [132, 68] on label "Back" at bounding box center [132, 65] width 16 height 10
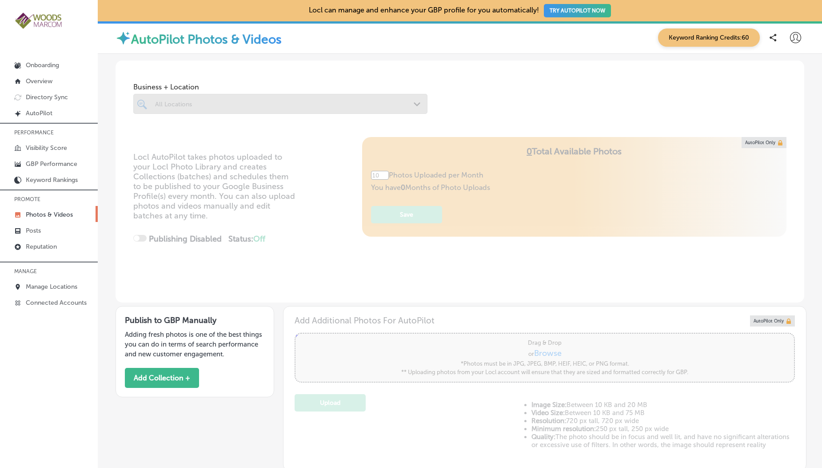
type input "5"
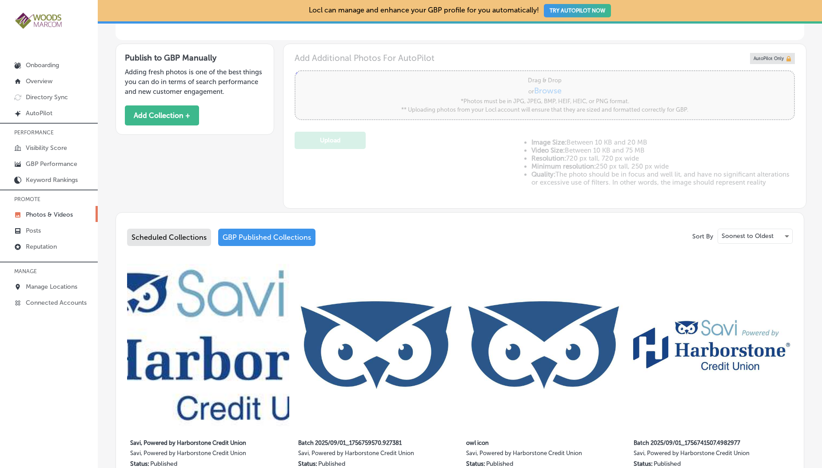
scroll to position [294, 0]
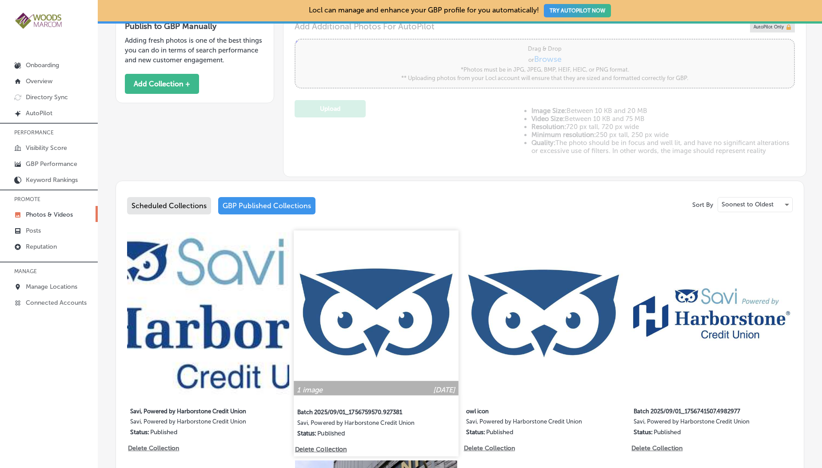
click at [379, 297] on img at bounding box center [376, 312] width 164 height 164
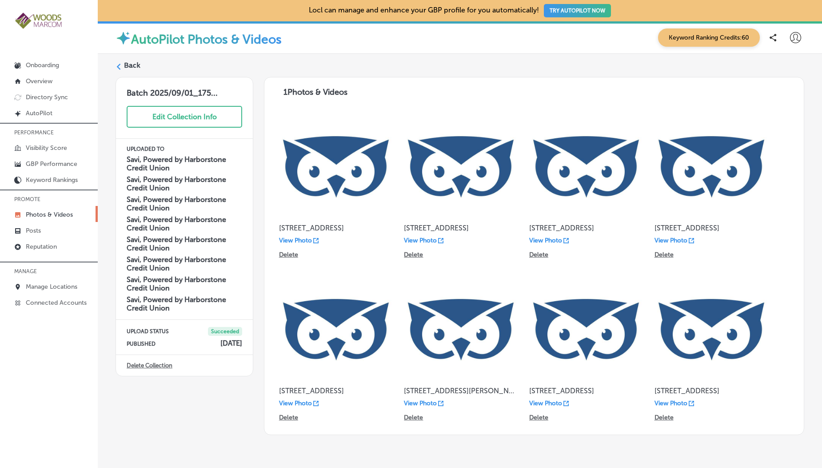
click at [120, 64] on polygon at bounding box center [119, 67] width 4 height 6
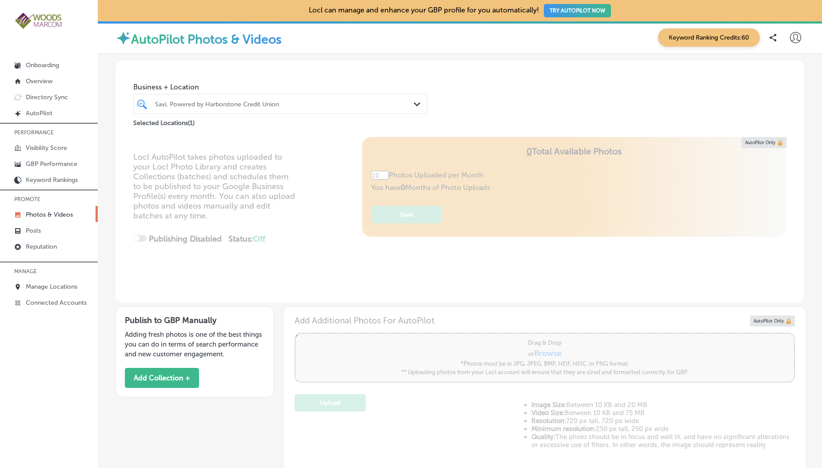
type input "5"
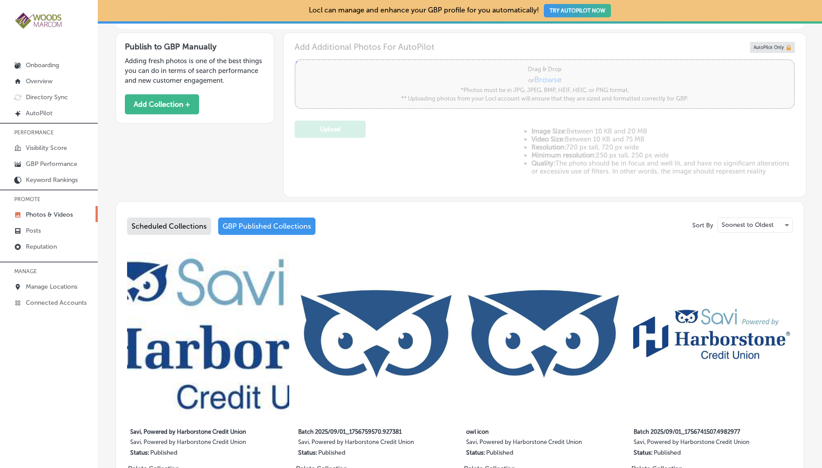
scroll to position [358, 0]
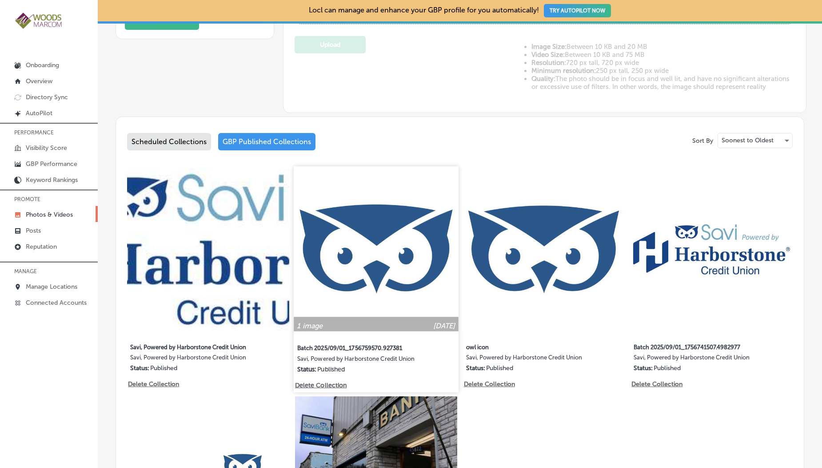
click at [367, 189] on img at bounding box center [376, 248] width 164 height 164
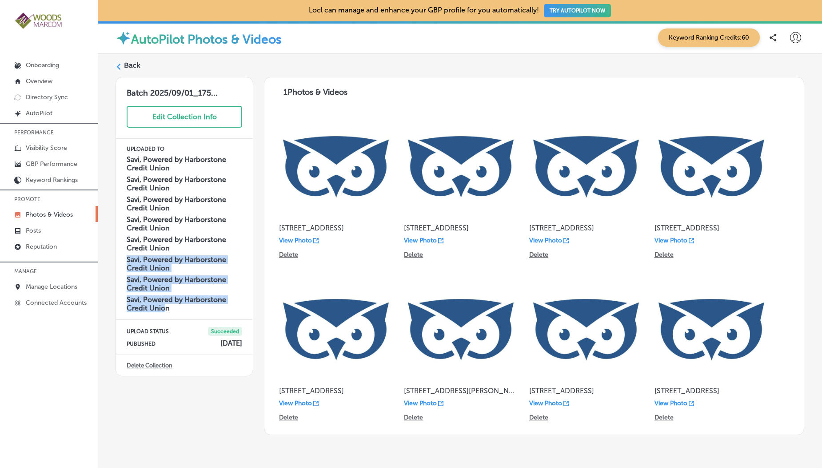
drag, startPoint x: 166, startPoint y: 309, endPoint x: 121, endPoint y: 259, distance: 67.0
click at [121, 259] on div "UPLOADED TO Savi, Powered by Harborstone Credit Union Savi, Powered by Harborst…" at bounding box center [184, 229] width 137 height 181
click at [168, 257] on h4 "Savi, Powered by Harborstone Credit Union" at bounding box center [185, 263] width 116 height 17
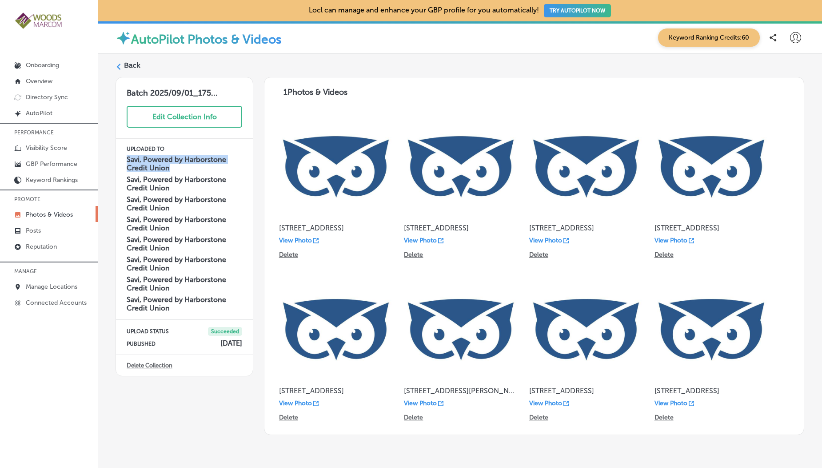
drag, startPoint x: 124, startPoint y: 160, endPoint x: 180, endPoint y: 172, distance: 57.5
click at [180, 172] on div "UPLOADED TO Savi, Powered by Harborstone Credit Union Savi, Powered by Harborst…" at bounding box center [184, 229] width 137 height 181
click at [296, 225] on p "[STREET_ADDRESS]" at bounding box center [336, 228] width 114 height 8
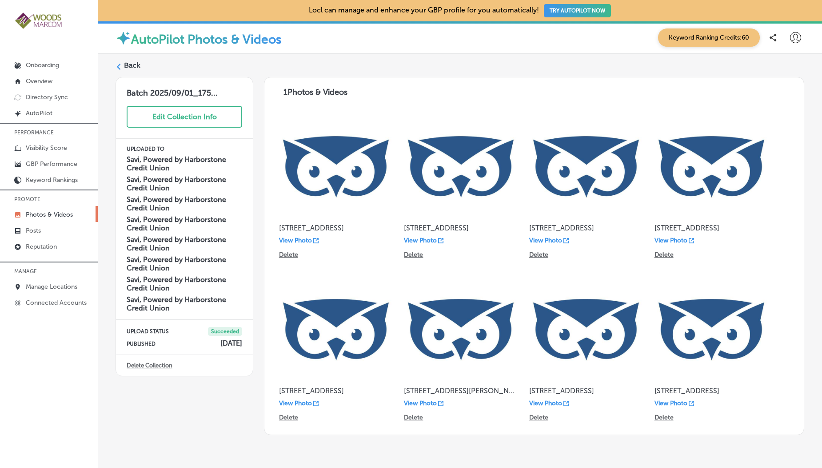
click at [418, 229] on p "[STREET_ADDRESS]" at bounding box center [461, 228] width 114 height 8
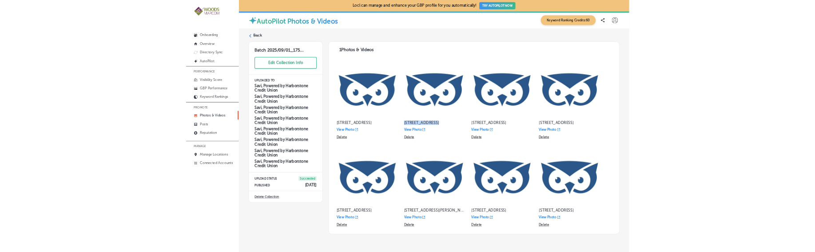
scroll to position [28, 0]
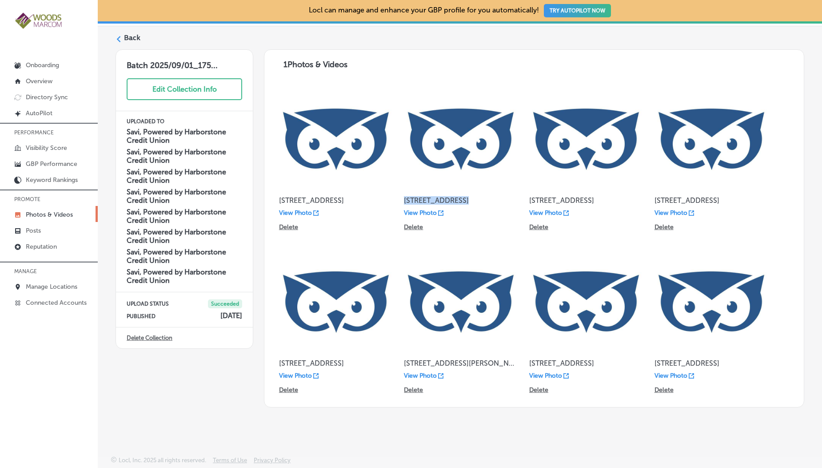
click at [440, 248] on img at bounding box center [461, 302] width 114 height 114
click at [483, 193] on img at bounding box center [461, 139] width 114 height 114
click at [457, 210] on div "View Photo" at bounding box center [461, 213] width 114 height 8
drag, startPoint x: 178, startPoint y: 138, endPoint x: 125, endPoint y: 125, distance: 54.9
click at [125, 125] on div "UPLOADED TO Savi, Powered by Harborstone Credit Union Savi, Powered by Harborst…" at bounding box center [184, 201] width 137 height 181
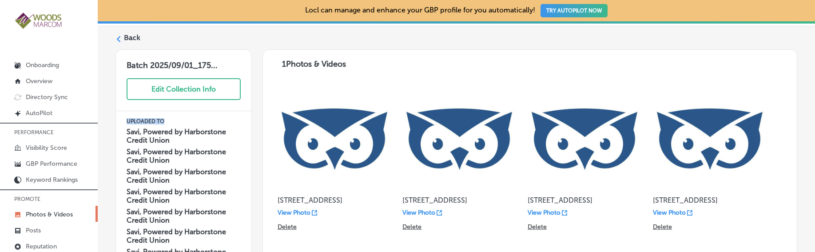
drag, startPoint x: 127, startPoint y: 119, endPoint x: 175, endPoint y: 123, distance: 48.1
click at [175, 123] on p "UPLOADED TO" at bounding box center [184, 121] width 114 height 6
copy p "UPLOADED TO"
